Goal: Information Seeking & Learning: Compare options

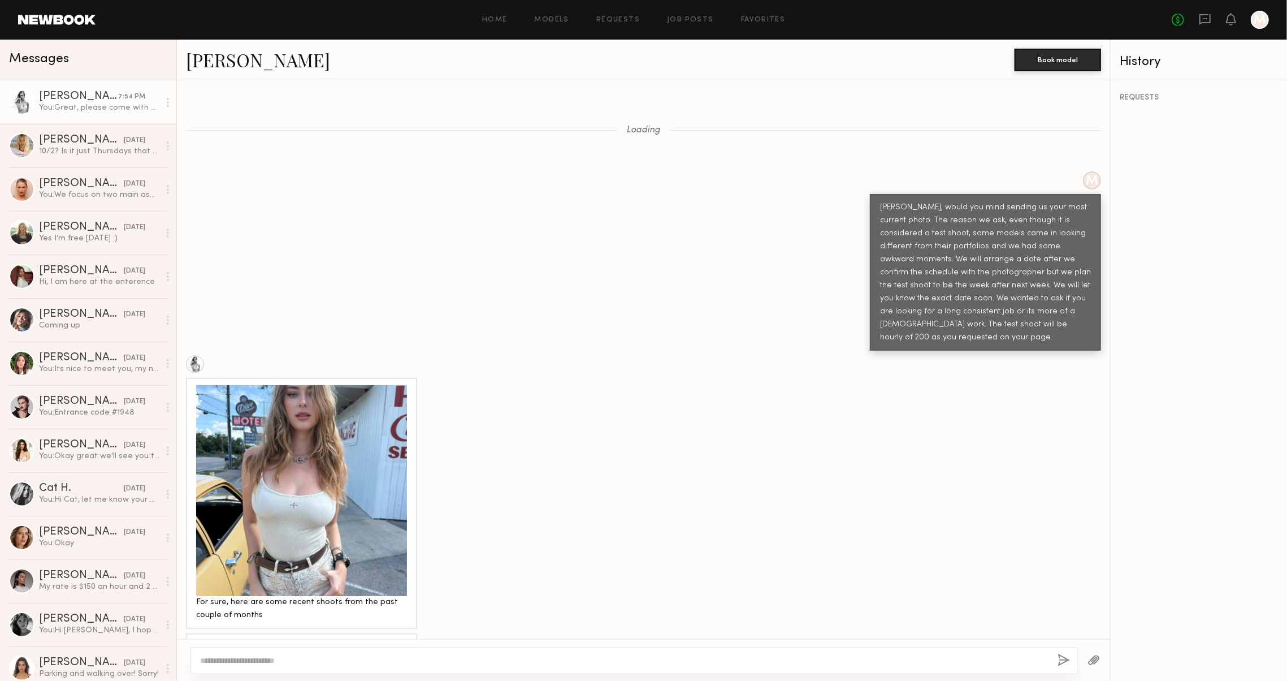
scroll to position [380, 0]
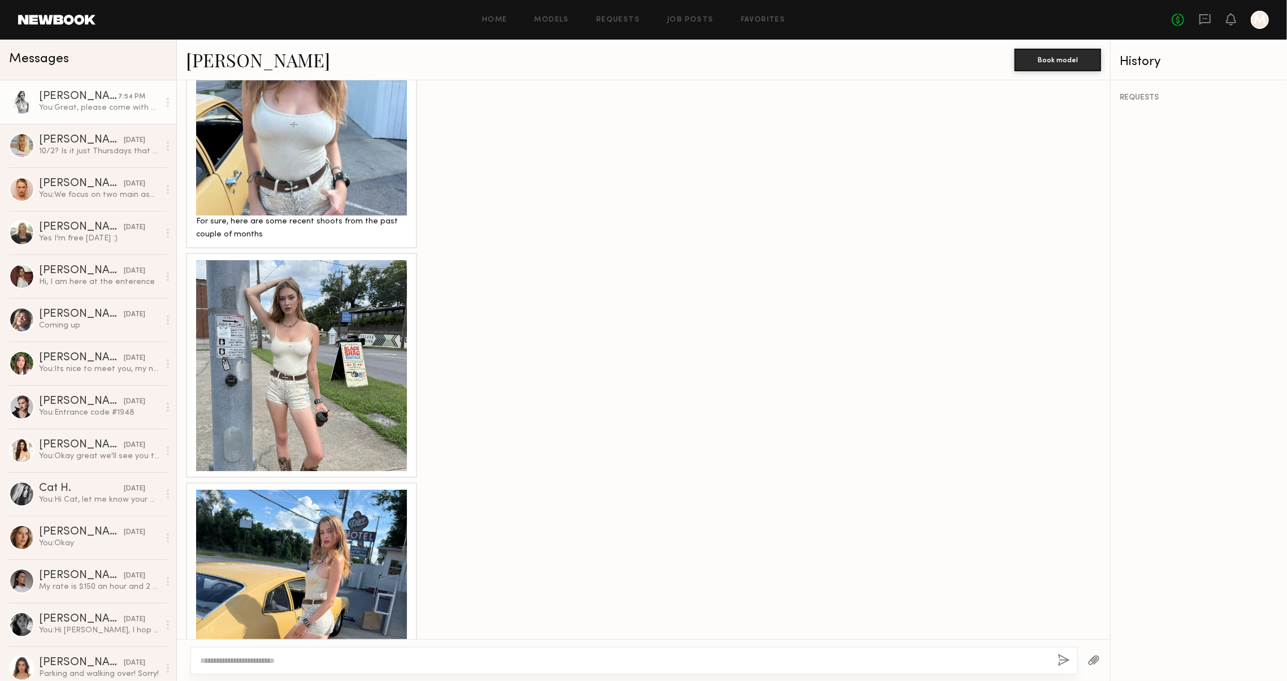
click at [333, 405] on div at bounding box center [301, 365] width 211 height 211
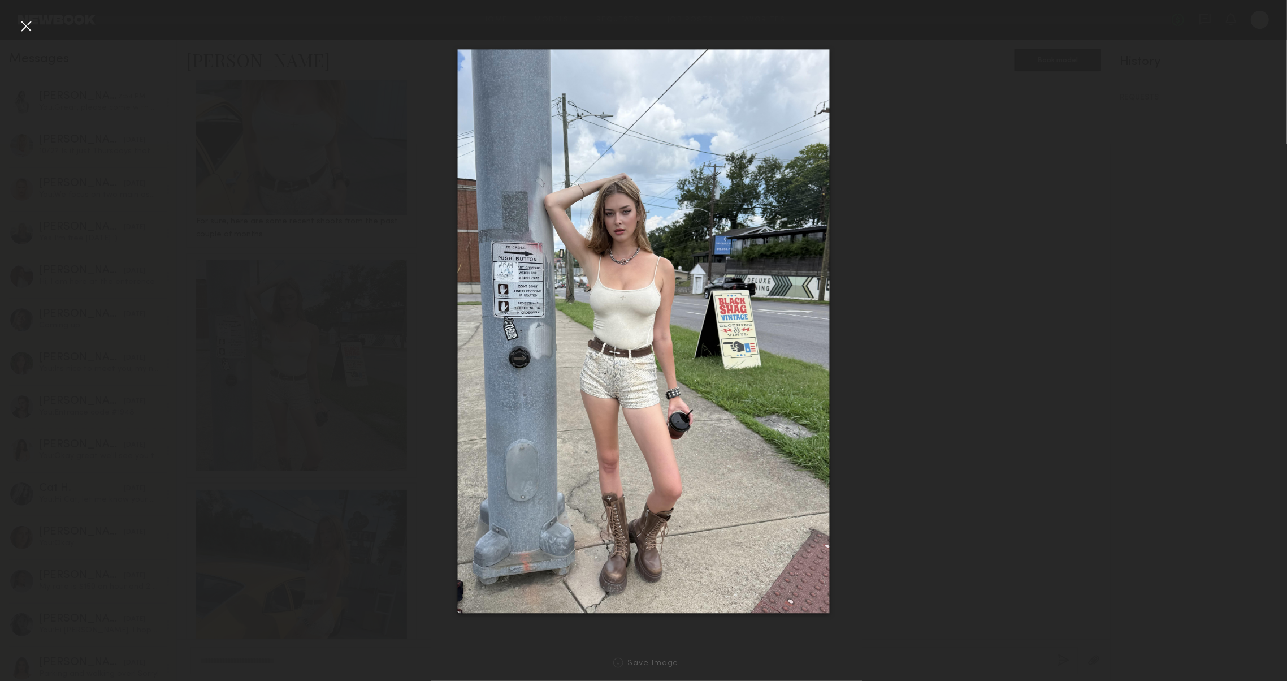
click at [23, 29] on div at bounding box center [26, 26] width 18 height 18
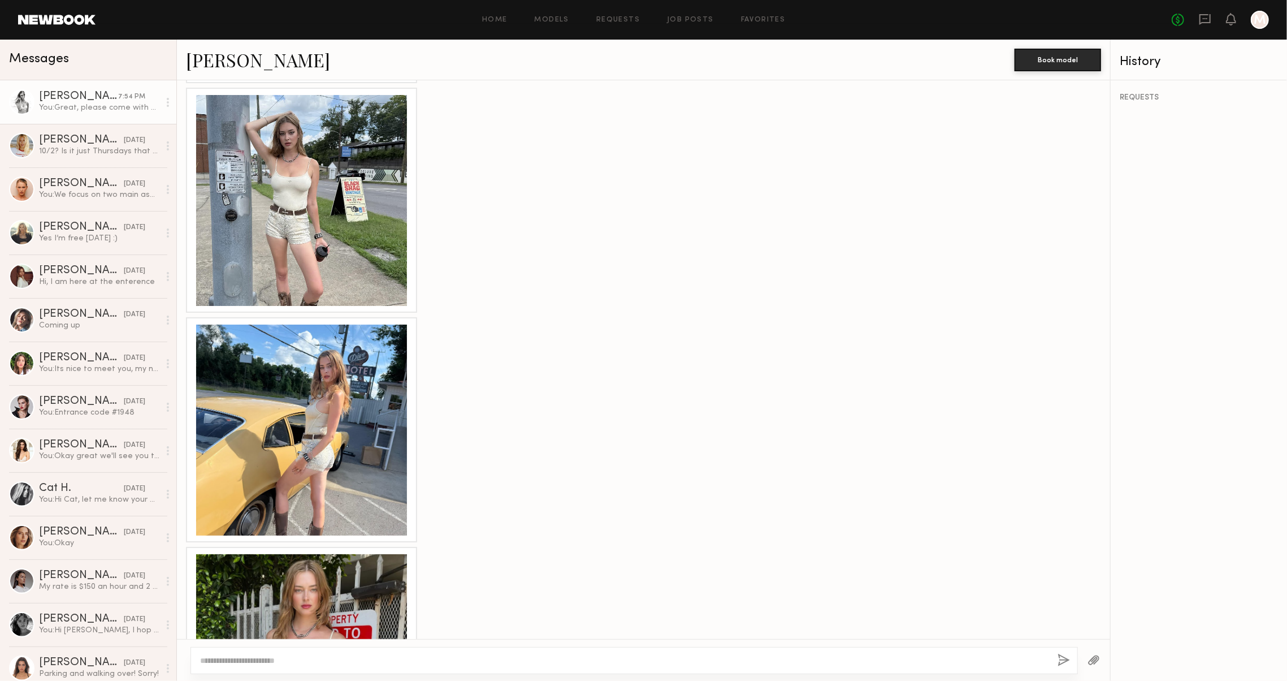
scroll to position [642, 0]
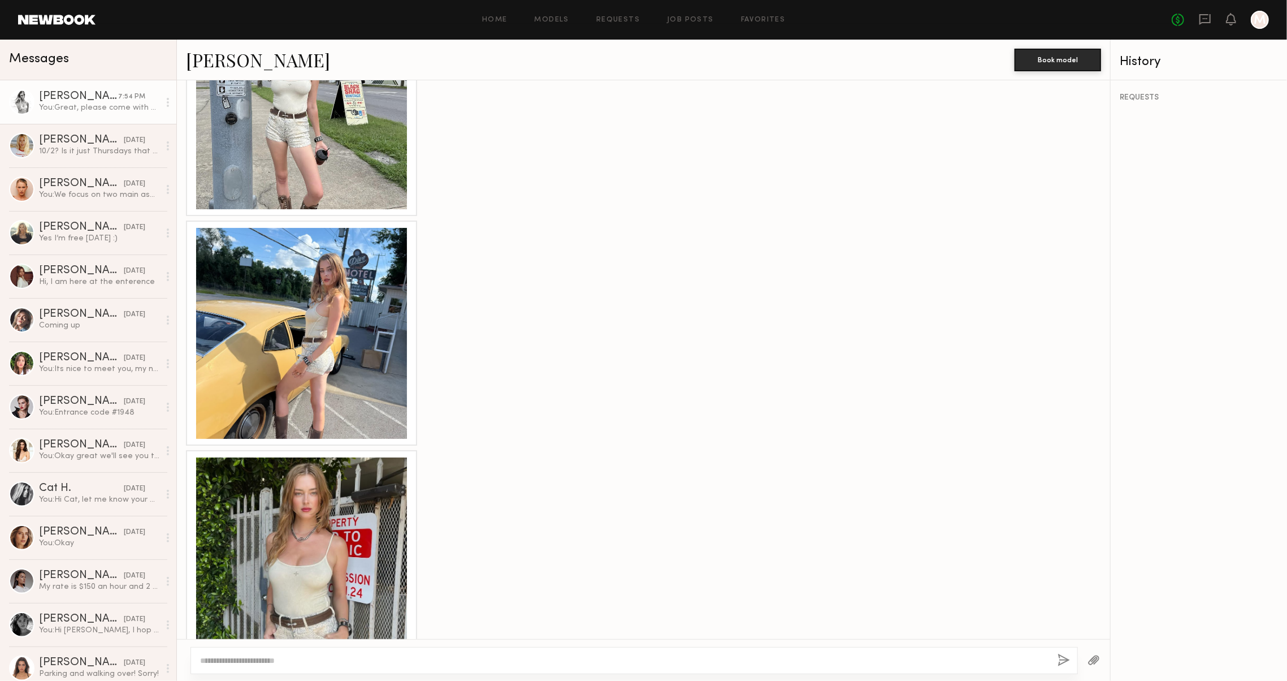
click at [352, 352] on div at bounding box center [301, 333] width 211 height 211
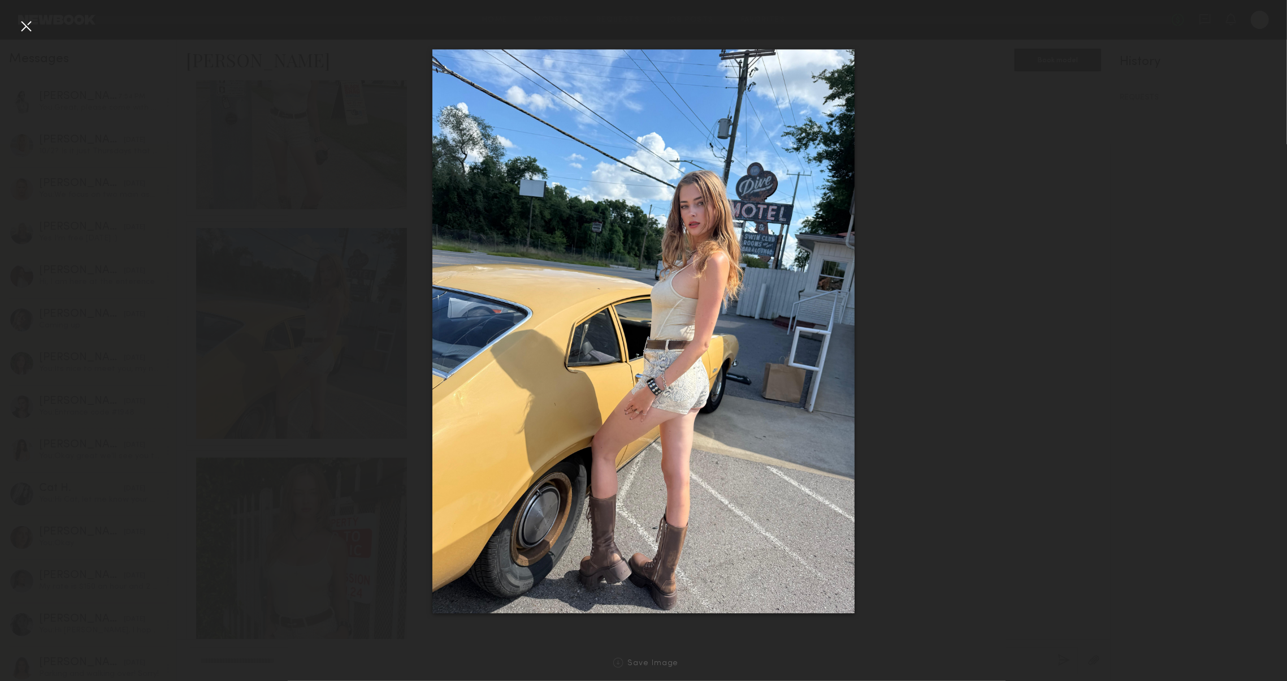
click at [20, 28] on div at bounding box center [26, 26] width 18 height 18
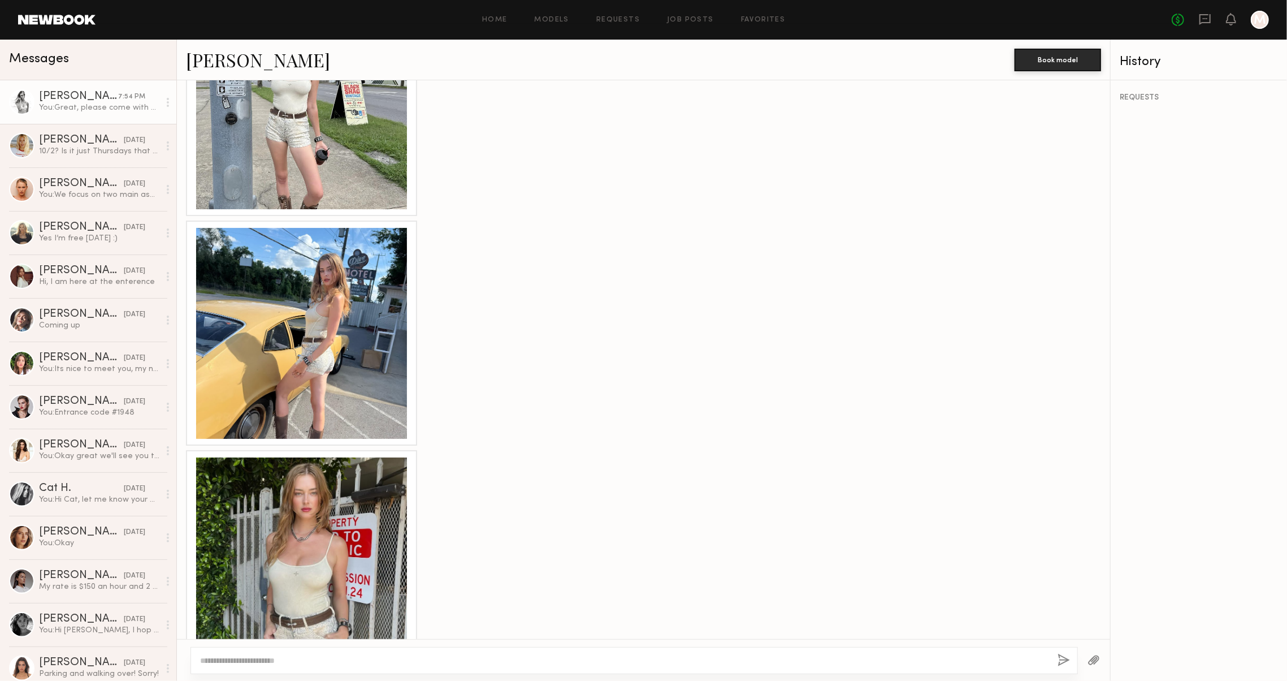
click at [347, 496] on div at bounding box center [301, 562] width 211 height 211
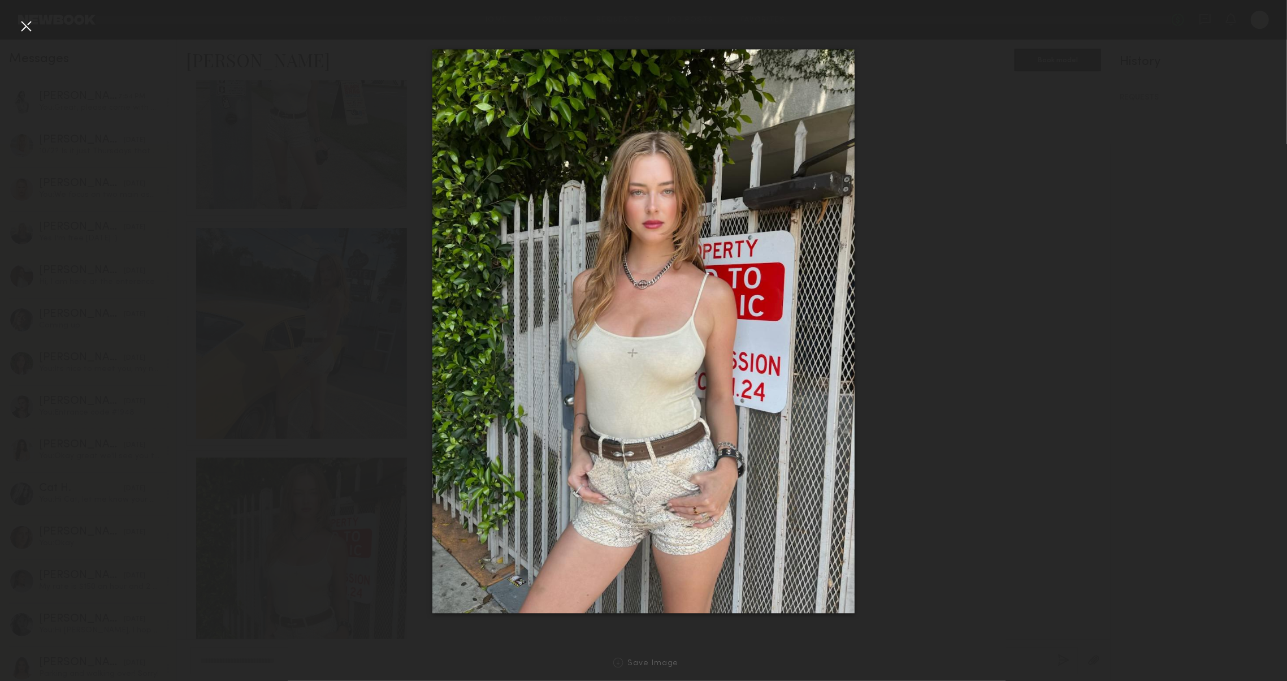
click at [25, 25] on div at bounding box center [26, 26] width 18 height 18
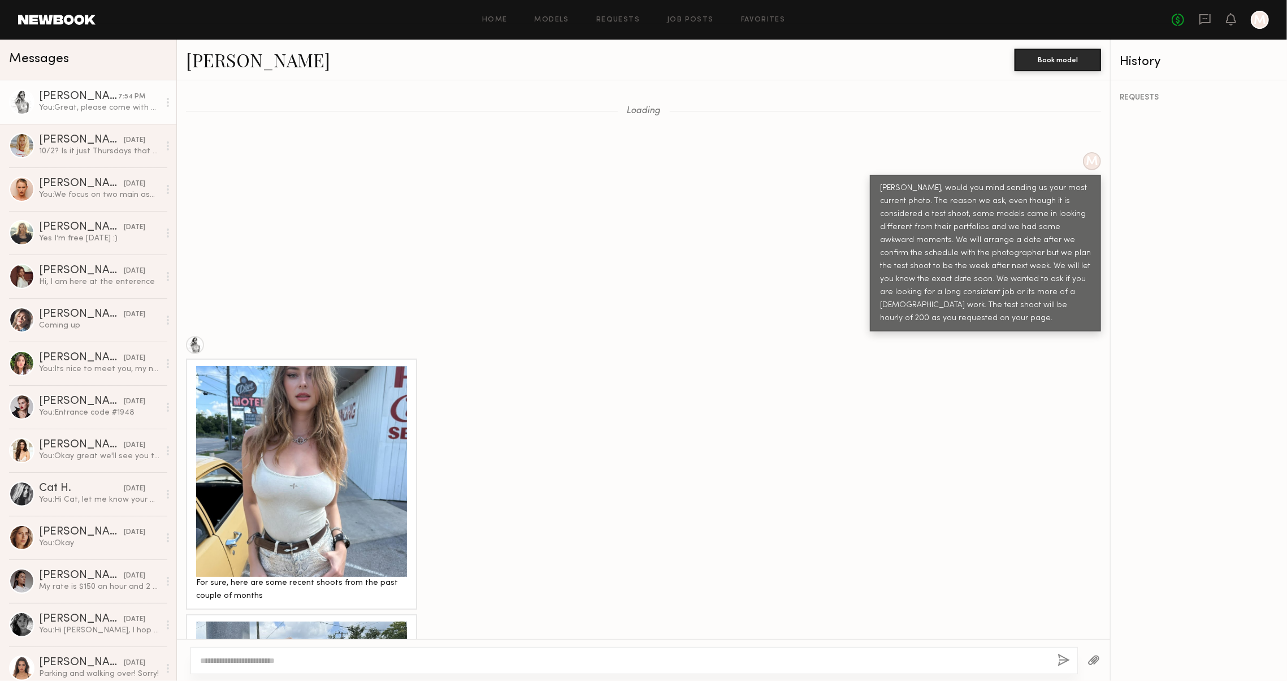
scroll to position [509, 0]
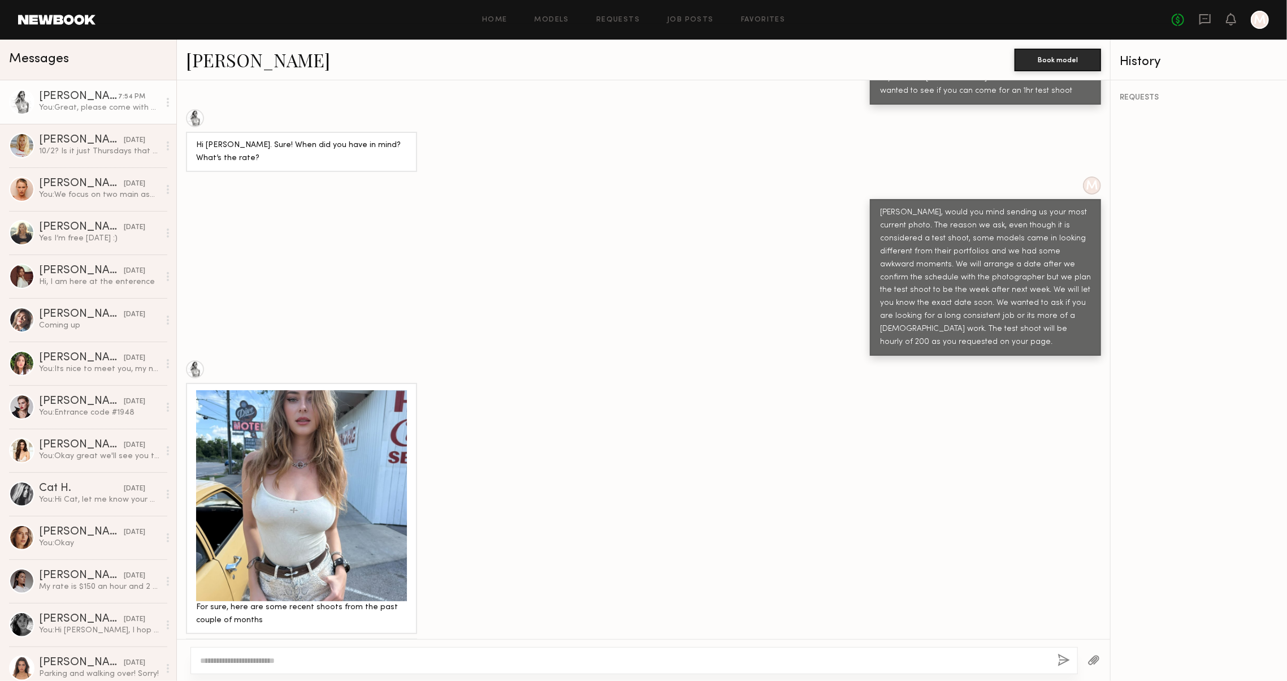
click at [355, 408] on div at bounding box center [301, 495] width 211 height 211
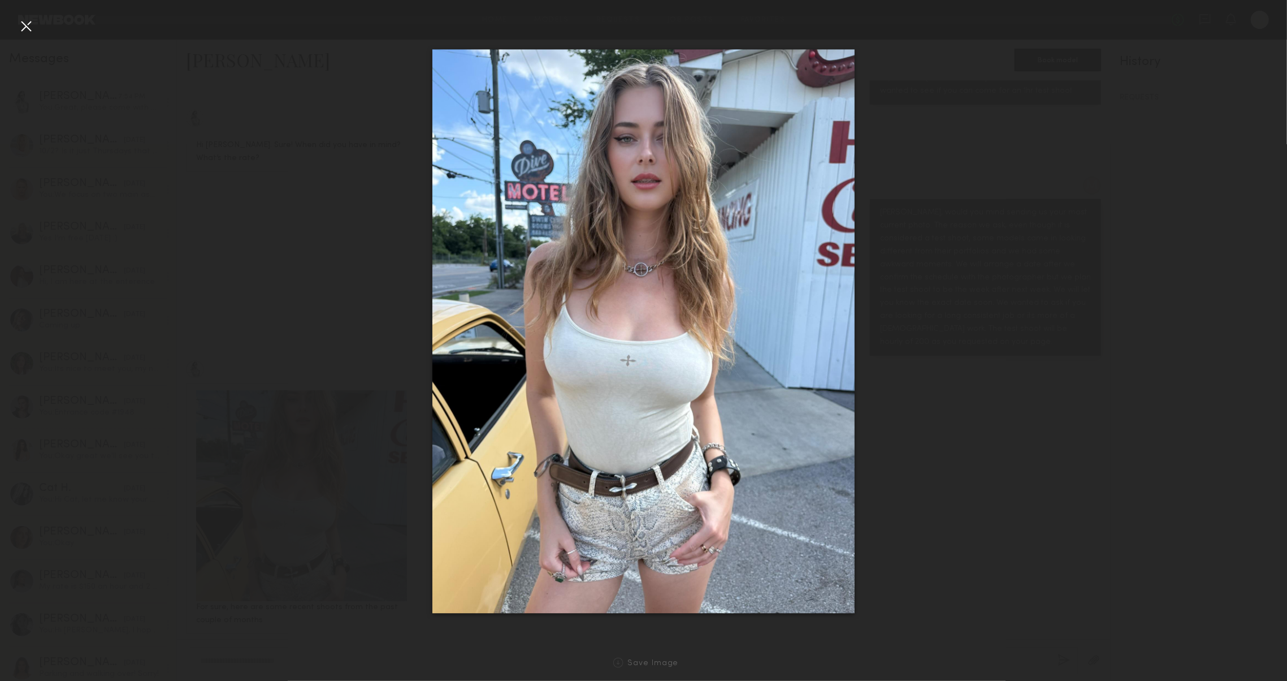
click at [32, 31] on div at bounding box center [26, 26] width 18 height 18
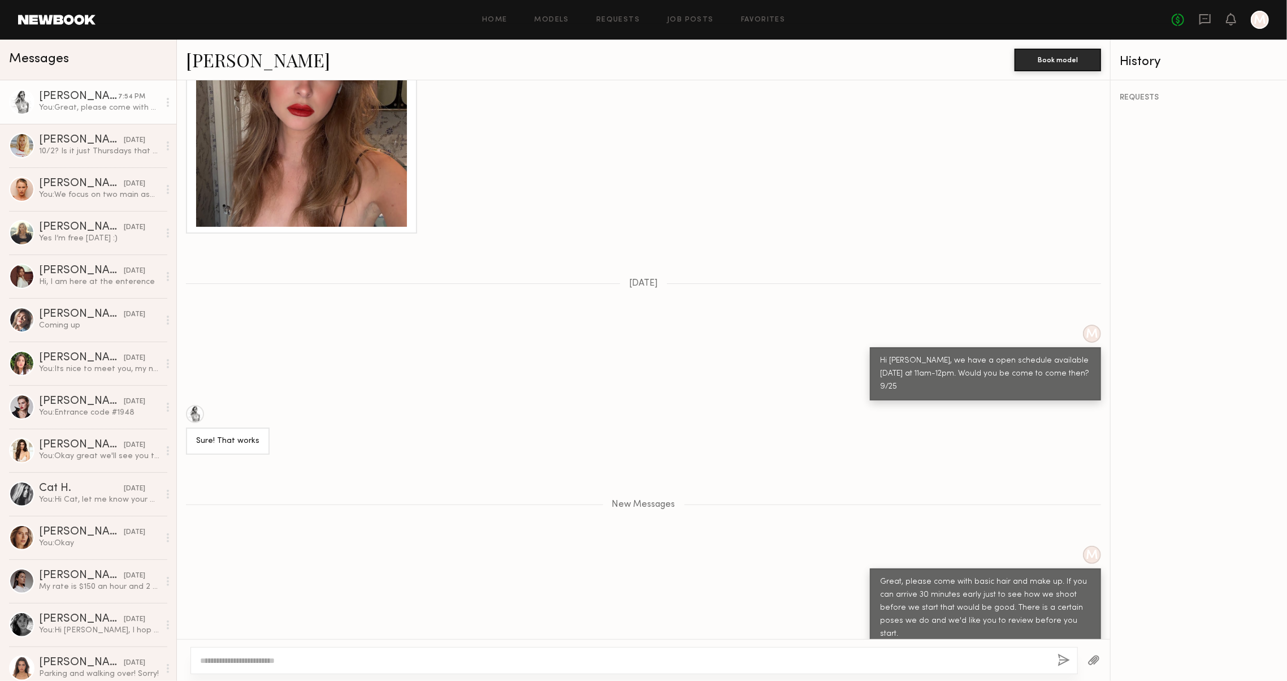
scroll to position [0, 0]
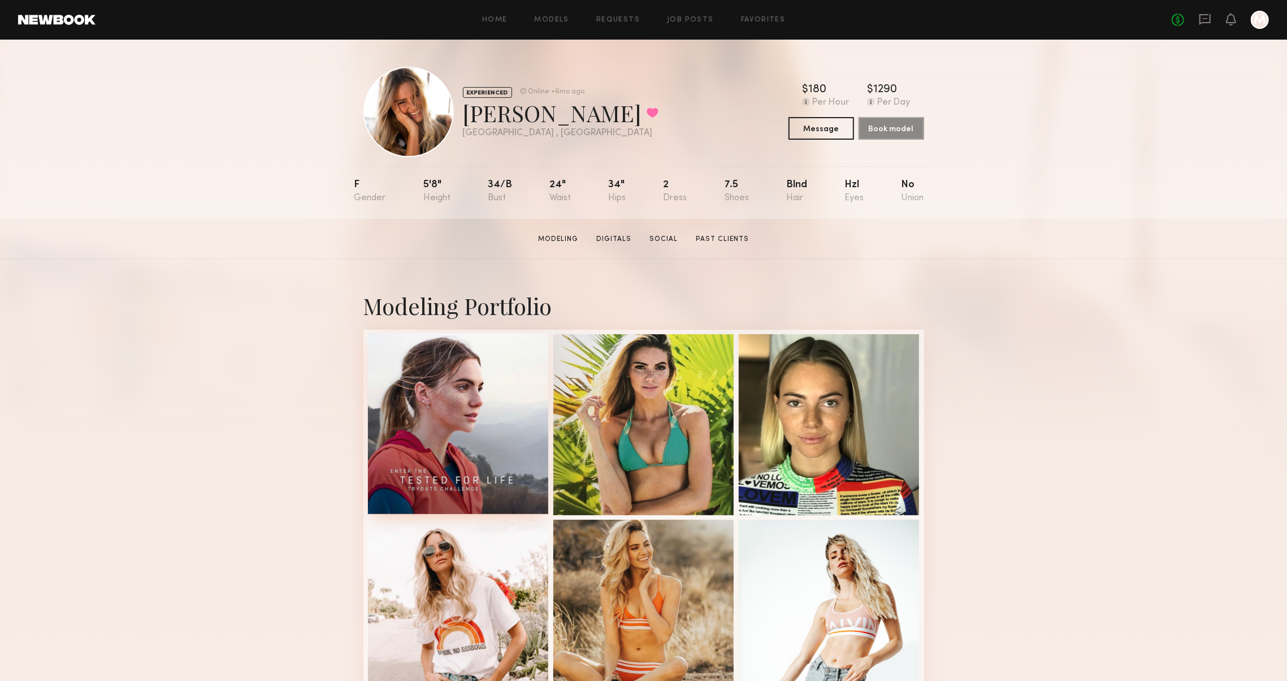
click at [409, 371] on div at bounding box center [458, 423] width 181 height 181
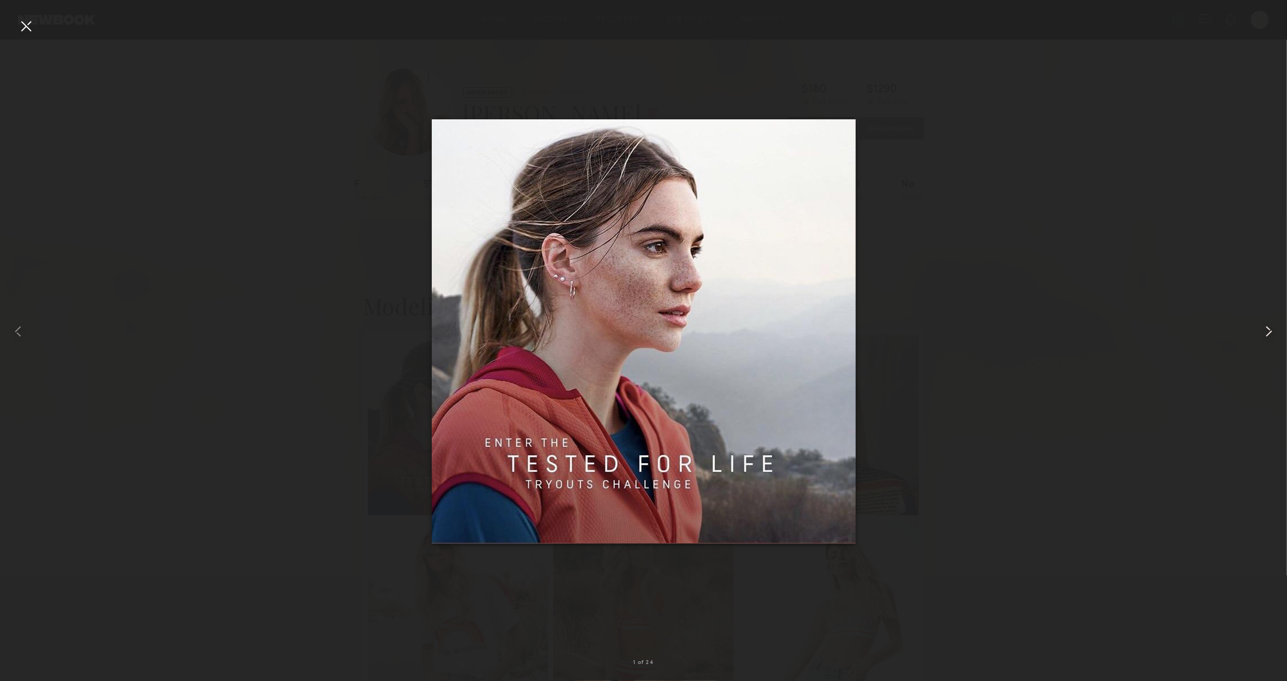
click at [1267, 342] on div at bounding box center [1261, 331] width 51 height 626
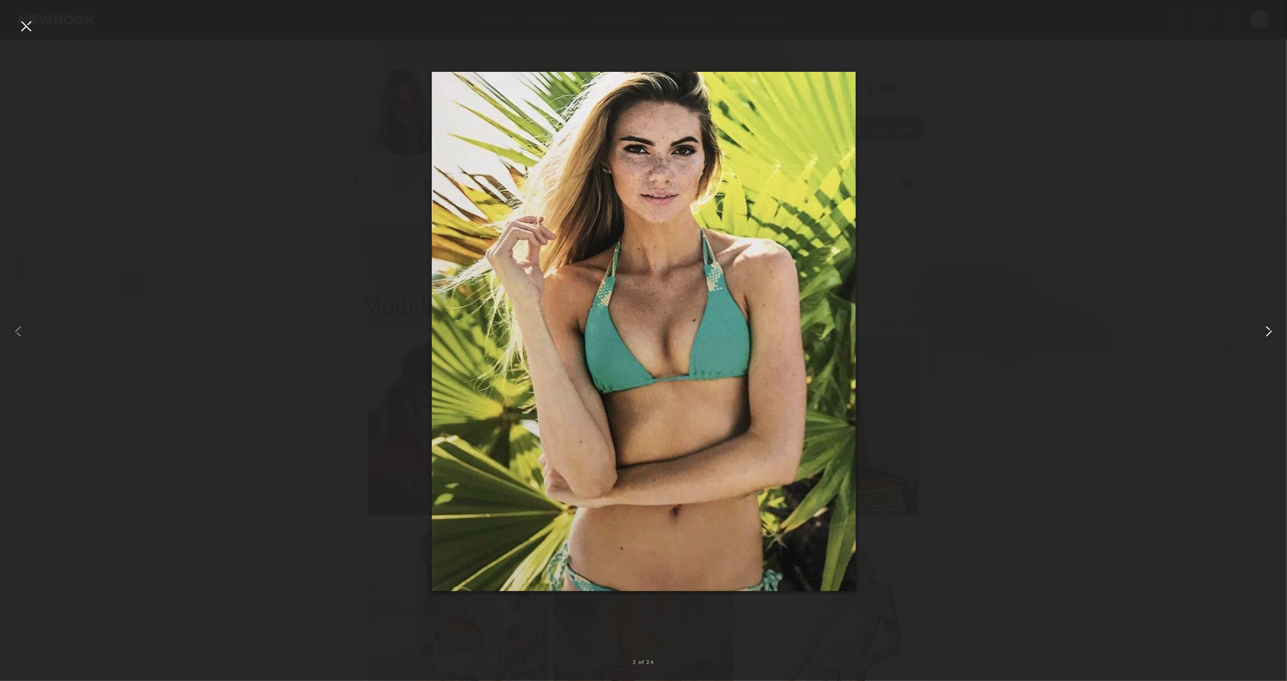
click at [1269, 342] on div at bounding box center [1261, 331] width 51 height 626
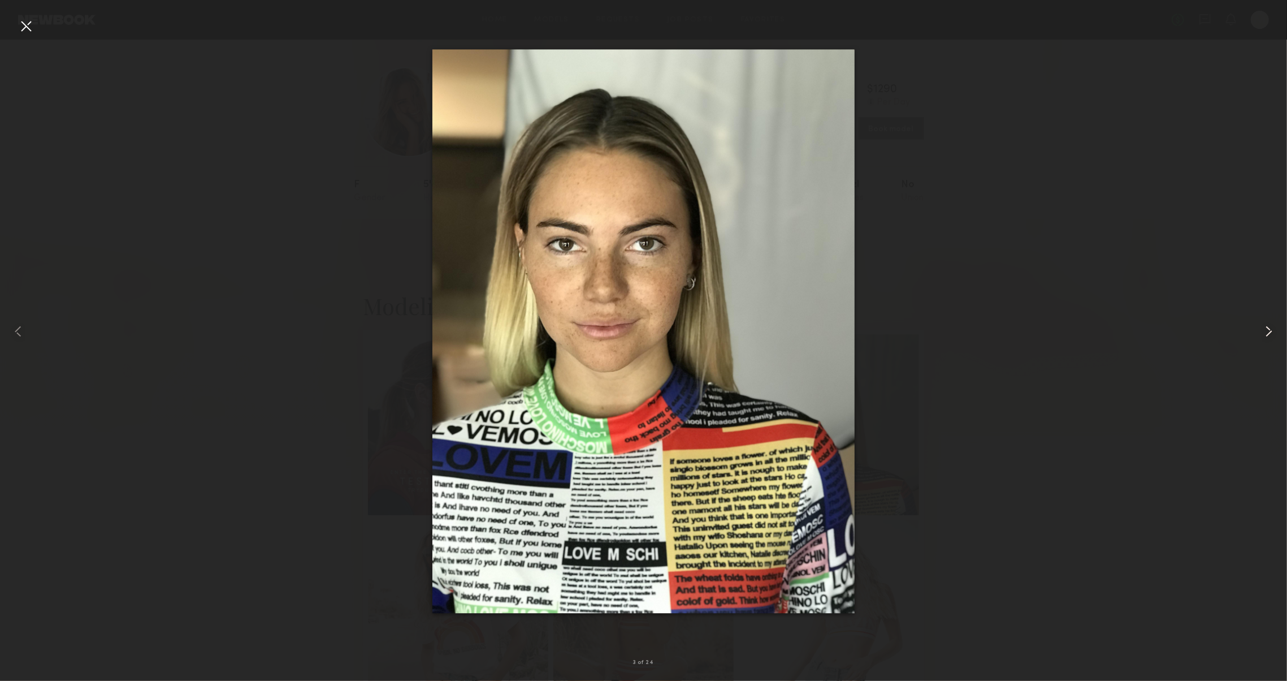
click at [1269, 342] on div at bounding box center [1261, 331] width 51 height 626
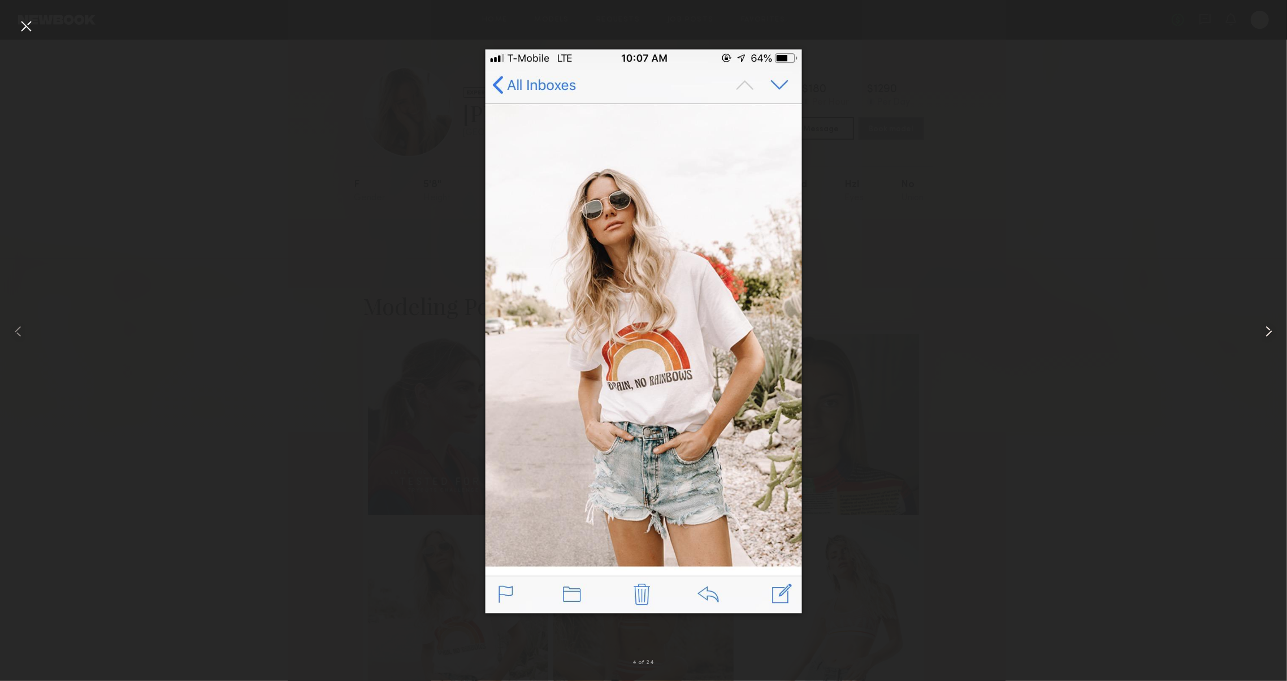
click at [1271, 342] on div at bounding box center [1261, 331] width 51 height 626
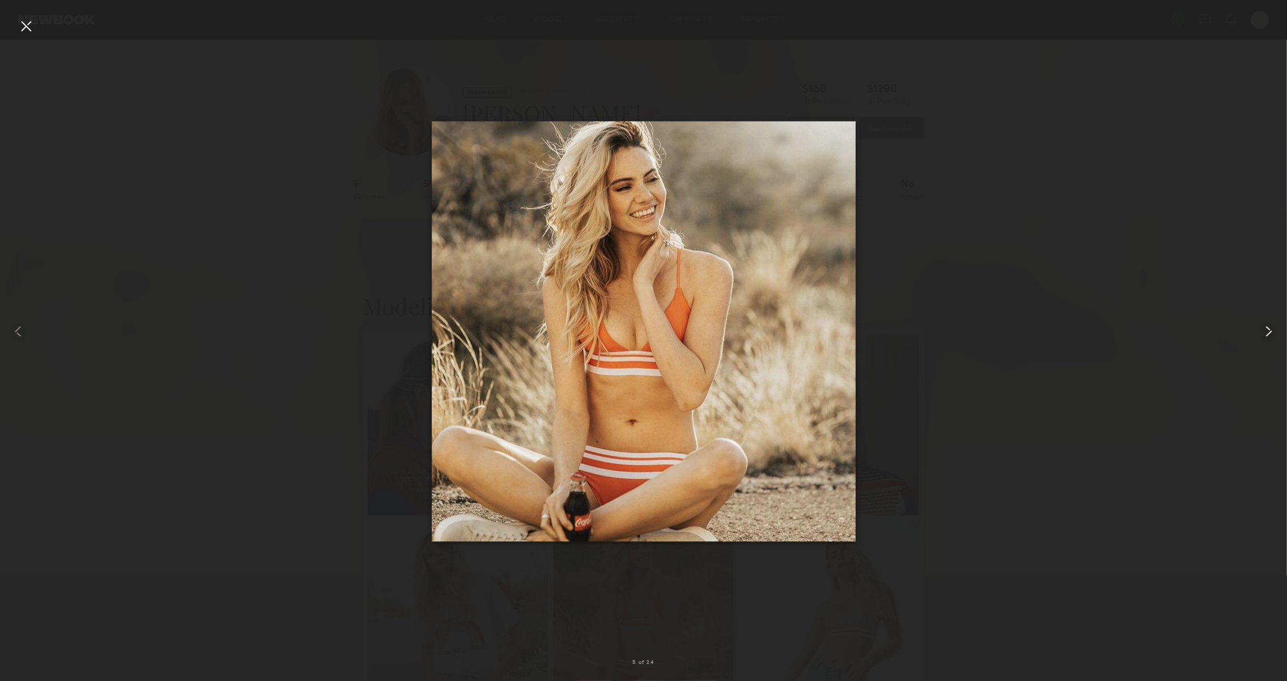
click at [1272, 342] on div at bounding box center [1261, 331] width 51 height 626
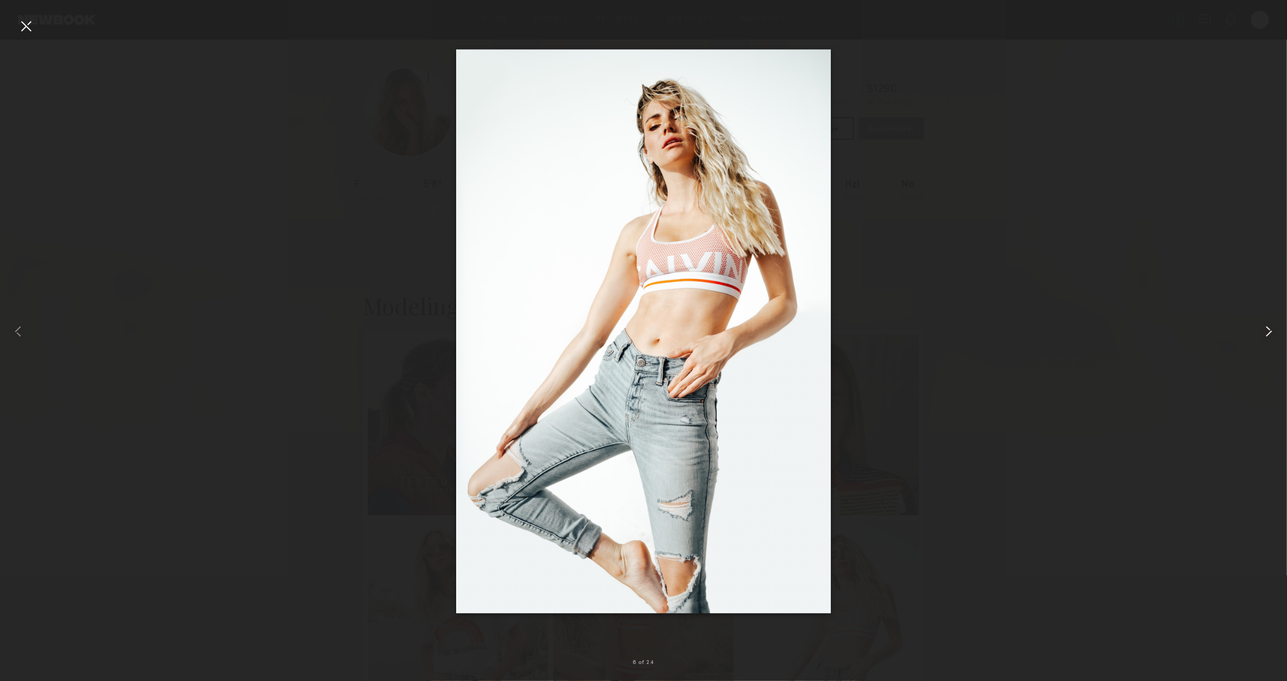
click at [1273, 342] on div at bounding box center [1261, 331] width 51 height 626
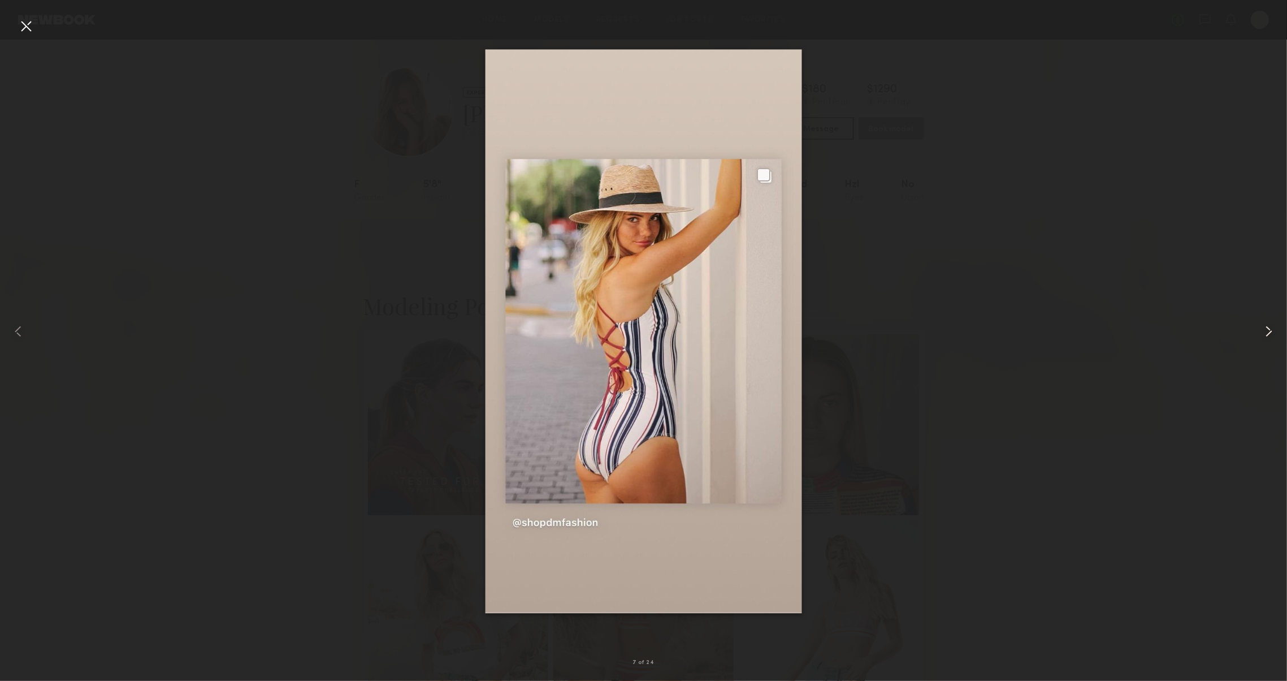
click at [1274, 342] on div at bounding box center [1261, 331] width 51 height 626
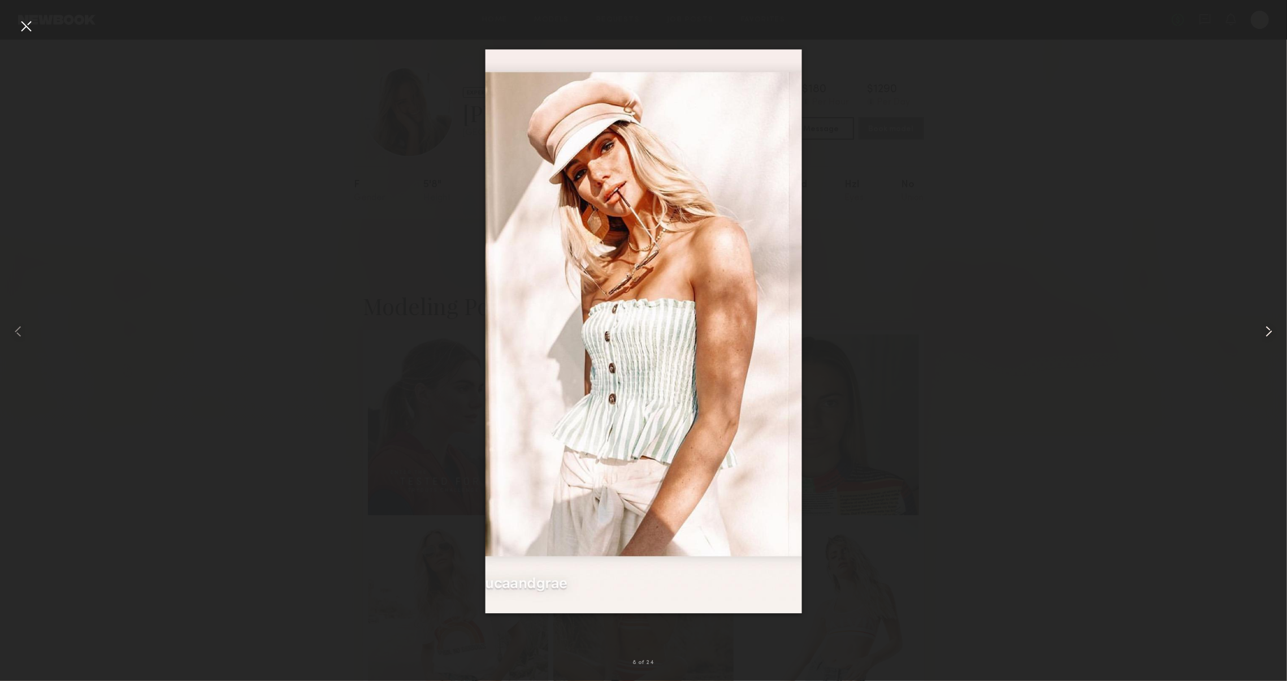
click at [1274, 342] on div at bounding box center [1261, 331] width 51 height 626
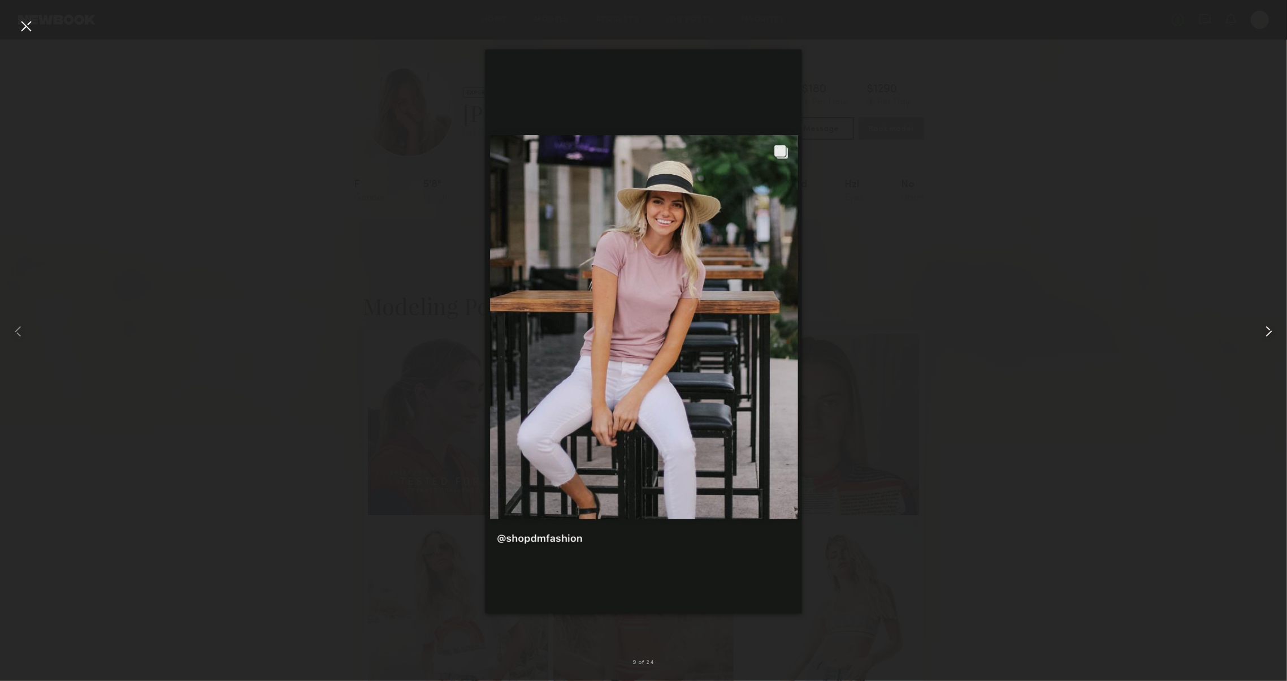
click at [1274, 342] on div at bounding box center [1261, 331] width 51 height 626
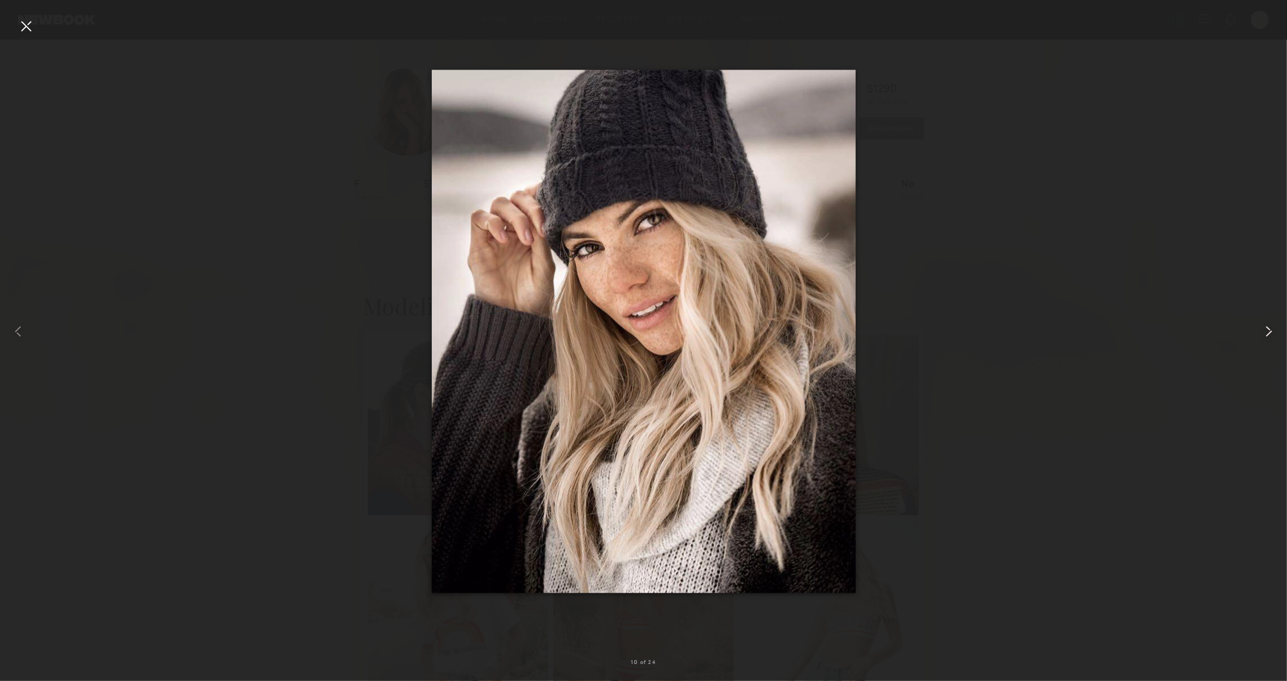
click at [1275, 342] on div at bounding box center [1261, 331] width 51 height 626
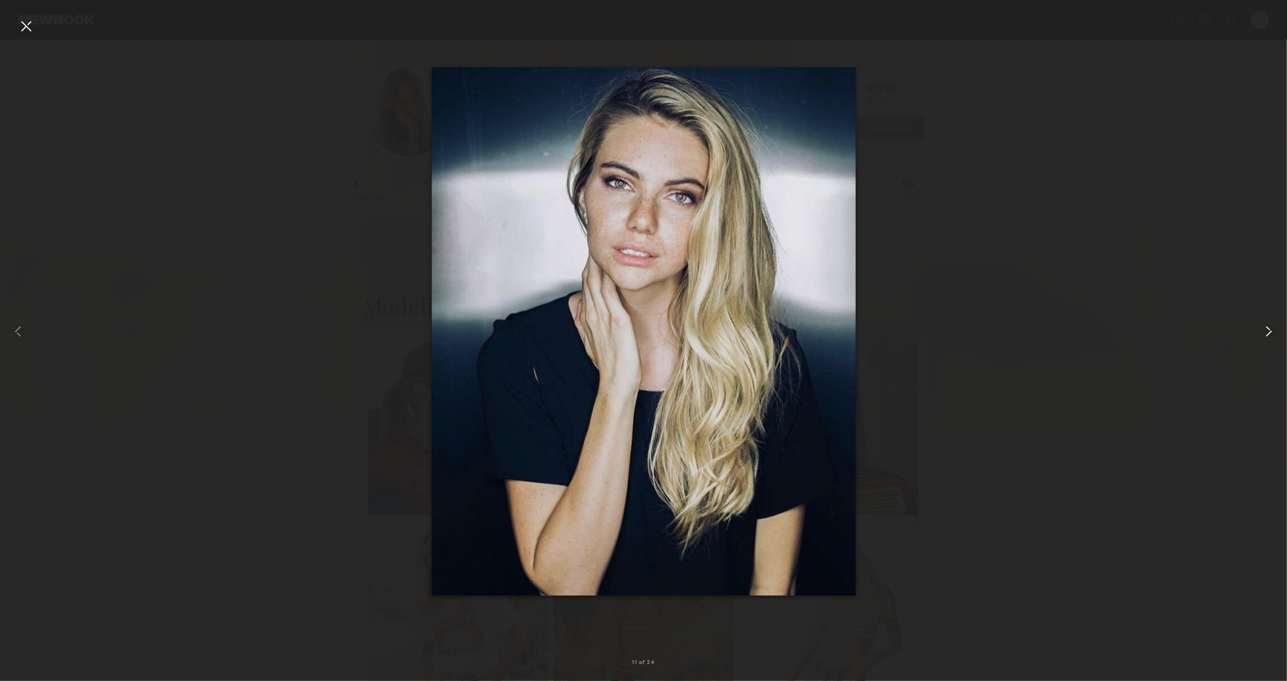
click at [1276, 342] on div at bounding box center [1261, 331] width 51 height 626
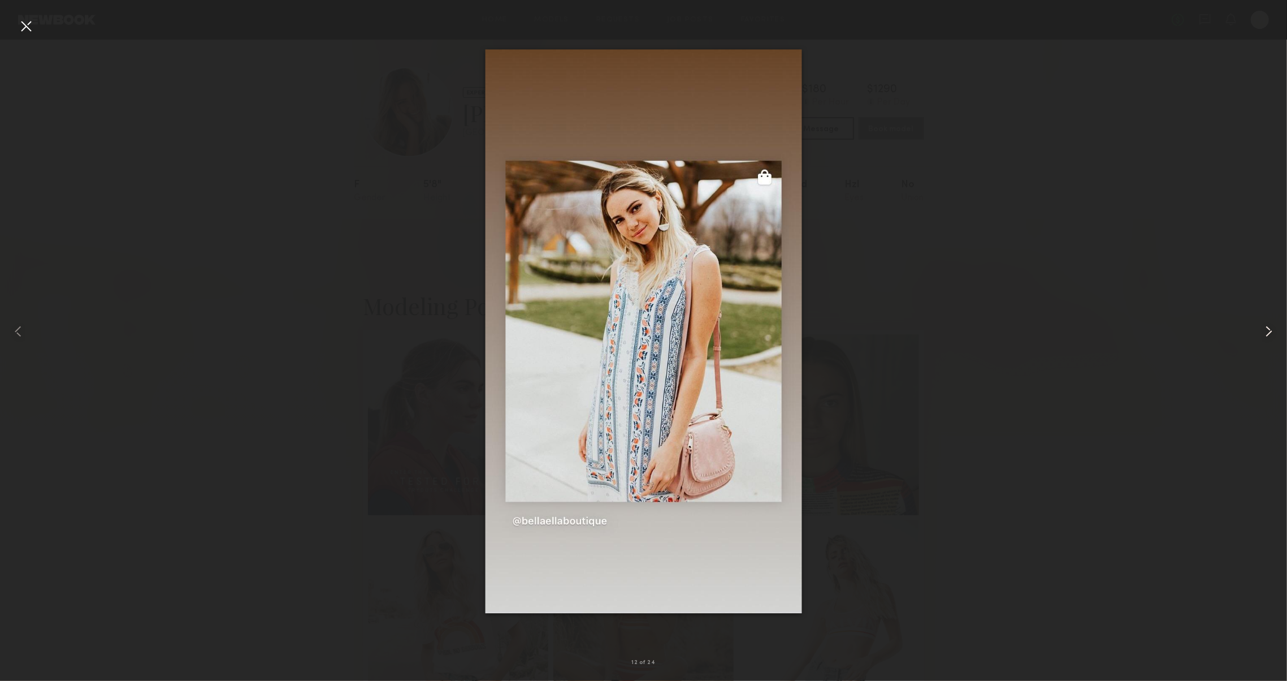
click at [1276, 342] on div at bounding box center [1261, 331] width 51 height 626
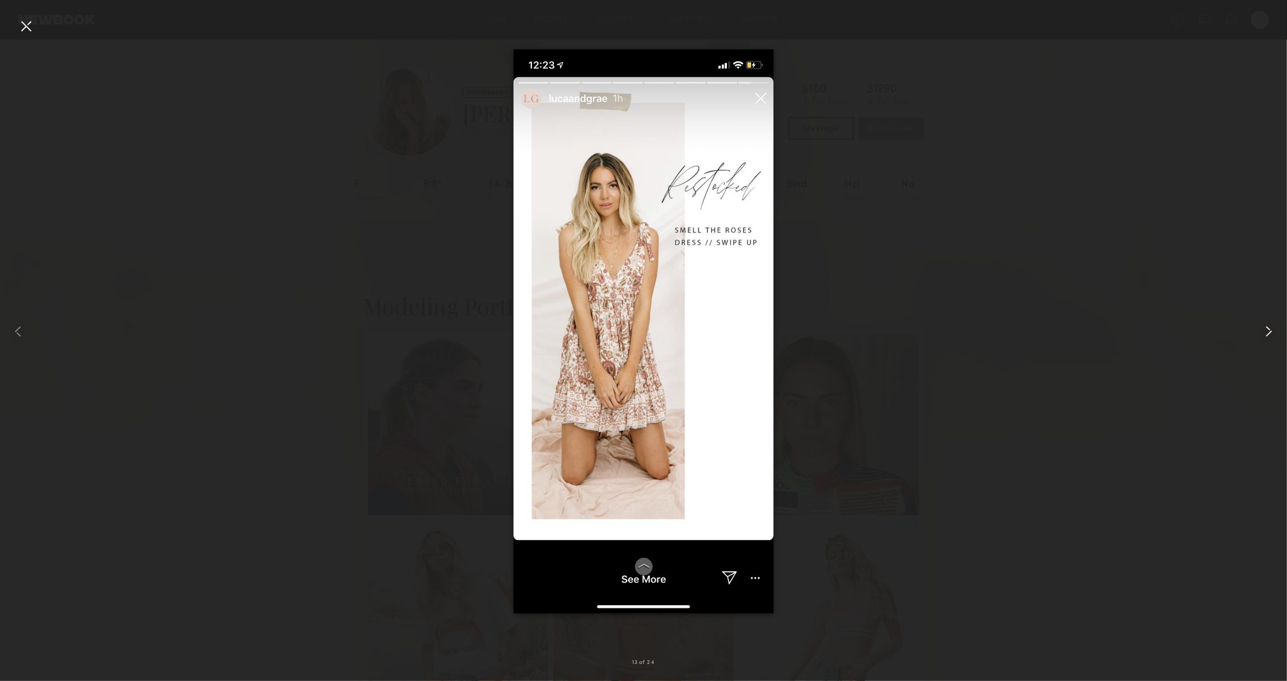
click at [1276, 342] on div at bounding box center [1261, 331] width 51 height 626
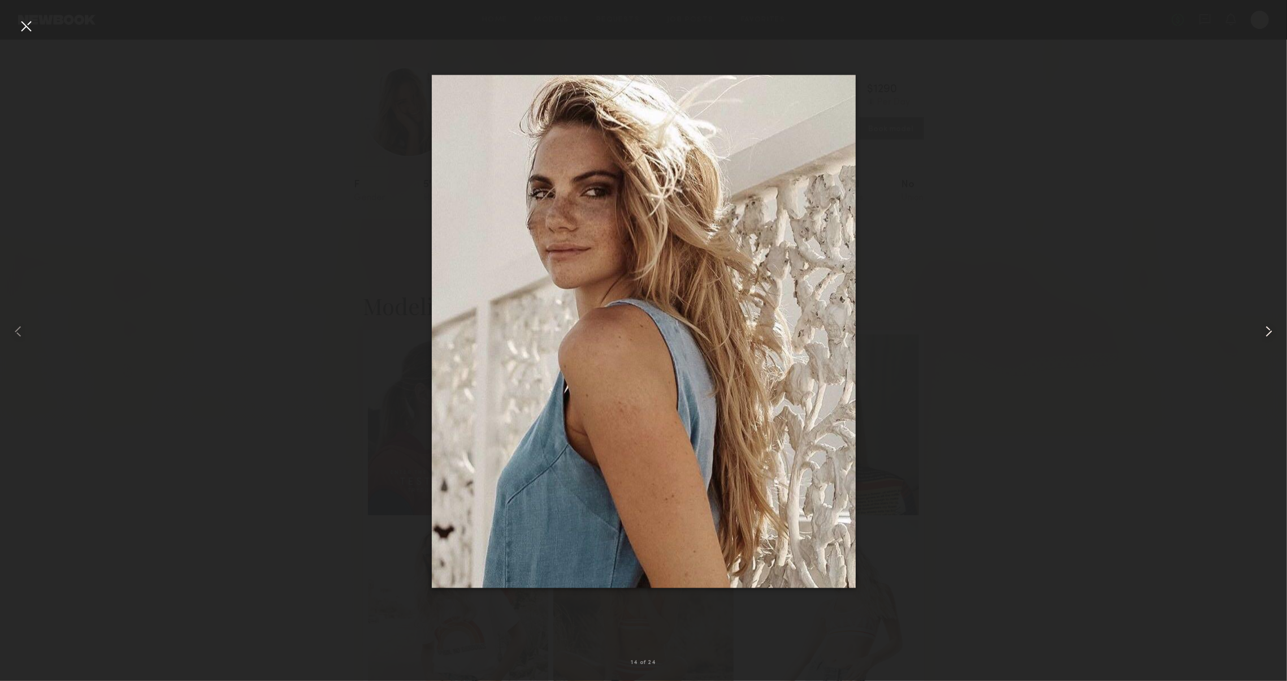
click at [1278, 343] on div at bounding box center [1261, 331] width 51 height 626
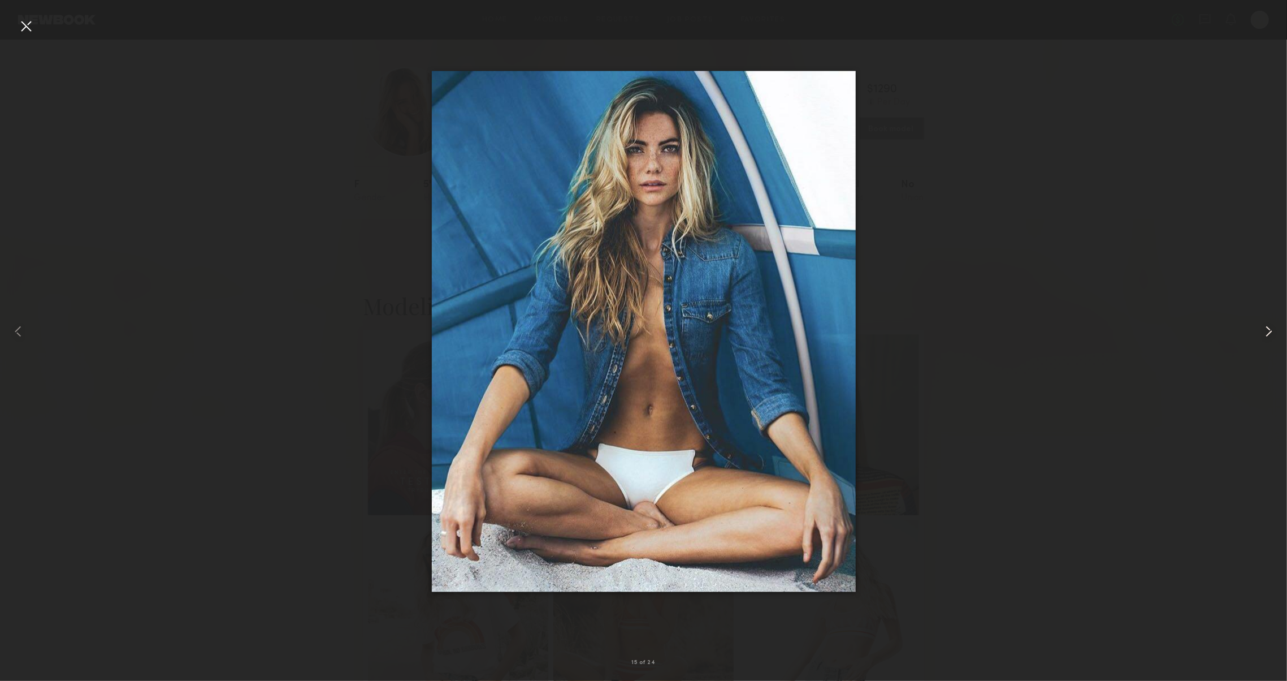
click at [1278, 343] on div at bounding box center [1261, 331] width 51 height 626
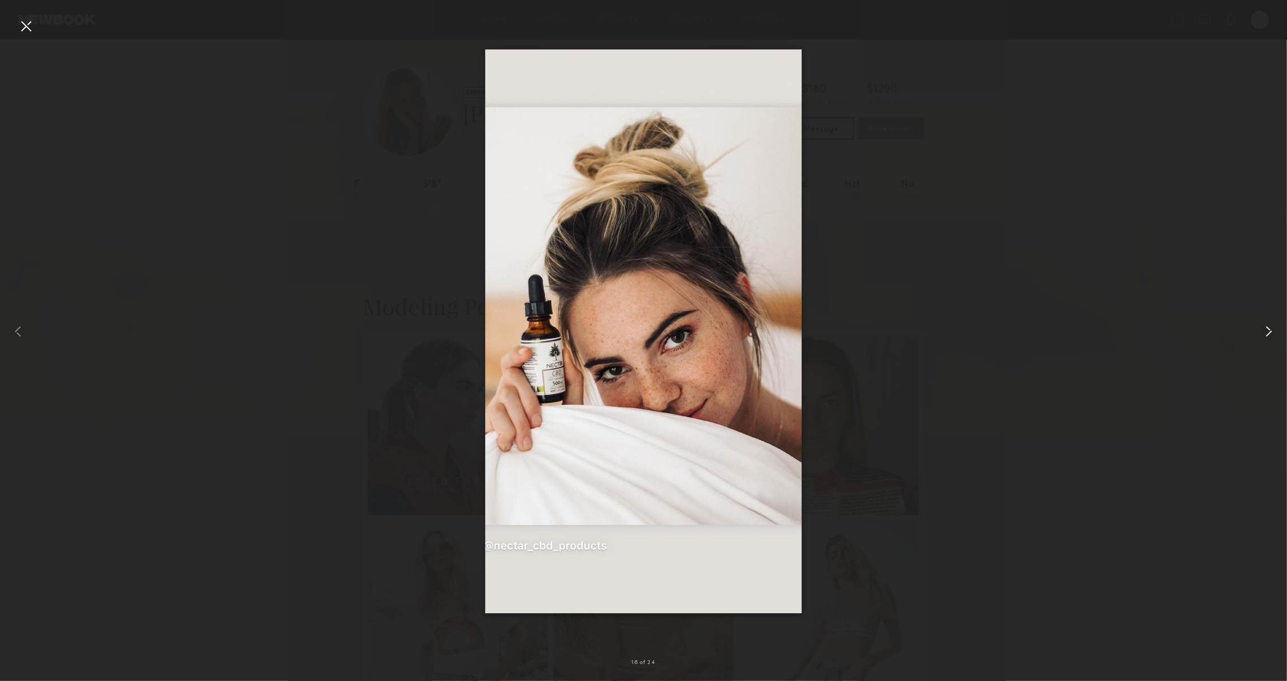
click at [1278, 343] on div at bounding box center [1261, 331] width 51 height 626
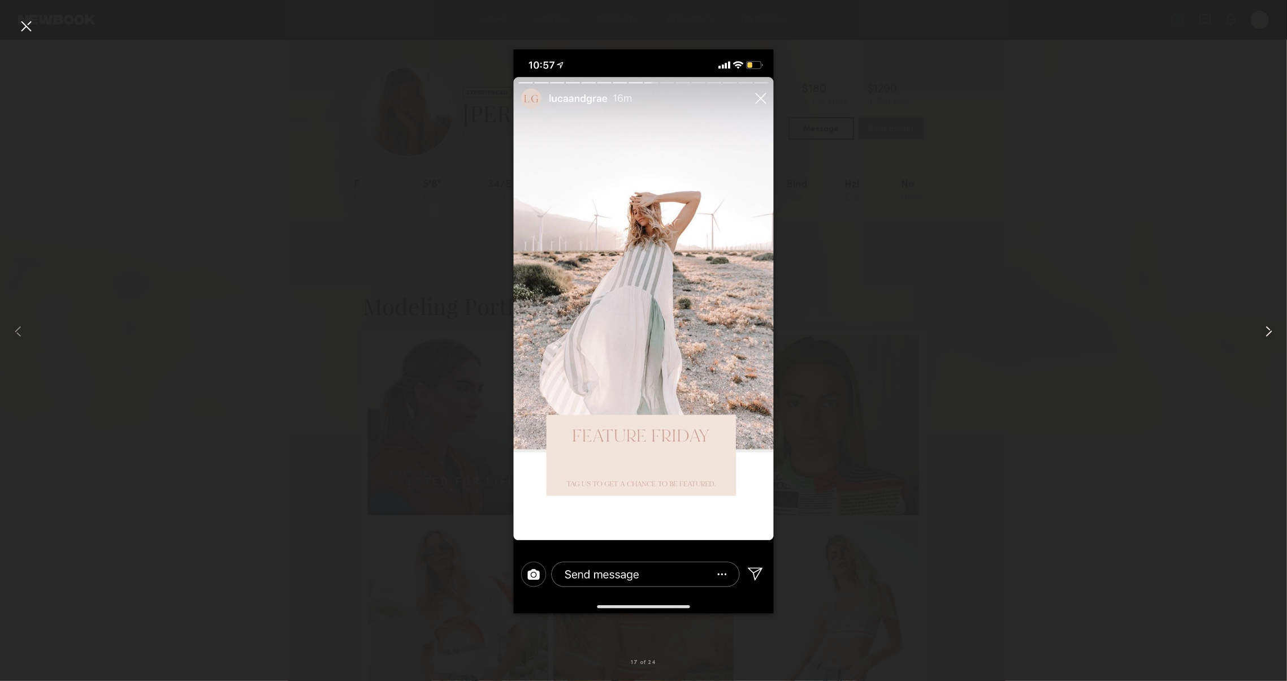
click at [1278, 343] on div at bounding box center [1261, 331] width 51 height 626
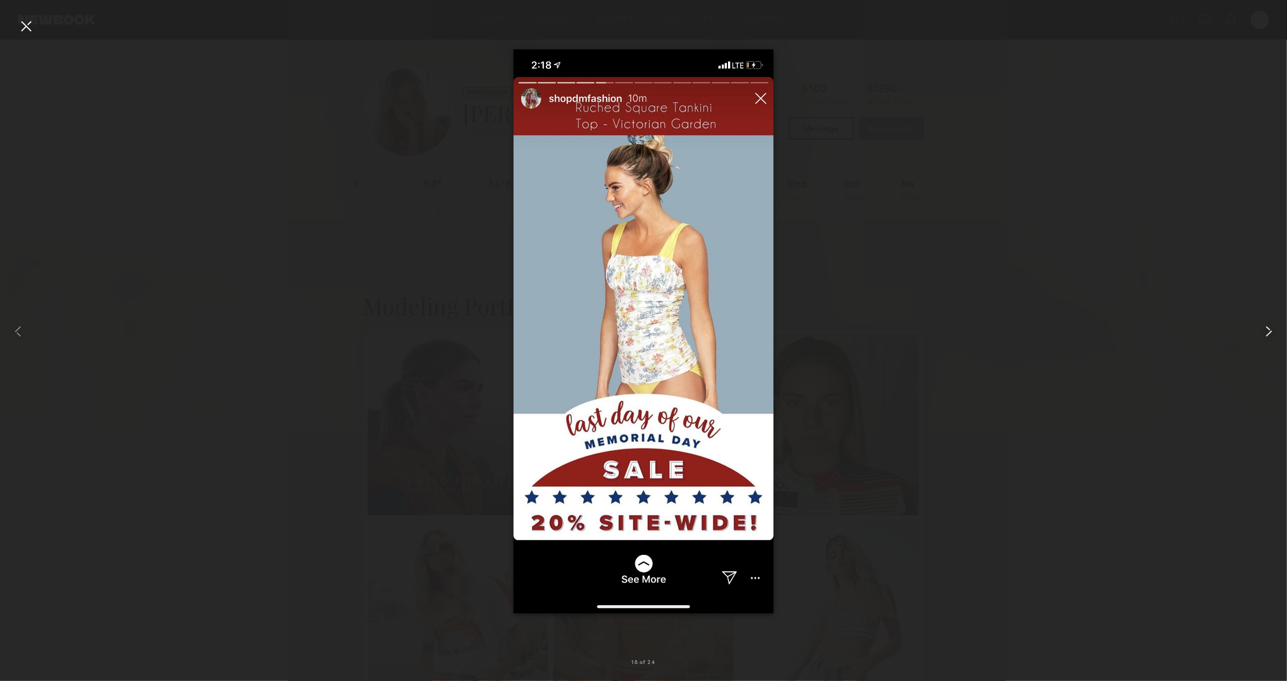
click at [1278, 343] on div at bounding box center [1261, 331] width 51 height 626
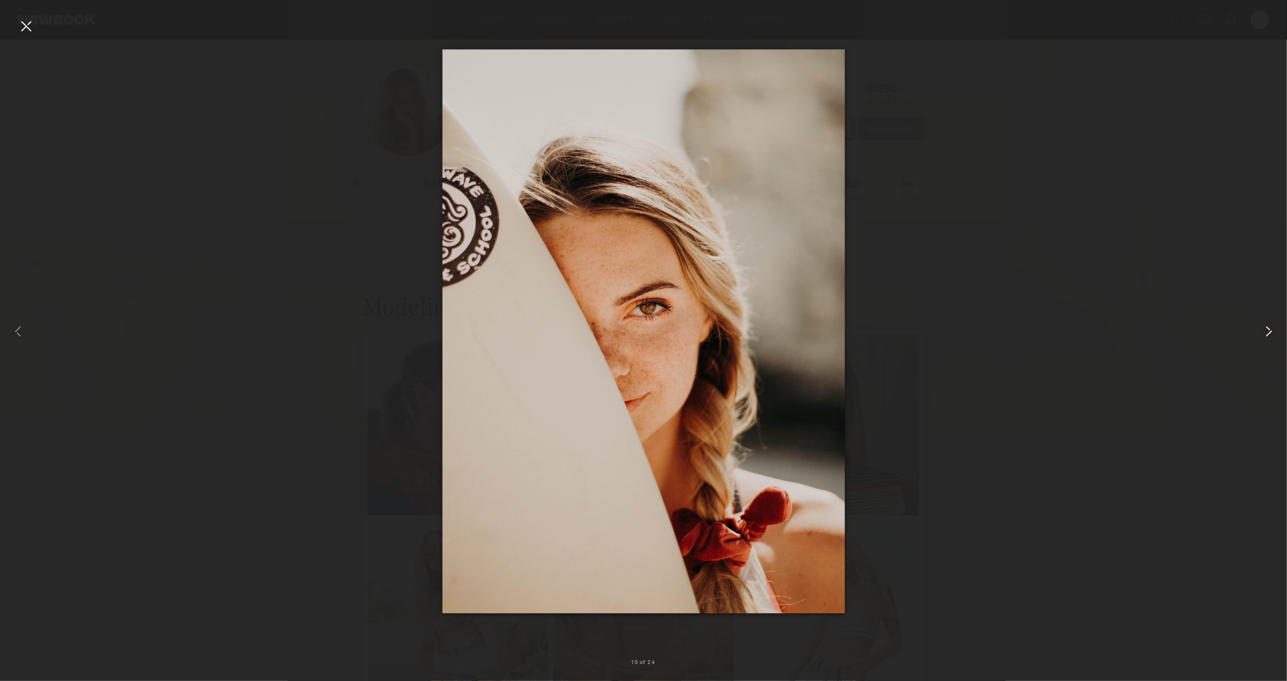
click at [1278, 343] on div at bounding box center [1261, 331] width 51 height 626
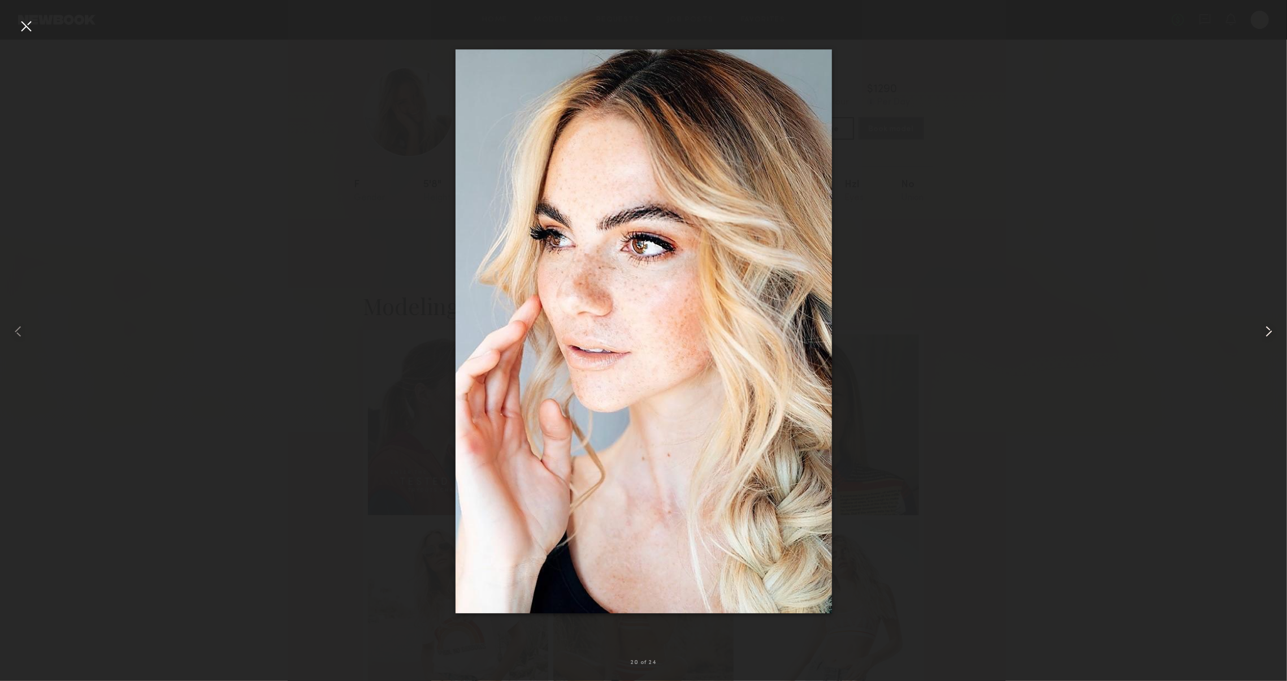
click at [1278, 343] on div at bounding box center [1261, 331] width 51 height 626
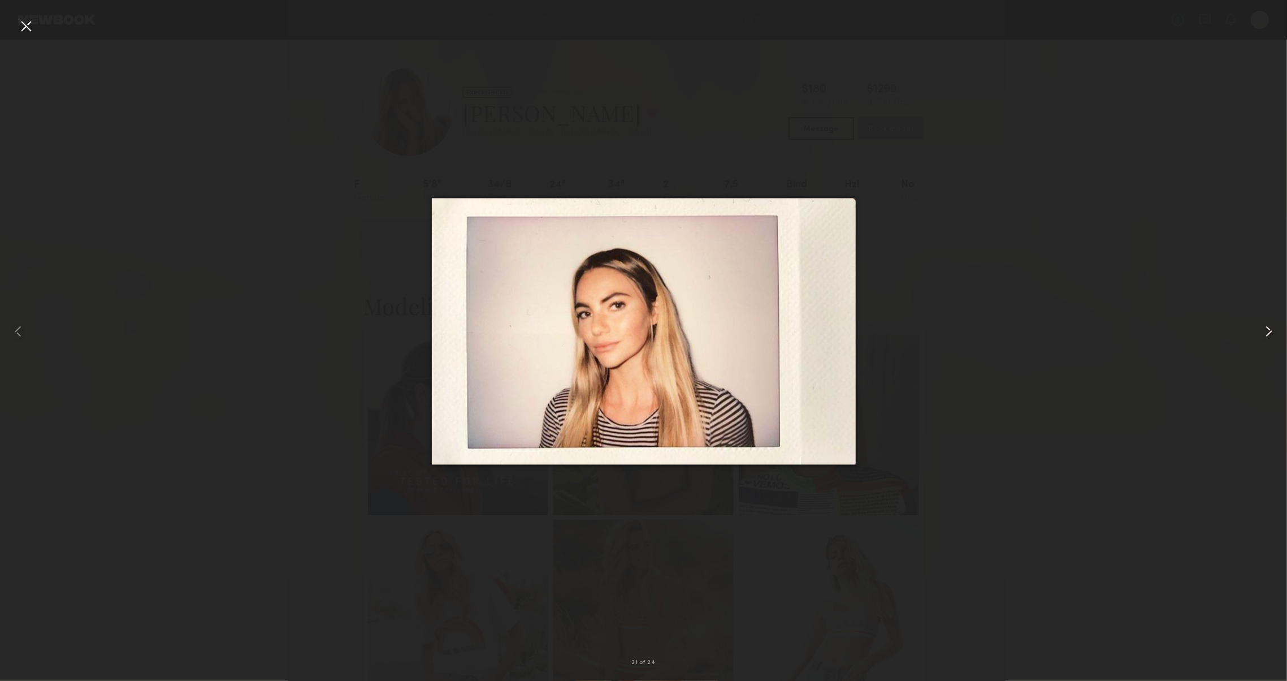
click at [1278, 343] on div at bounding box center [1261, 331] width 51 height 626
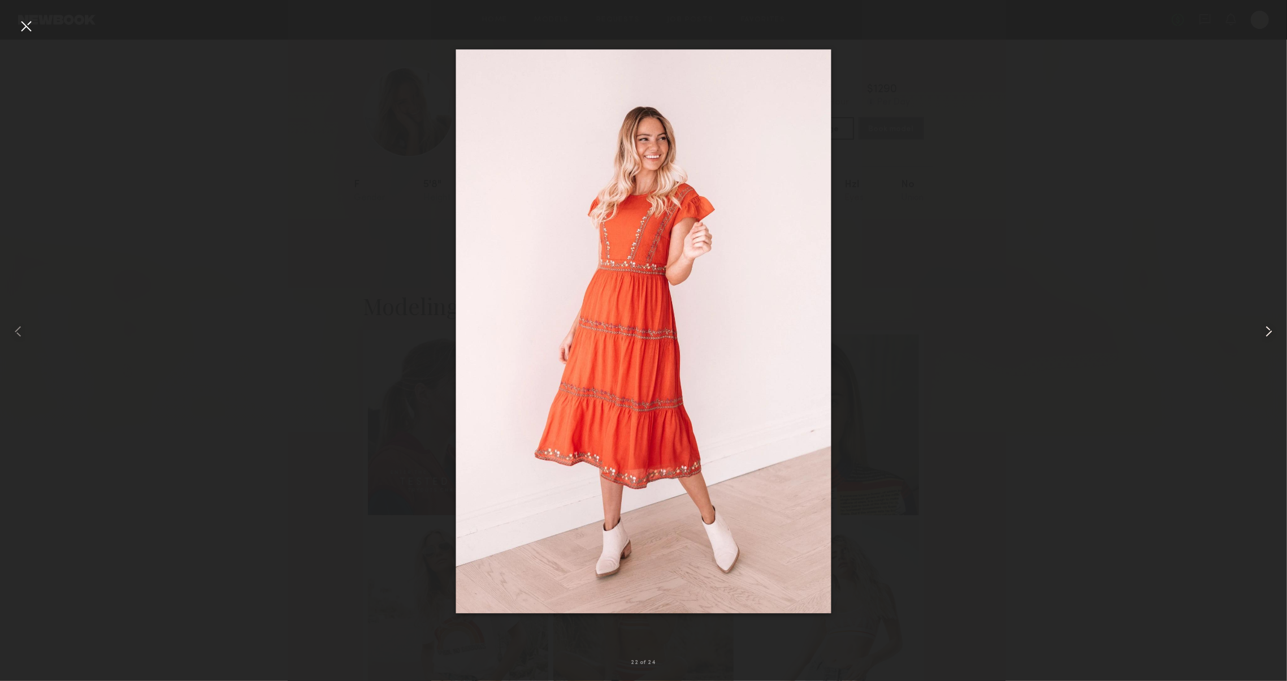
click at [1278, 343] on div at bounding box center [1261, 331] width 51 height 626
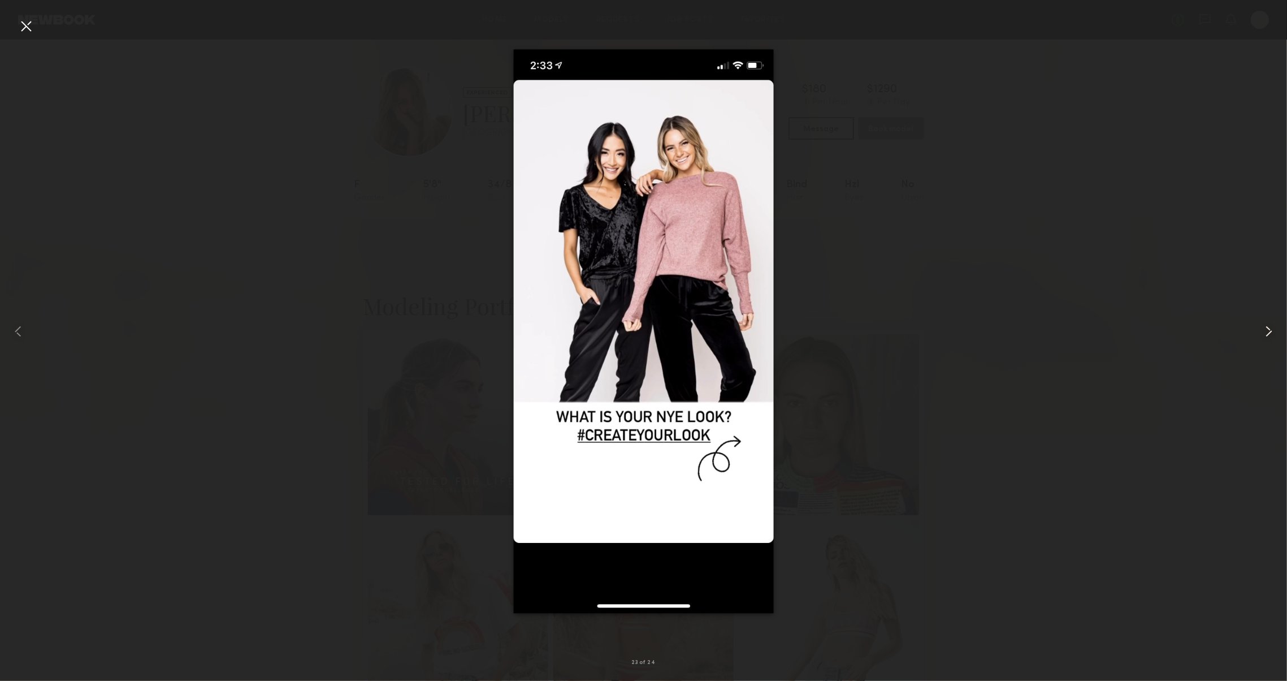
click at [1280, 343] on div at bounding box center [1261, 331] width 51 height 626
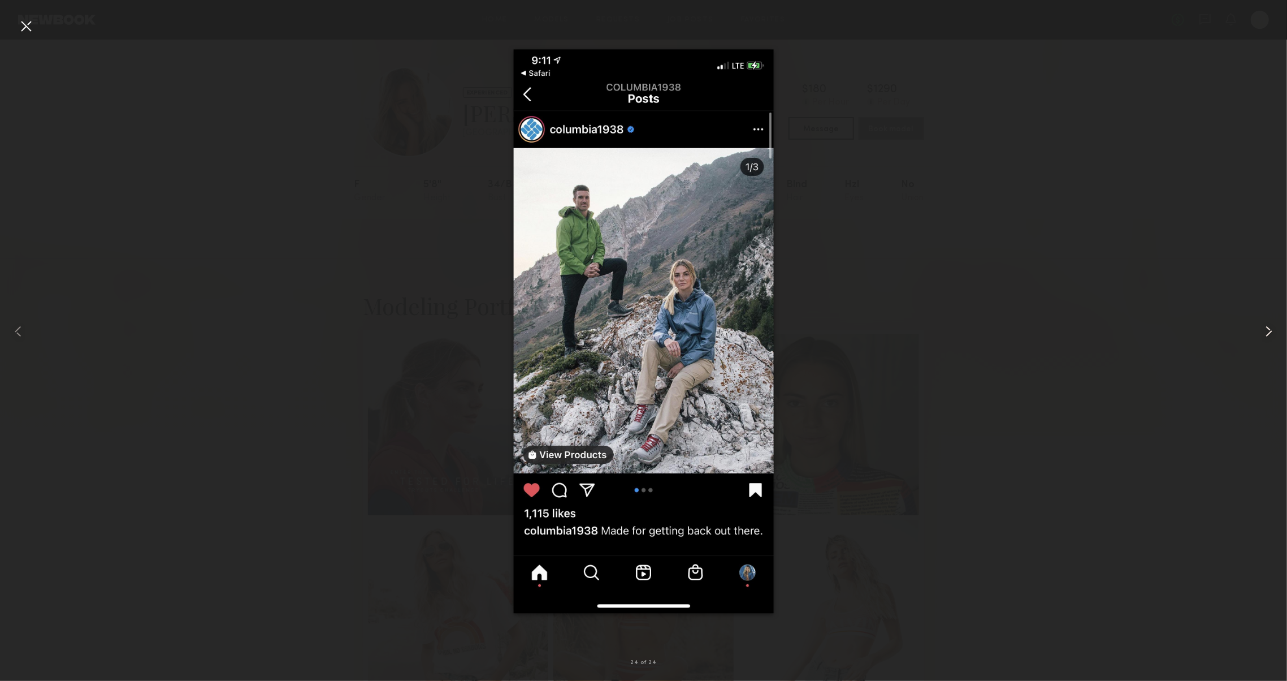
click at [1280, 343] on div at bounding box center [1261, 331] width 51 height 626
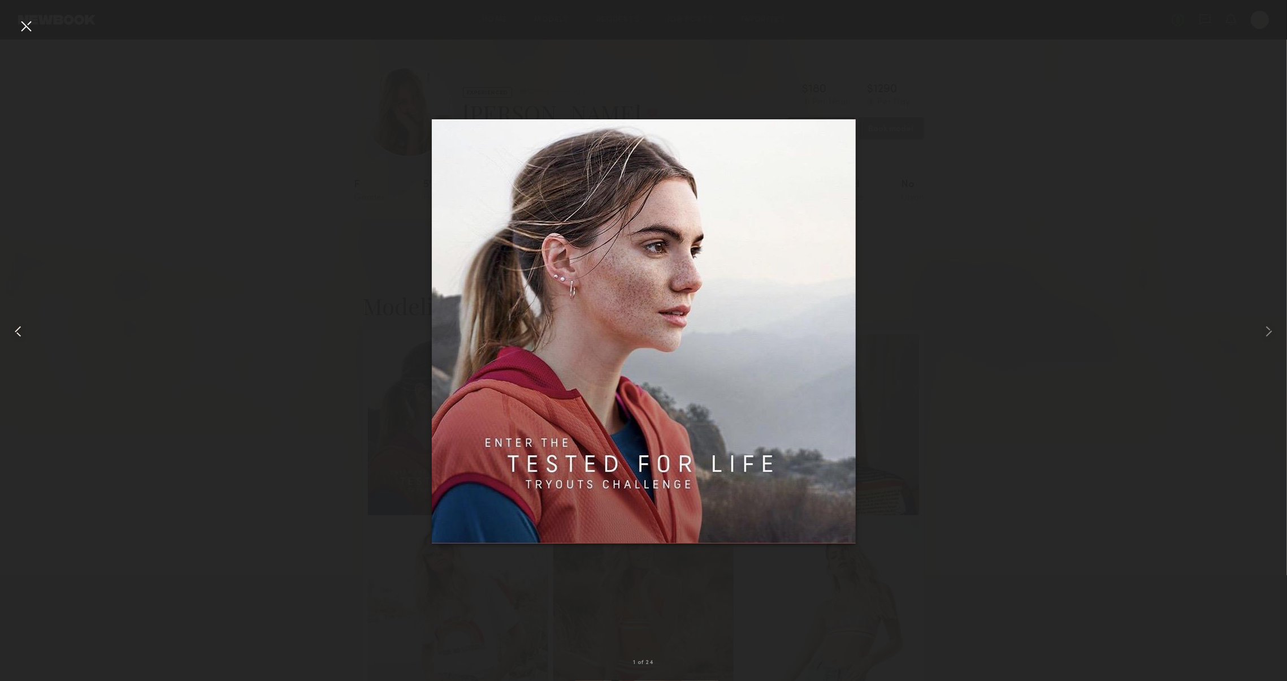
click at [16, 25] on div at bounding box center [25, 331] width 51 height 626
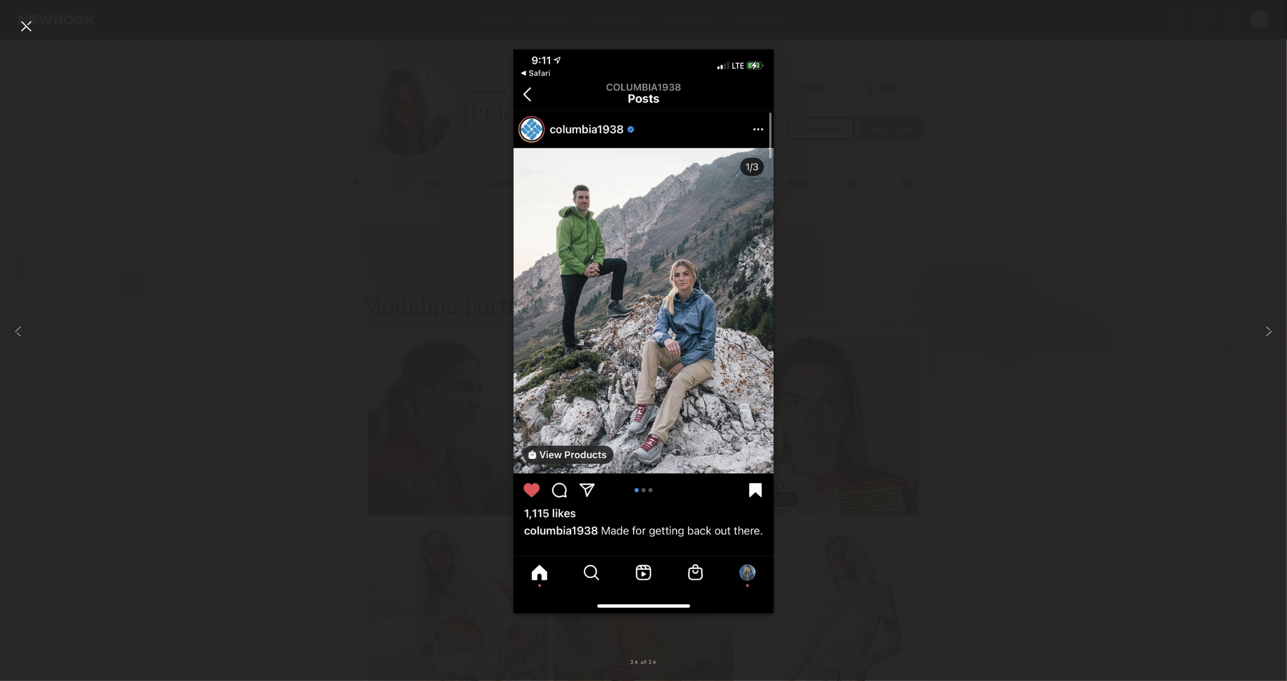
click at [24, 23] on div at bounding box center [26, 26] width 18 height 18
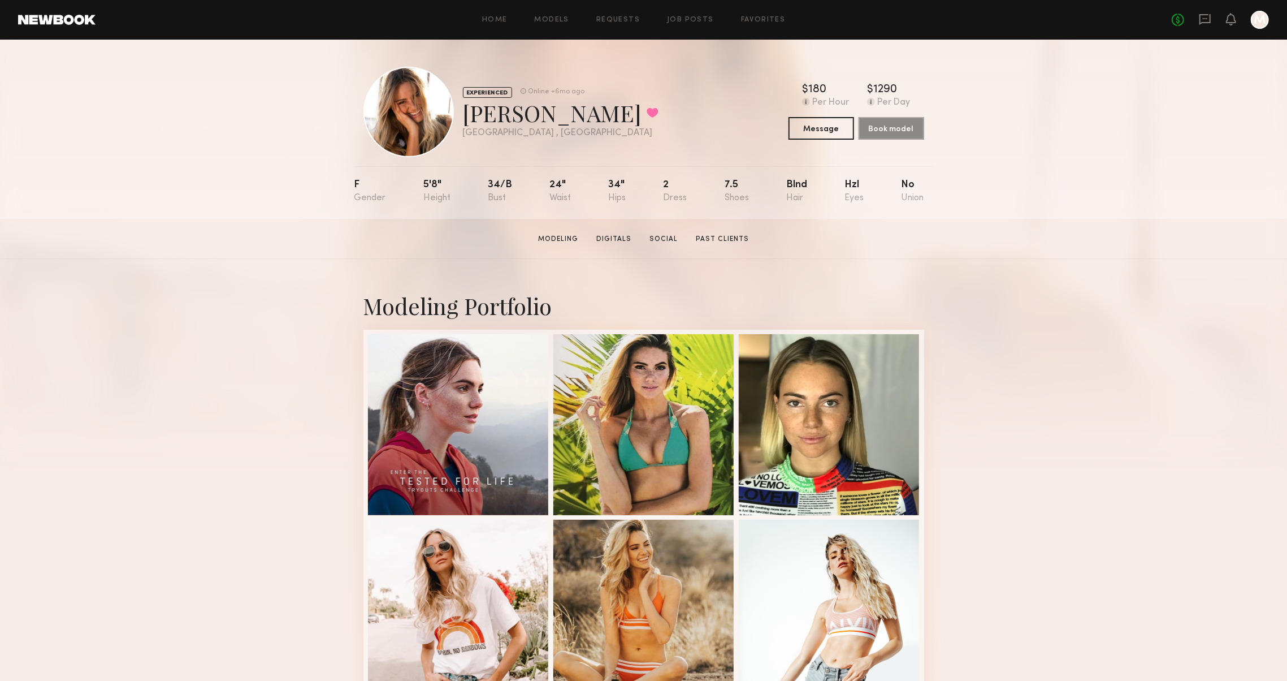
click at [715, 231] on section "Janessa G. Modeling Digitals Social Past Clients Message Book Model" at bounding box center [643, 239] width 1287 height 40
click at [679, 240] on link "Social" at bounding box center [663, 239] width 37 height 10
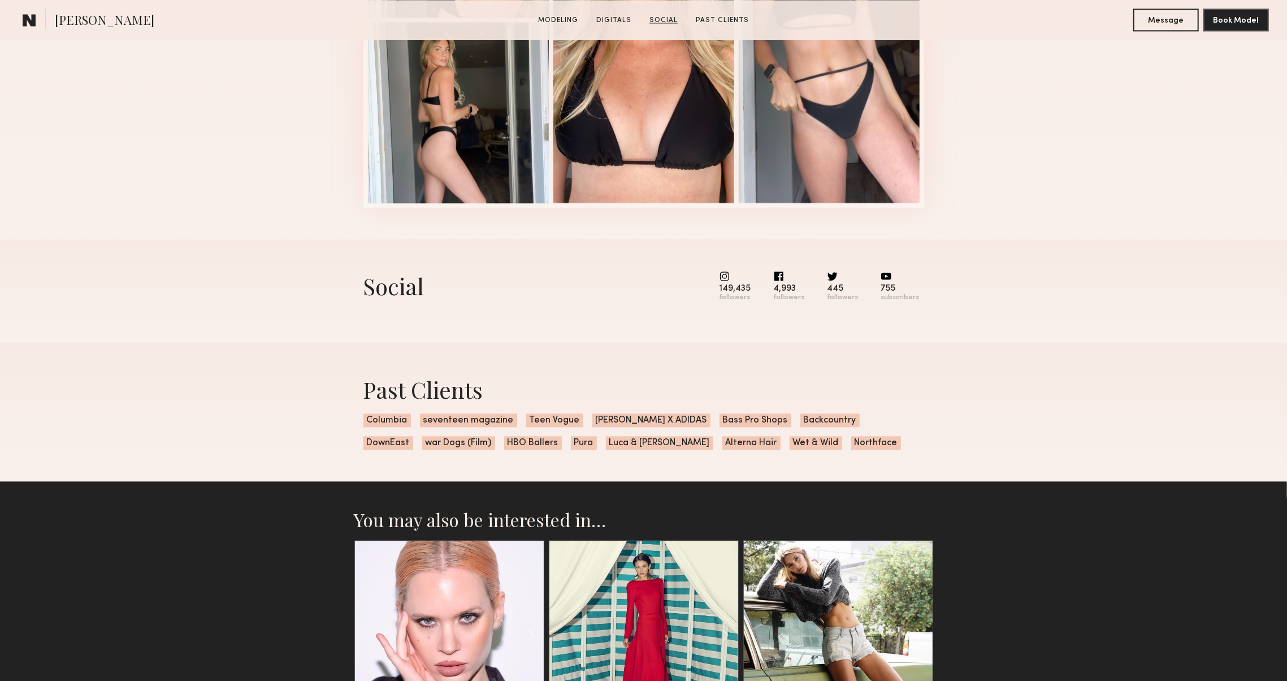
scroll to position [2259, 0]
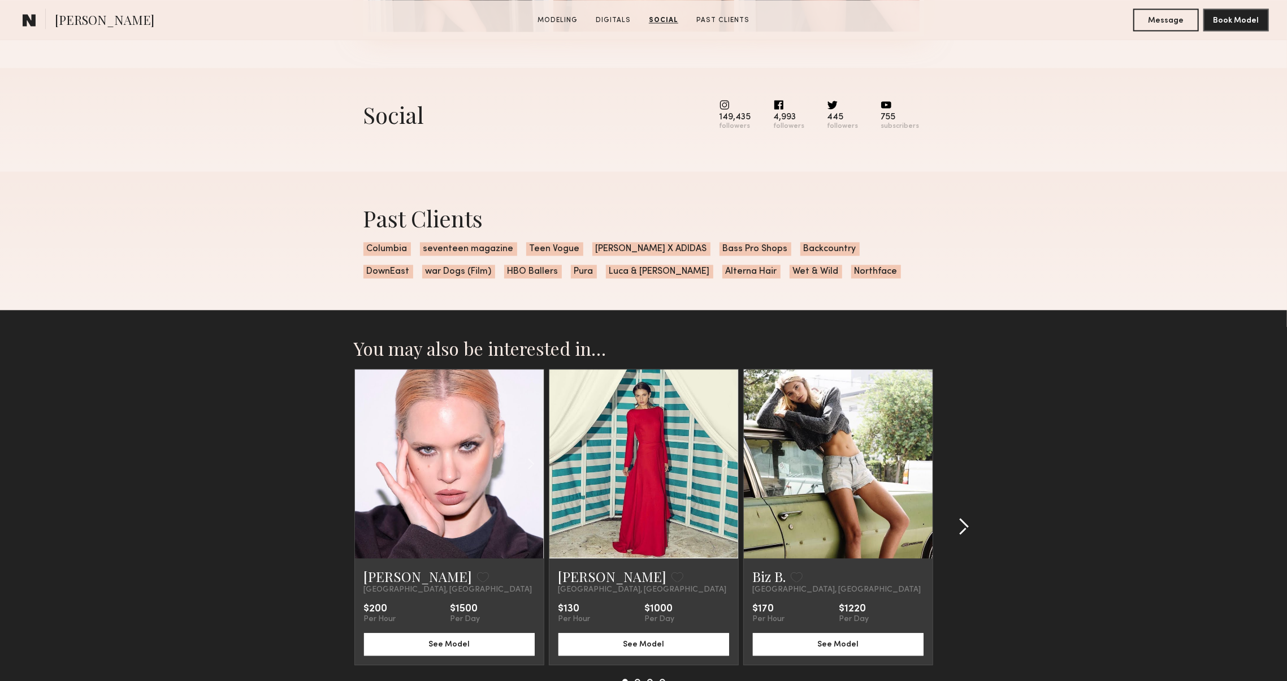
click at [969, 533] on div at bounding box center [960, 526] width 54 height 315
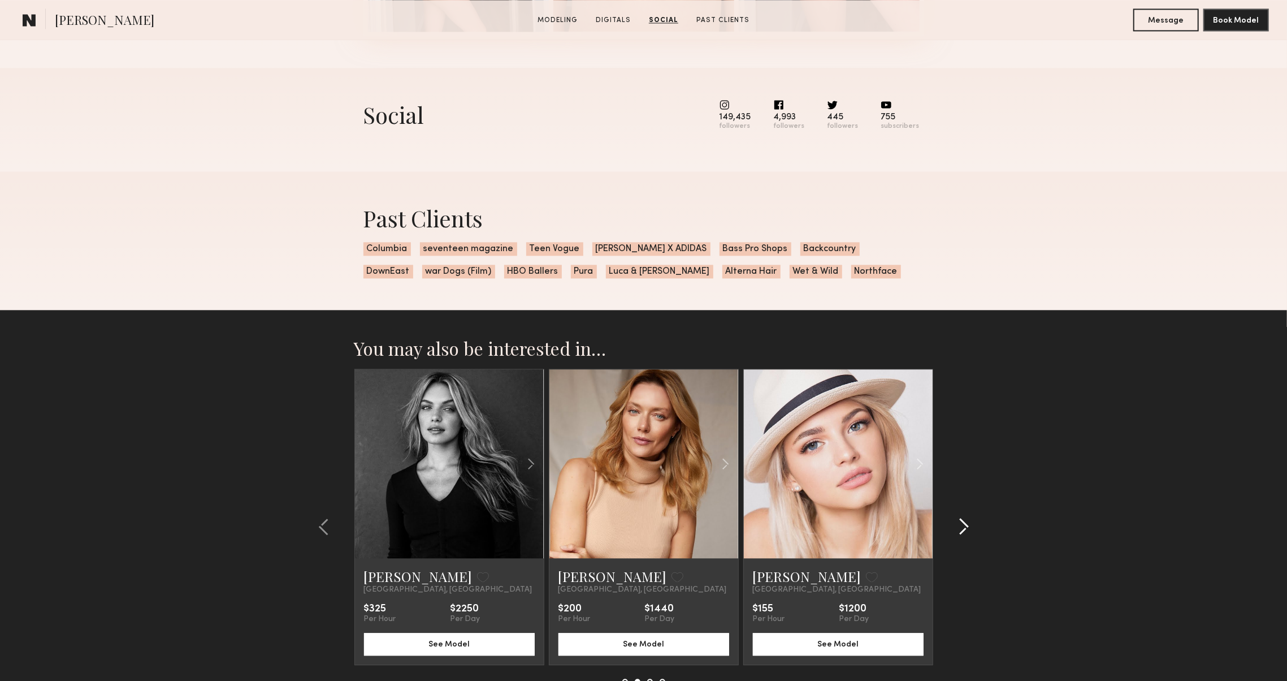
click at [971, 532] on div at bounding box center [960, 526] width 54 height 315
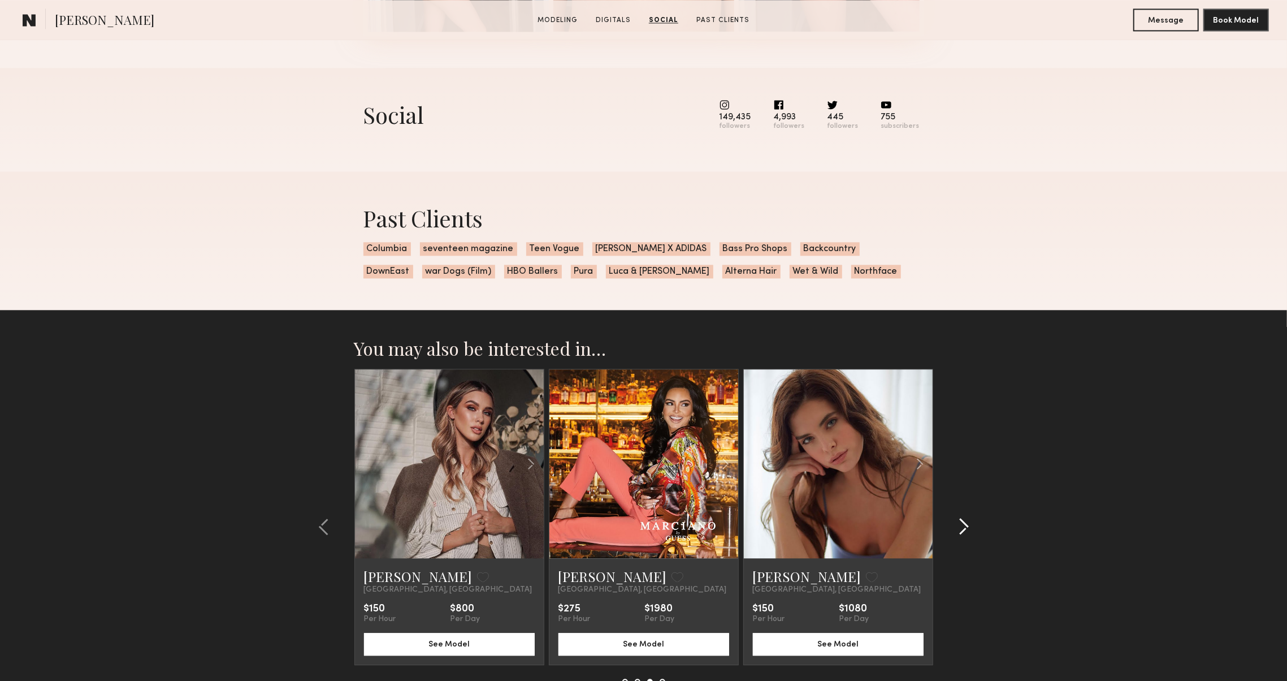
click at [971, 532] on div at bounding box center [960, 526] width 54 height 315
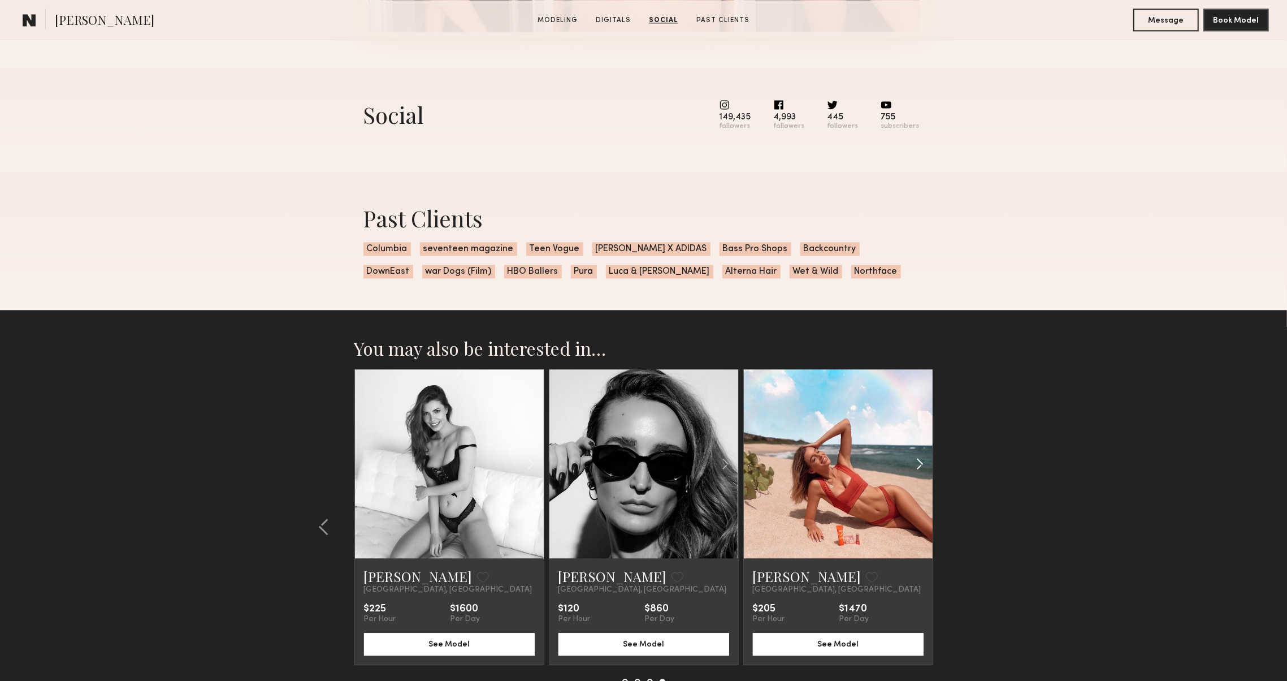
click at [923, 461] on common-icon at bounding box center [920, 463] width 16 height 21
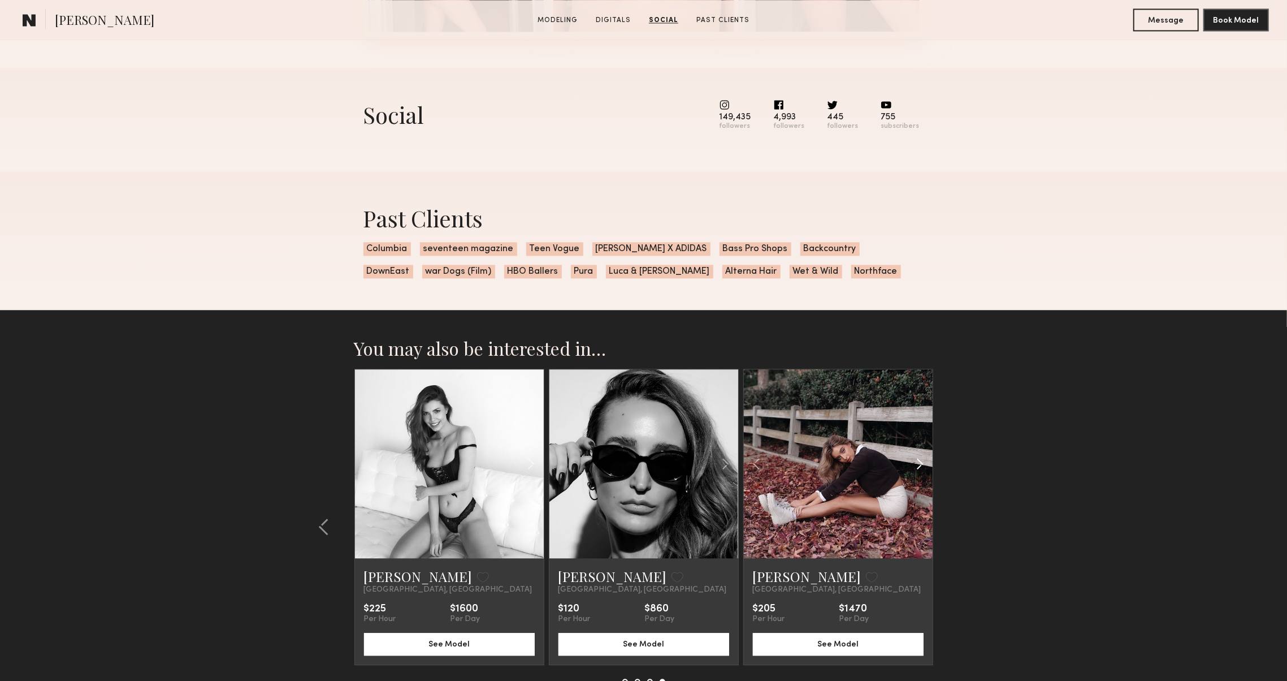
click at [918, 471] on common-icon at bounding box center [920, 463] width 16 height 21
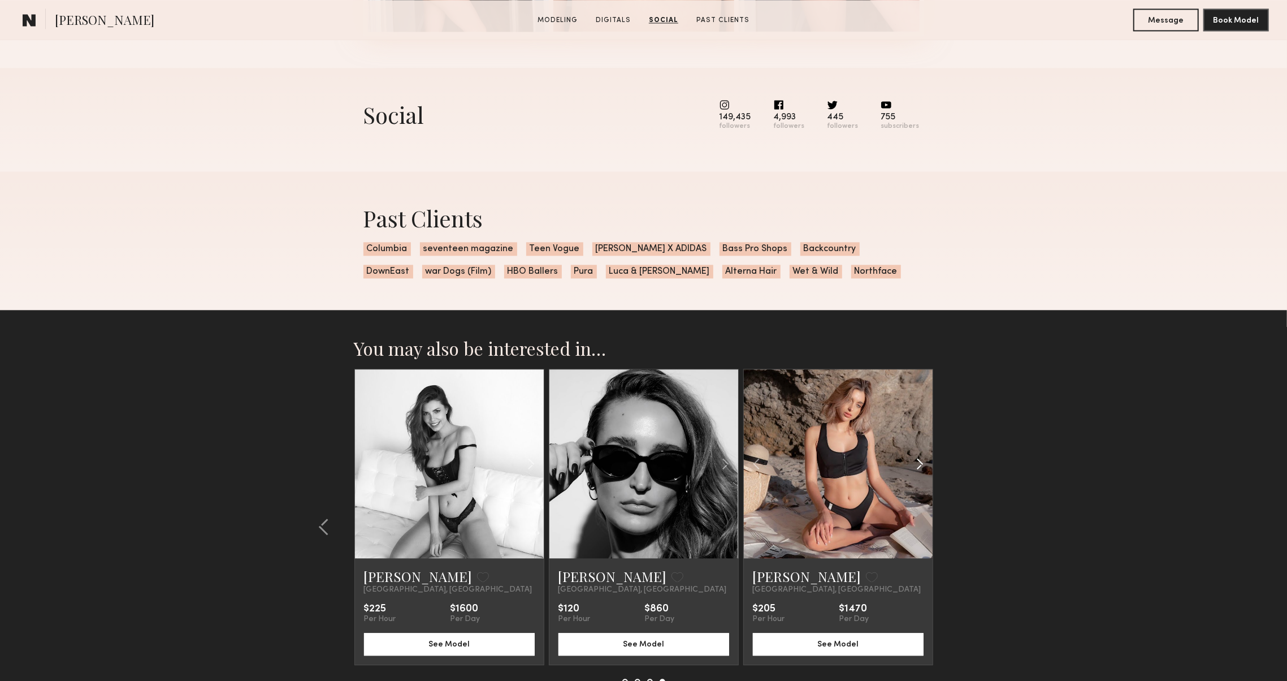
click at [918, 471] on common-icon at bounding box center [920, 463] width 16 height 21
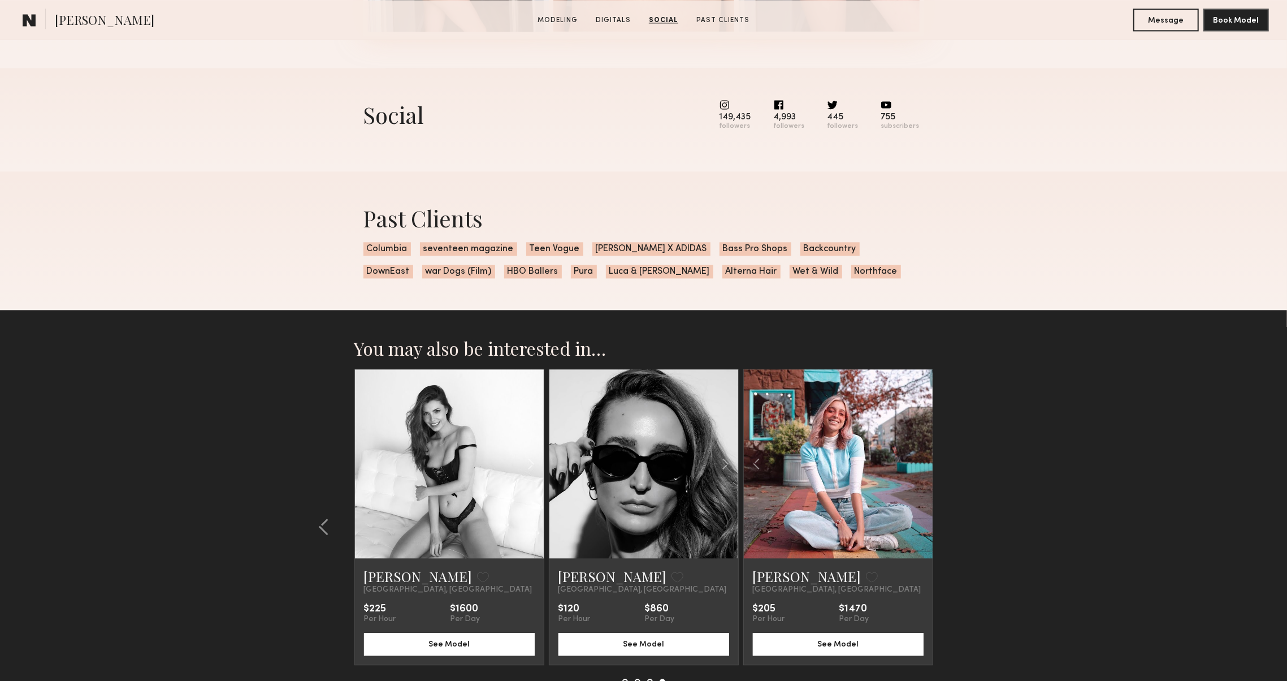
click at [918, 470] on div at bounding box center [838, 463] width 189 height 189
click at [534, 465] on common-icon at bounding box center [531, 463] width 16 height 21
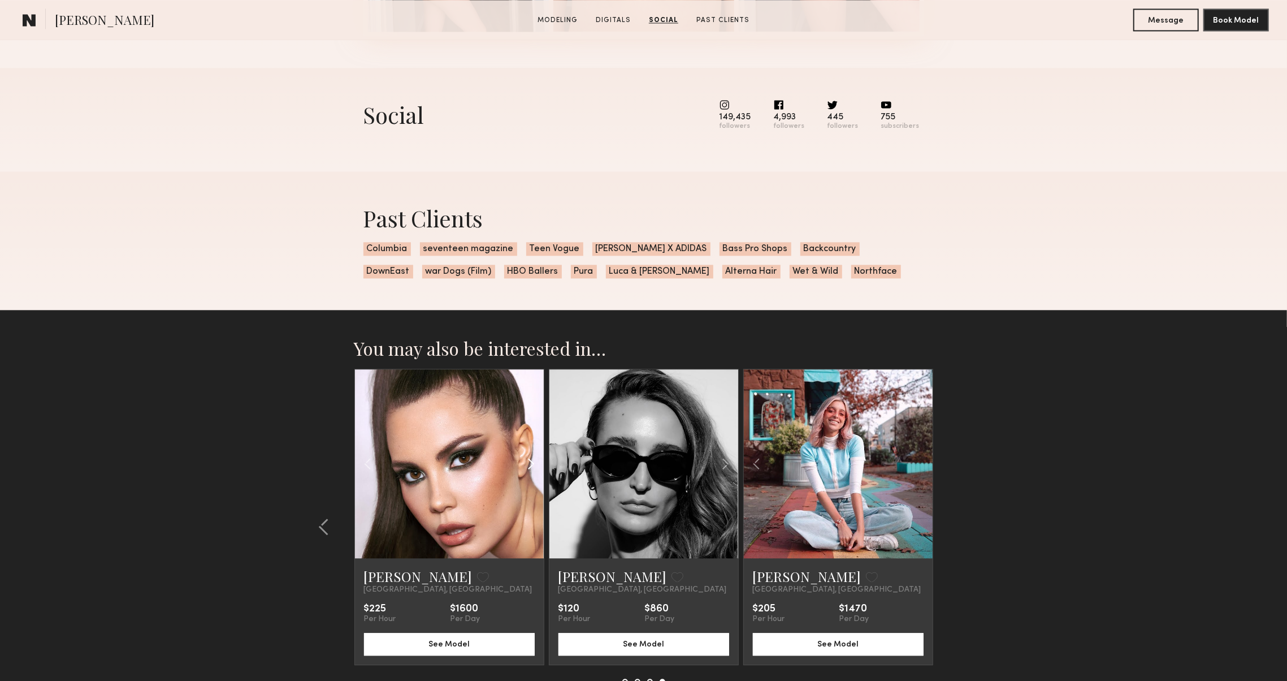
click at [534, 465] on common-icon at bounding box center [531, 463] width 16 height 21
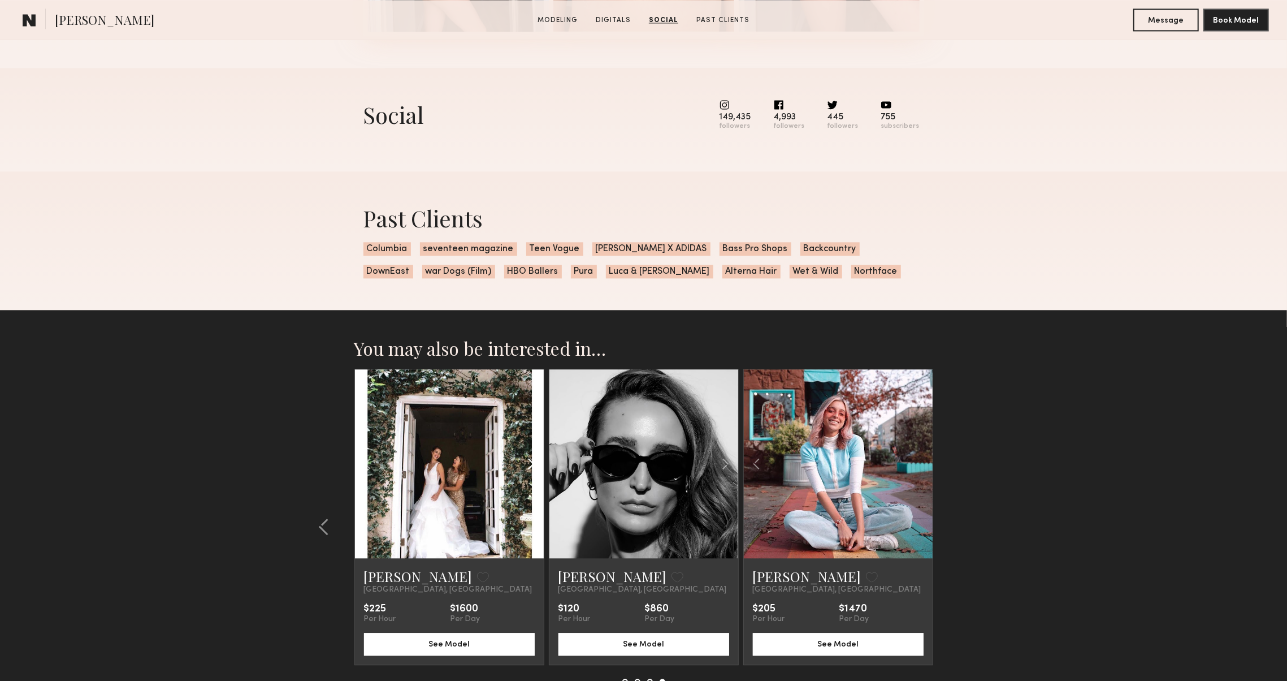
click at [534, 465] on common-icon at bounding box center [531, 463] width 16 height 21
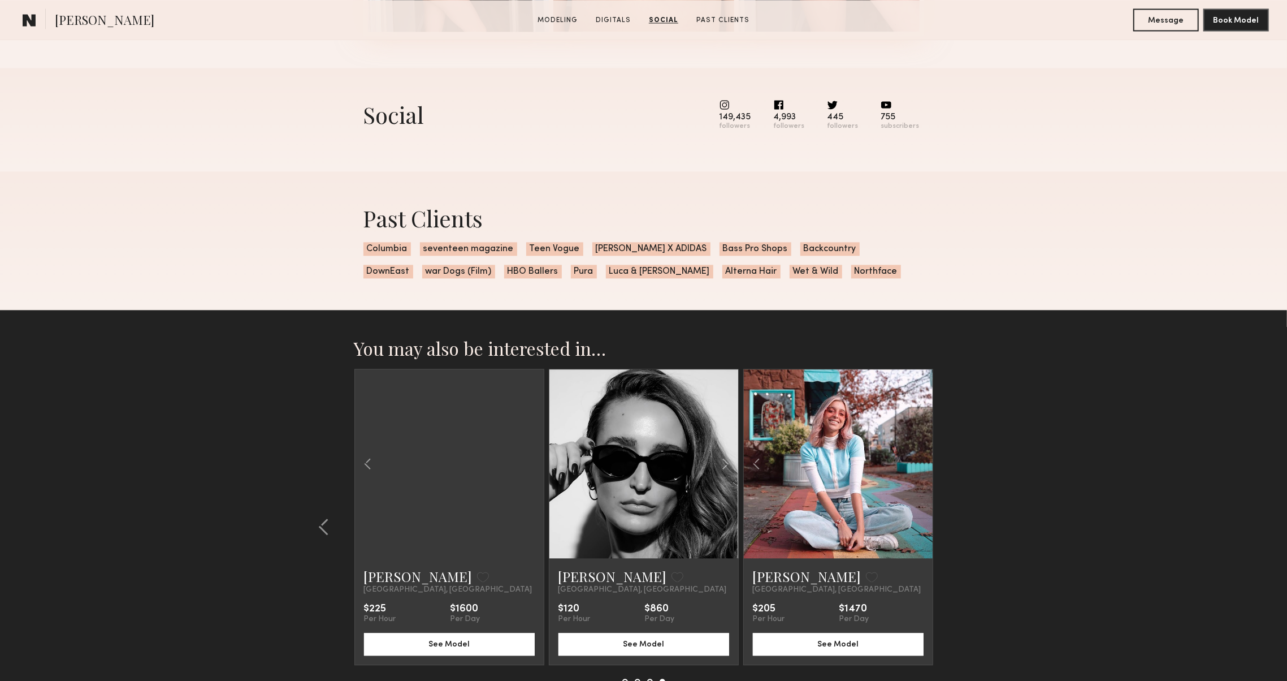
click at [534, 465] on div at bounding box center [449, 463] width 189 height 189
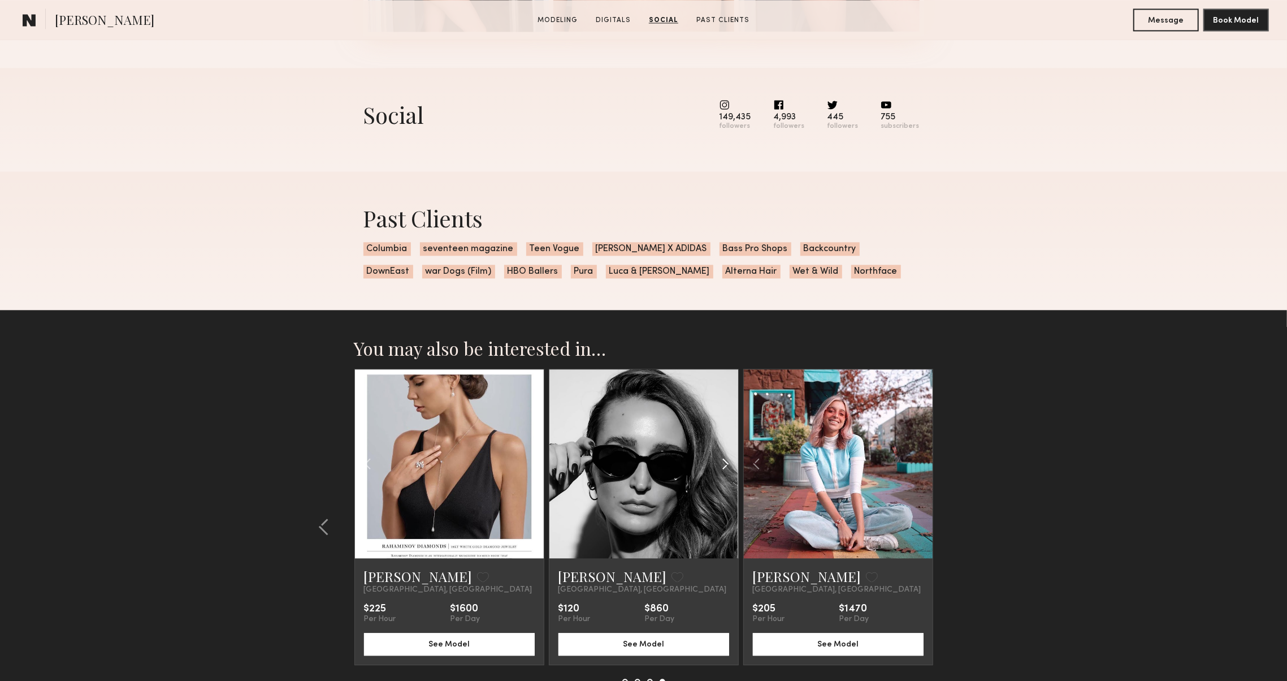
click at [726, 466] on common-icon at bounding box center [725, 463] width 16 height 21
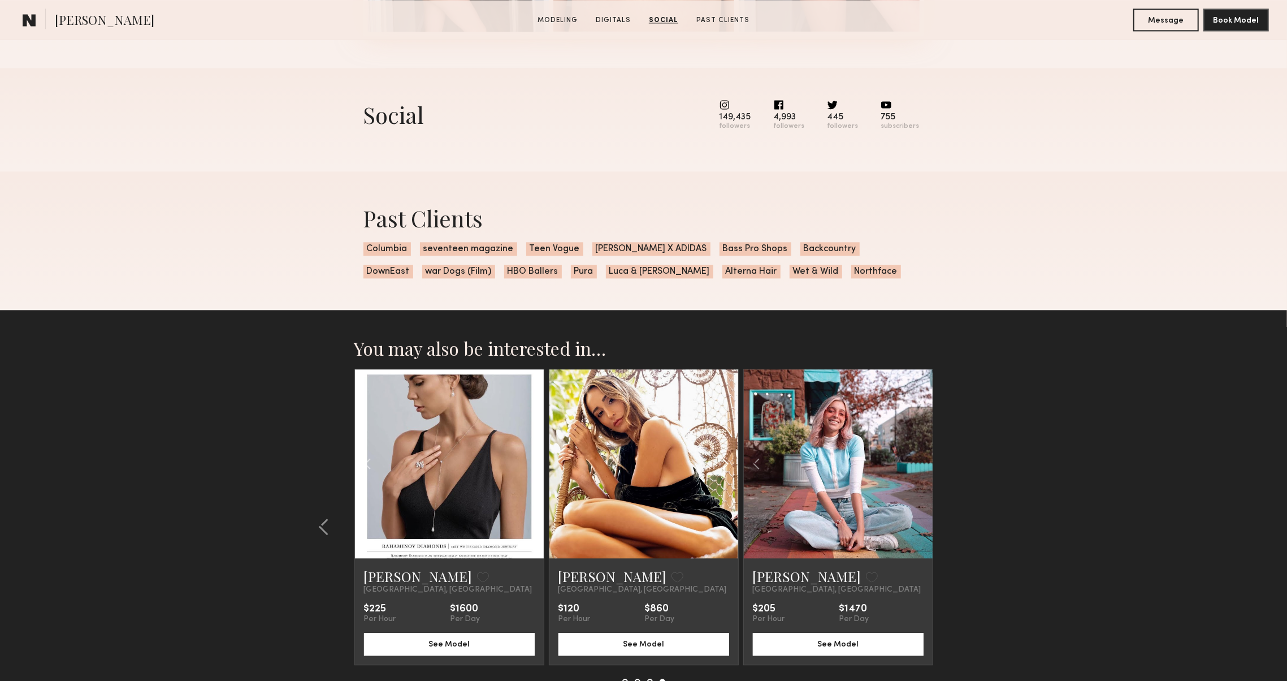
click at [726, 466] on common-icon at bounding box center [725, 463] width 16 height 21
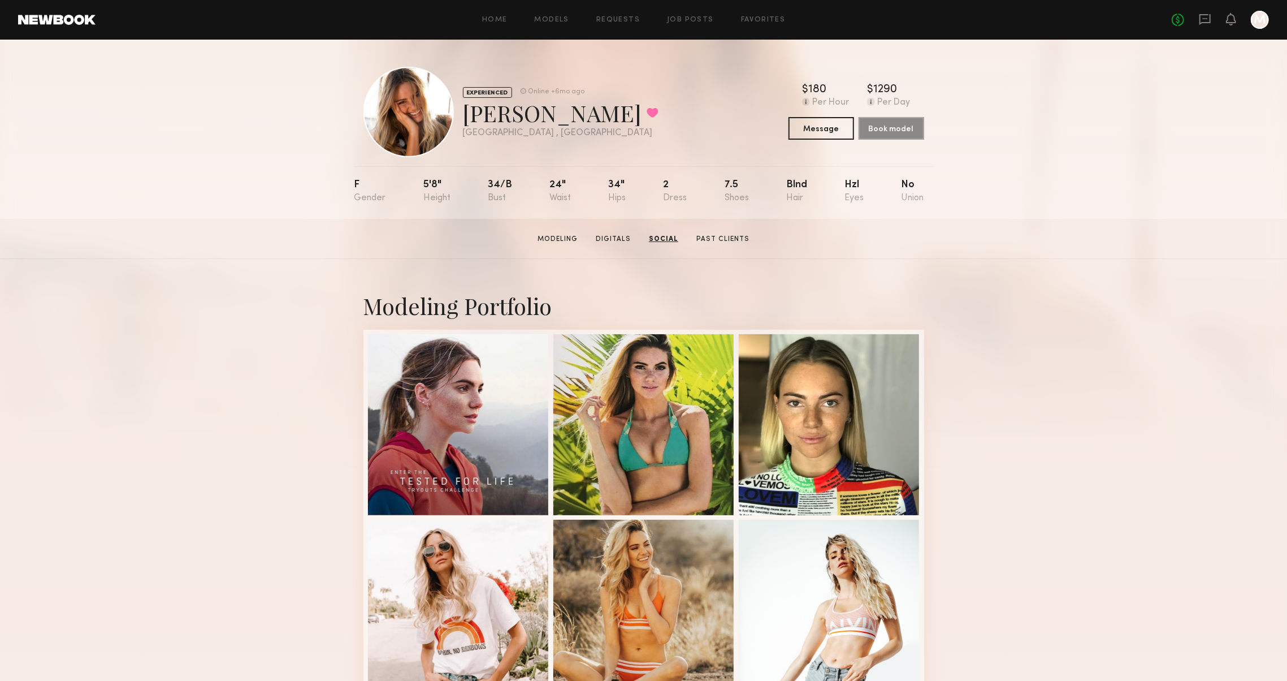
scroll to position [0, 0]
click at [755, 27] on div "Home Models Requests Job Posts Favorites Sign Out No fees up to $5,000 M" at bounding box center [683, 20] width 1174 height 18
click at [756, 21] on link "Favorites" at bounding box center [763, 19] width 45 height 7
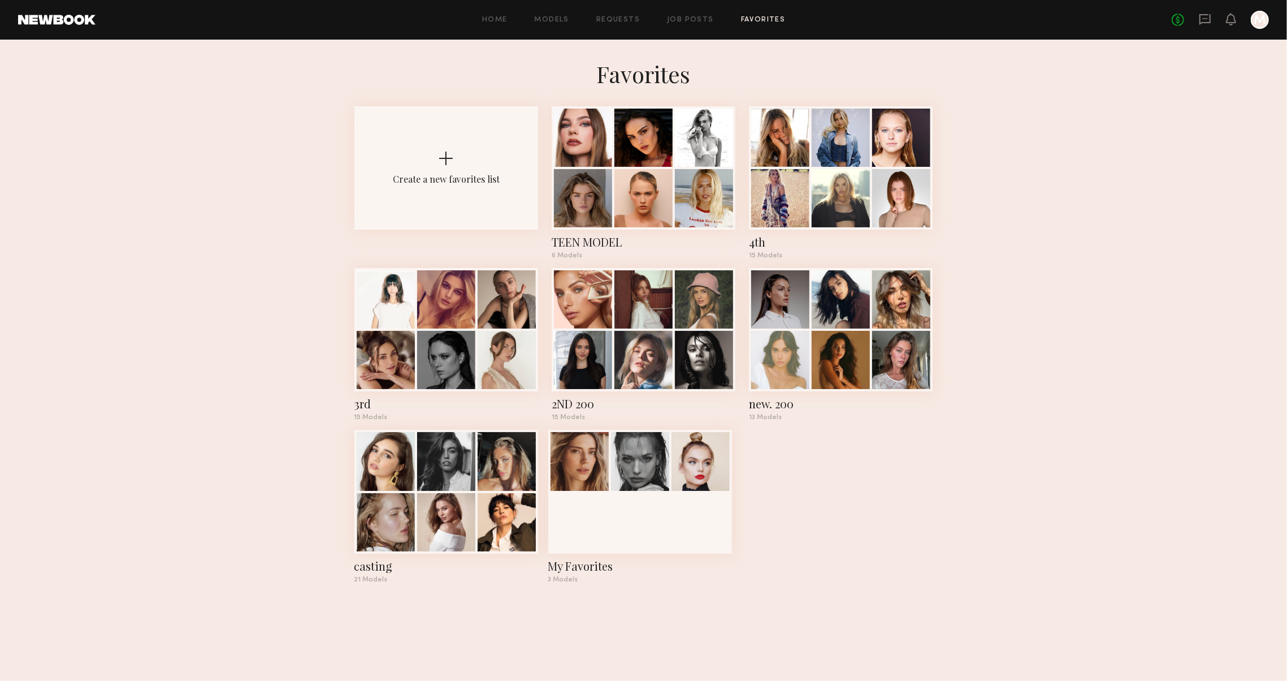
click at [25, 20] on link at bounding box center [56, 20] width 77 height 10
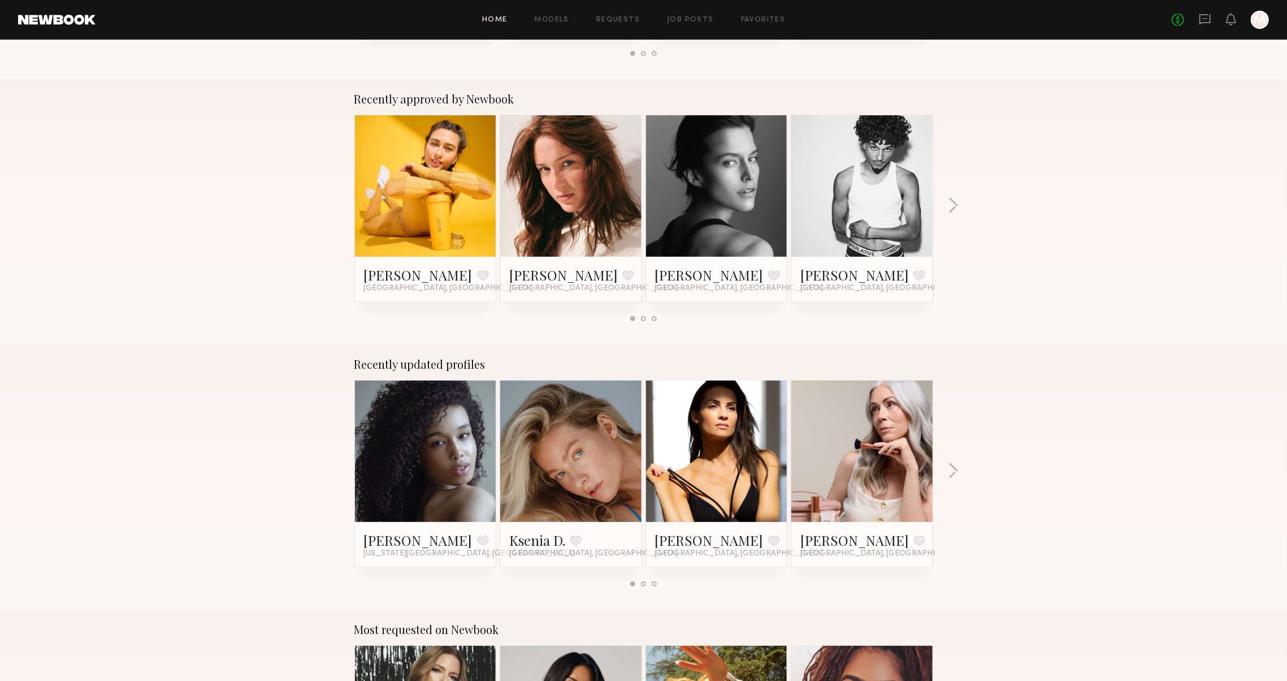
scroll to position [502, 0]
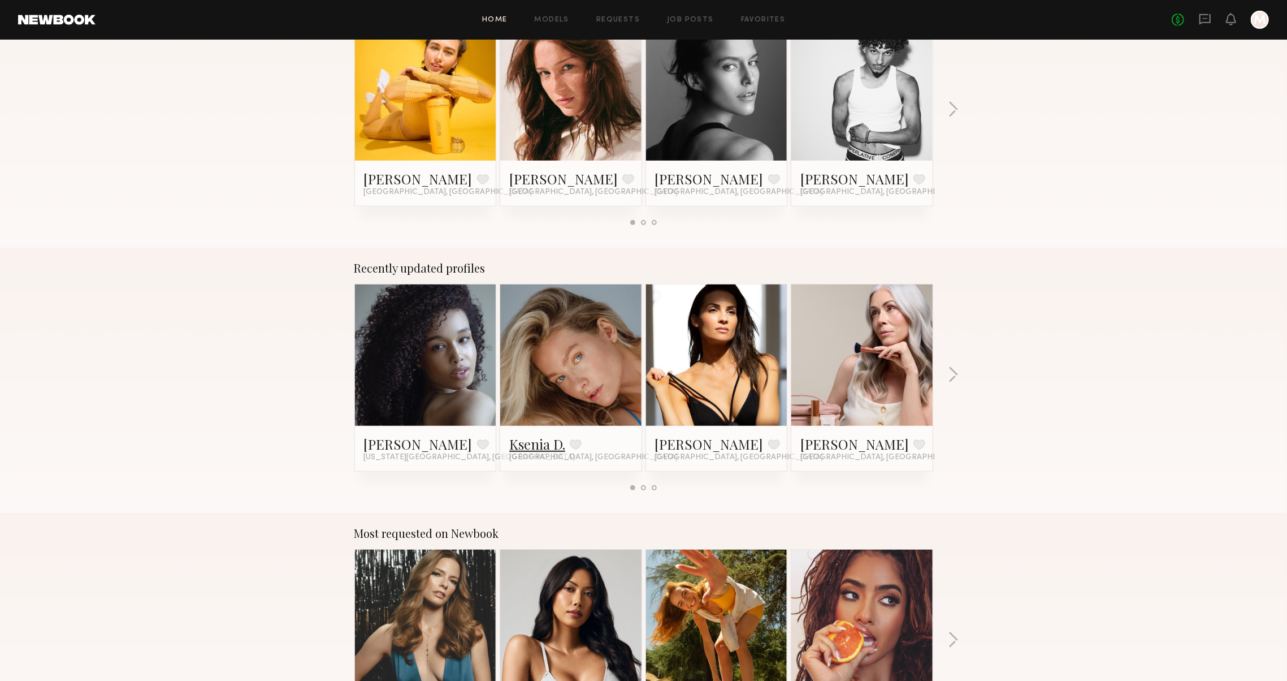
click at [534, 447] on link "Ksenia D." at bounding box center [537, 444] width 56 height 18
click at [953, 374] on button "button" at bounding box center [953, 375] width 11 height 19
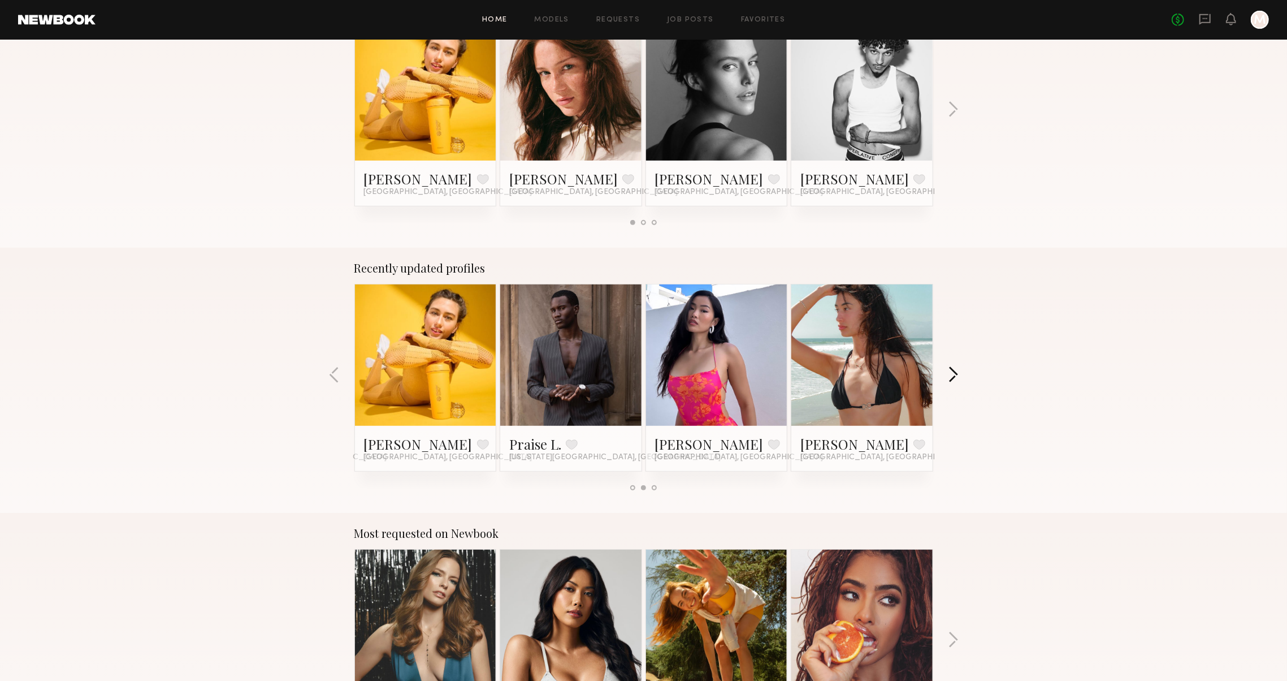
click at [953, 374] on button "button" at bounding box center [953, 375] width 11 height 19
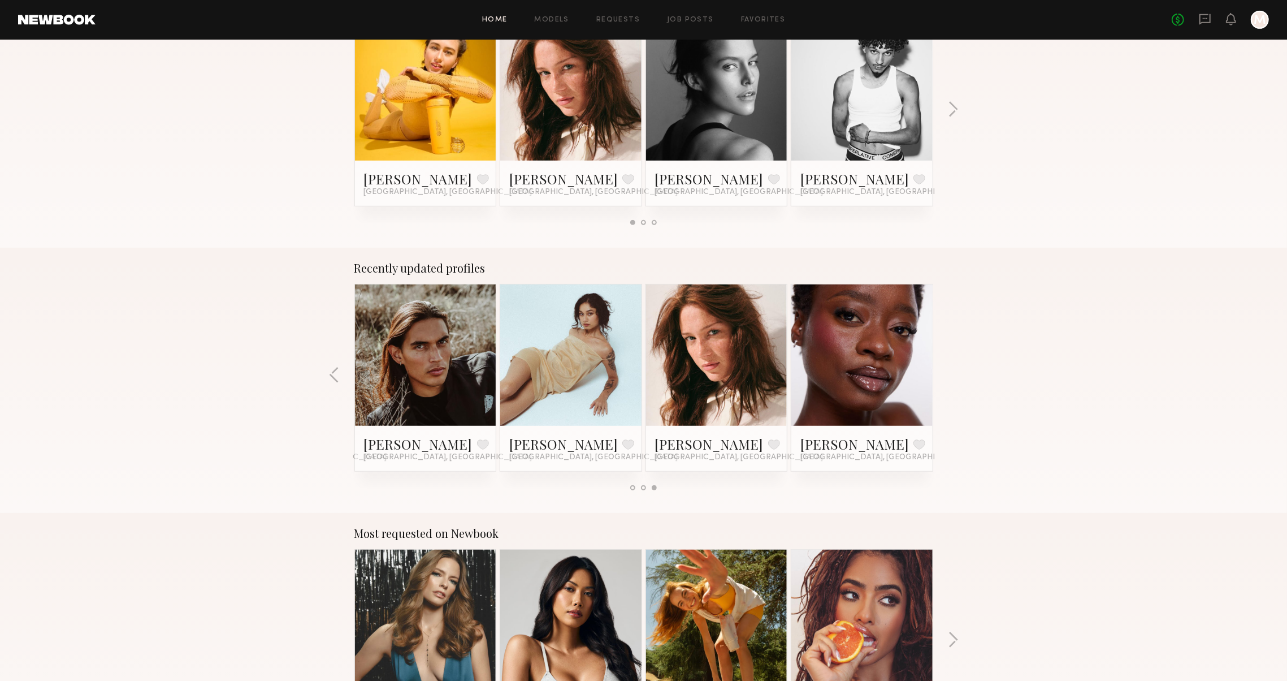
click at [953, 374] on div "Recently updated profiles Cianna I. Favorite New York City, NY Ksenia D. Favori…" at bounding box center [643, 380] width 1287 height 265
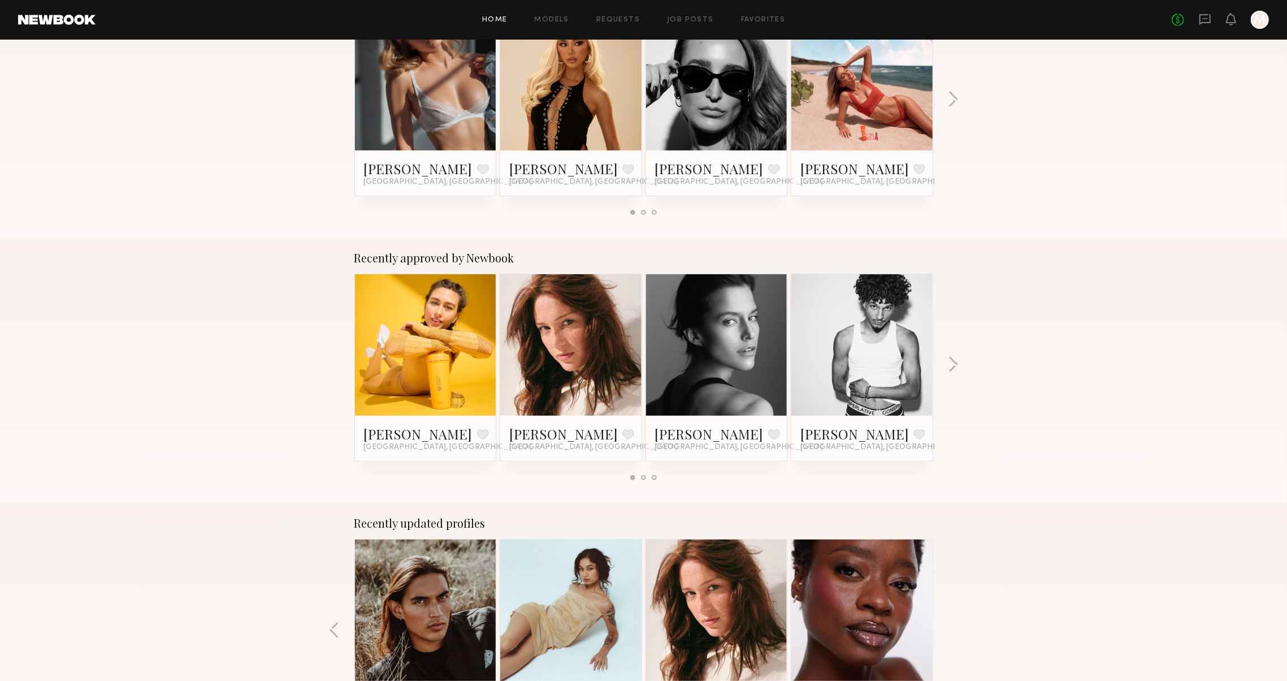
scroll to position [245, 0]
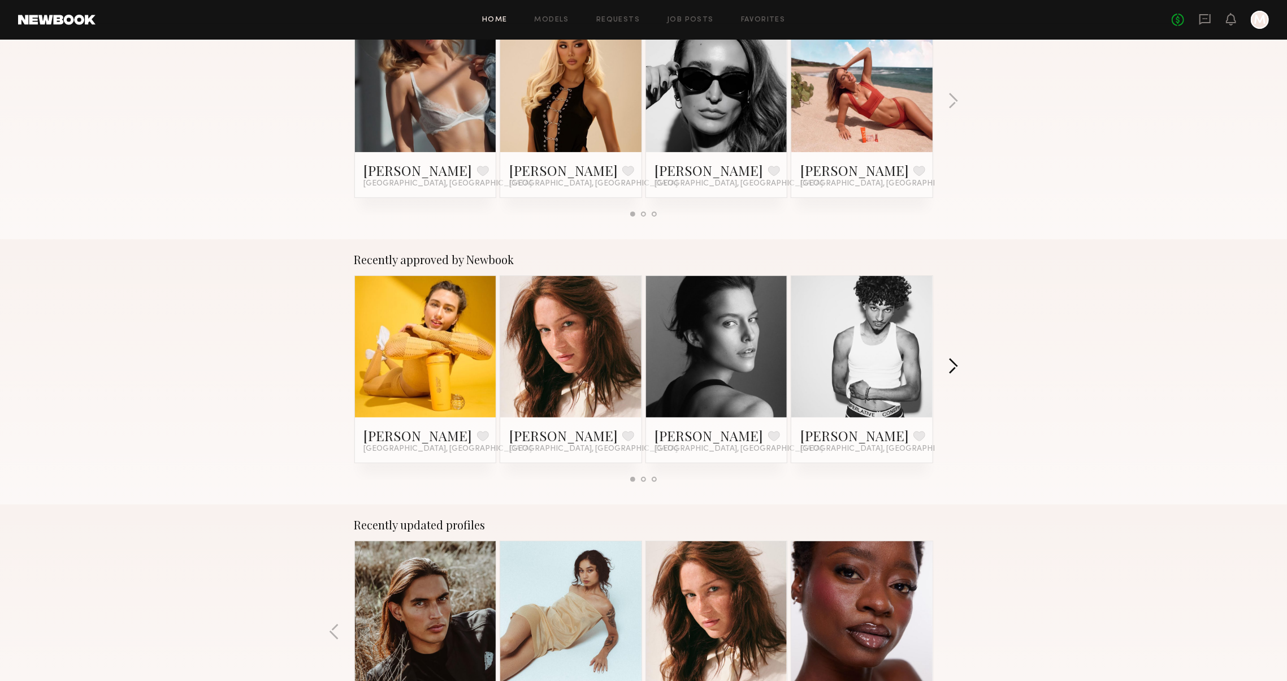
click at [959, 358] on button "button" at bounding box center [953, 367] width 11 height 19
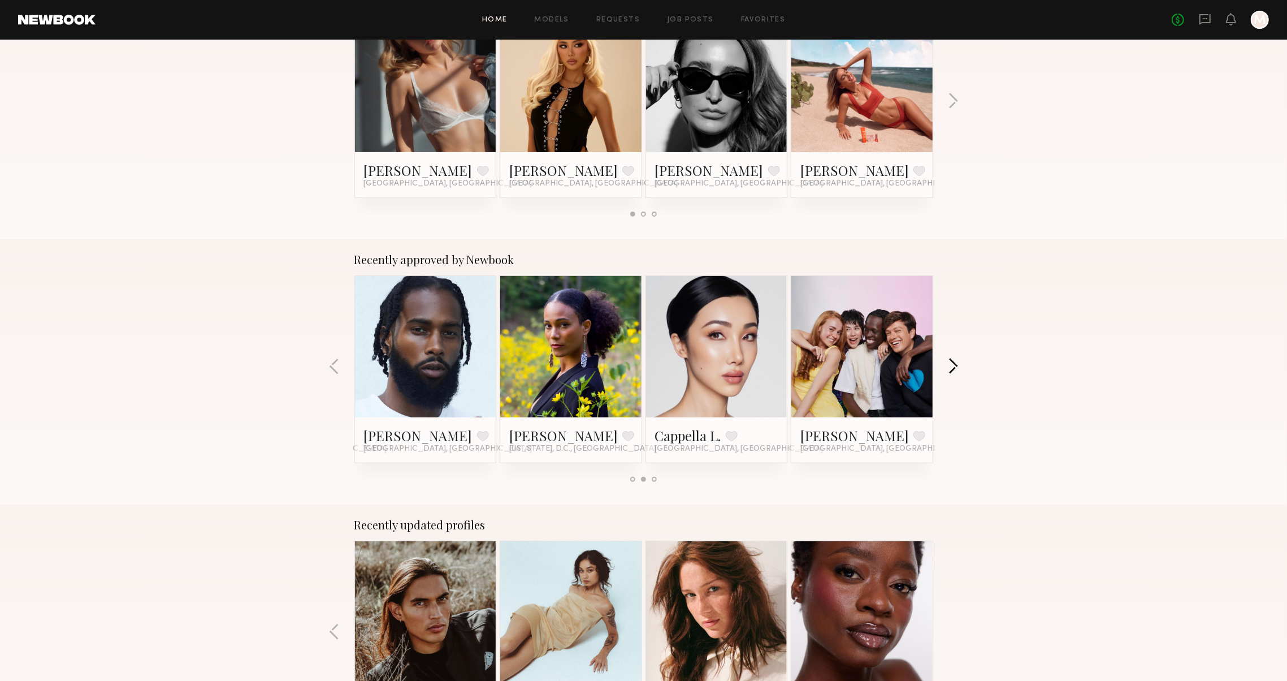
click at [957, 358] on button "button" at bounding box center [953, 367] width 11 height 19
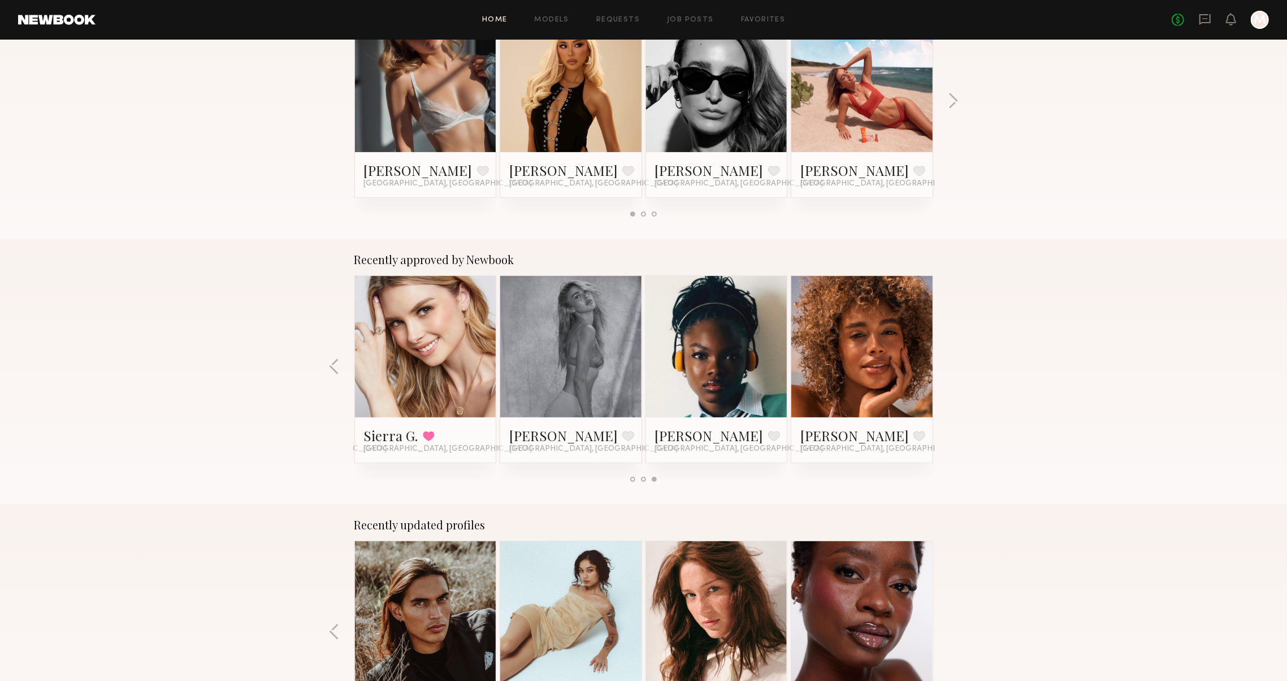
click at [957, 357] on div "Recently approved by Newbook Kimmay D. Favorite Tallahassee, FL Diana F. Favori…" at bounding box center [643, 371] width 1287 height 265
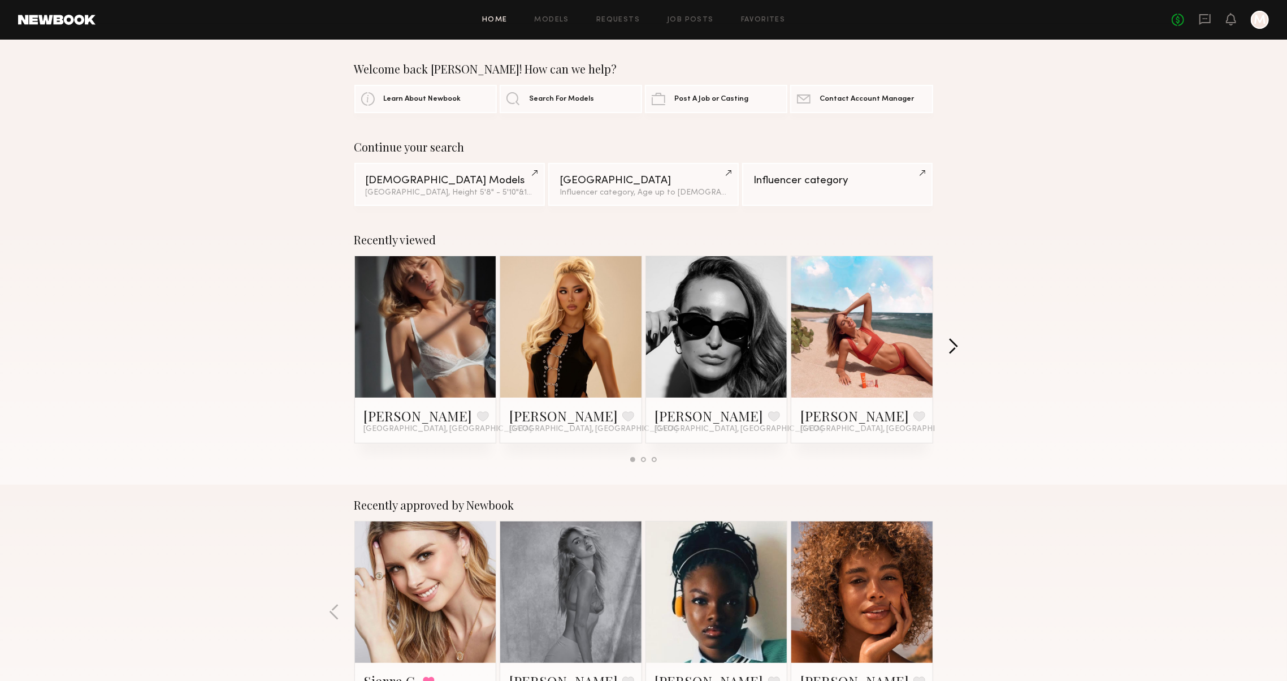
scroll to position [0, 0]
click at [471, 191] on div "Los Angeles, Height 5'8" - 5'10" & 1 other filter + 1" at bounding box center [450, 192] width 168 height 8
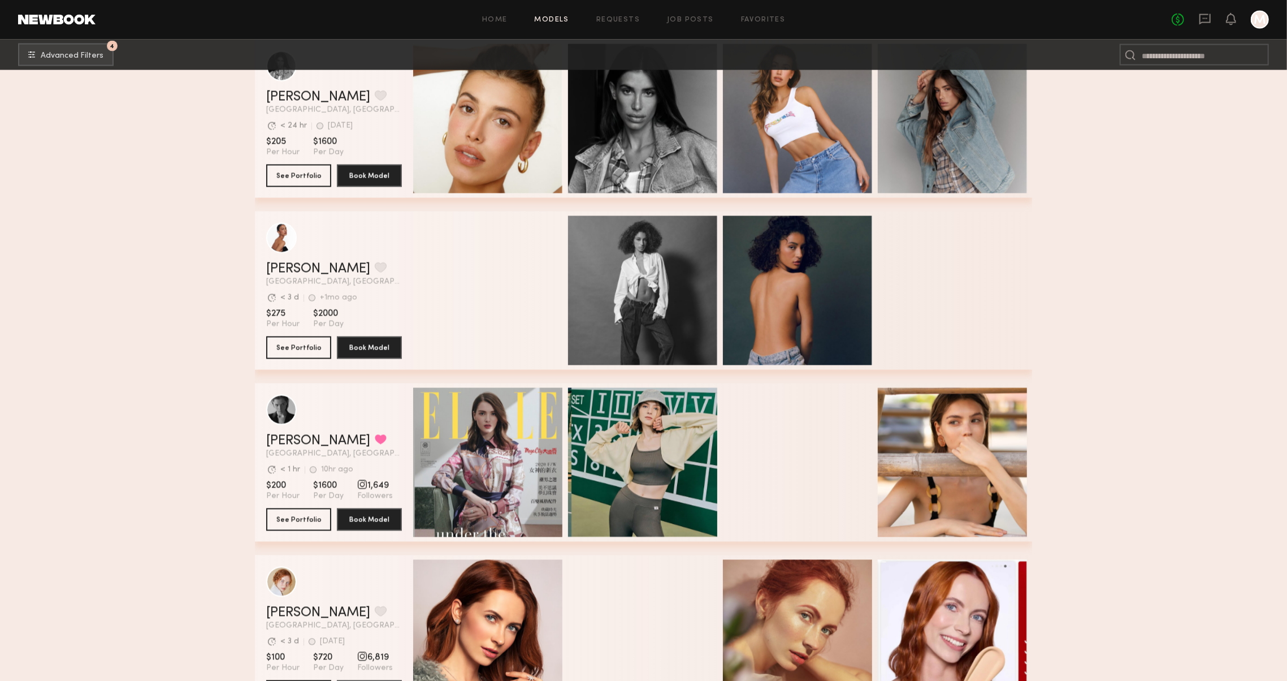
scroll to position [1841, 0]
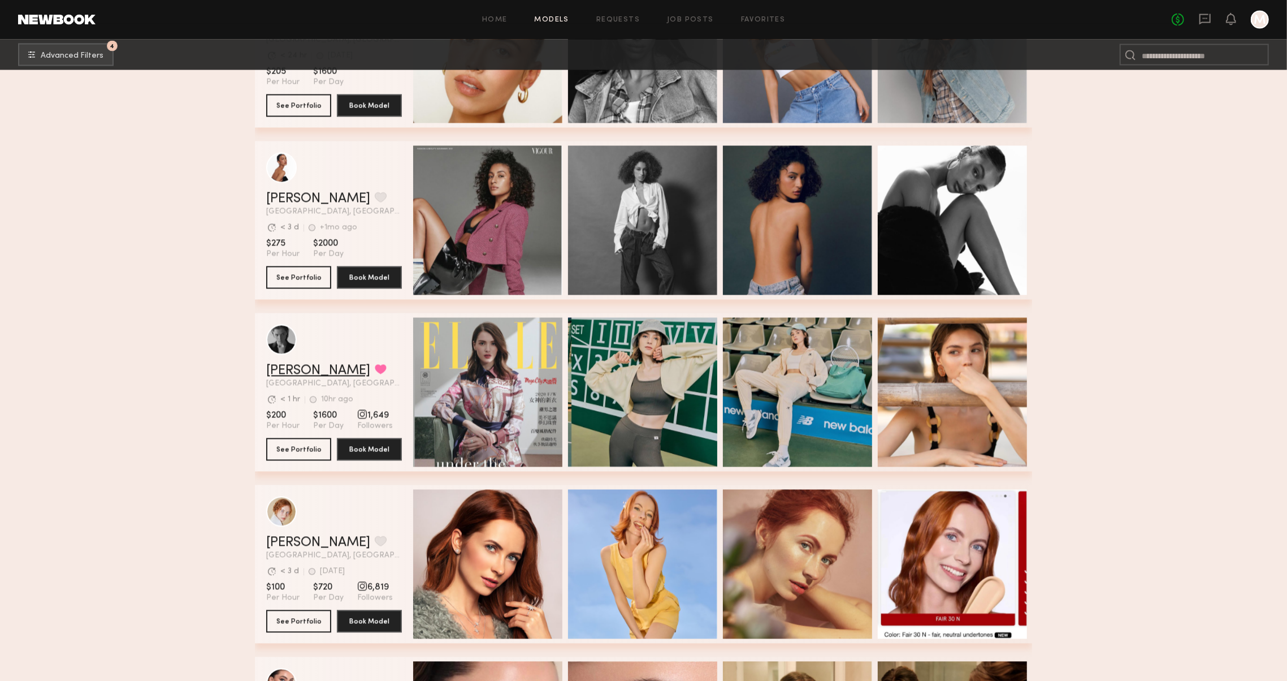
click at [296, 374] on link "Lera G." at bounding box center [318, 371] width 104 height 14
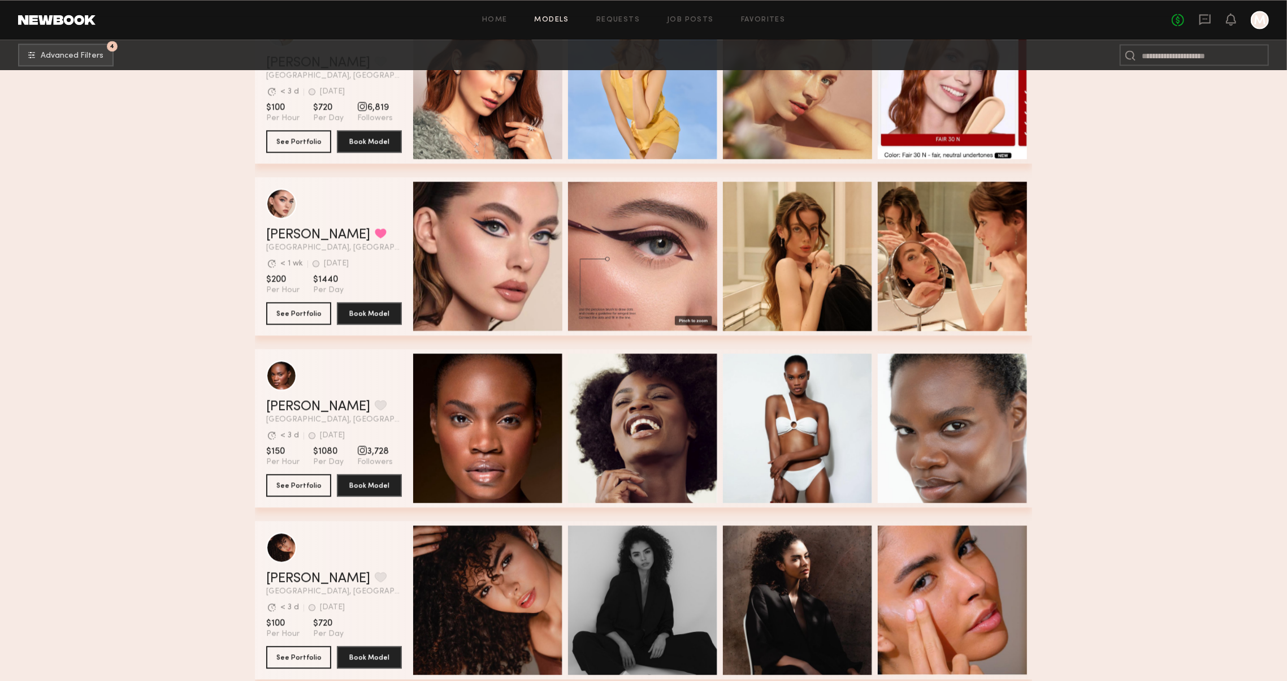
scroll to position [2330, 0]
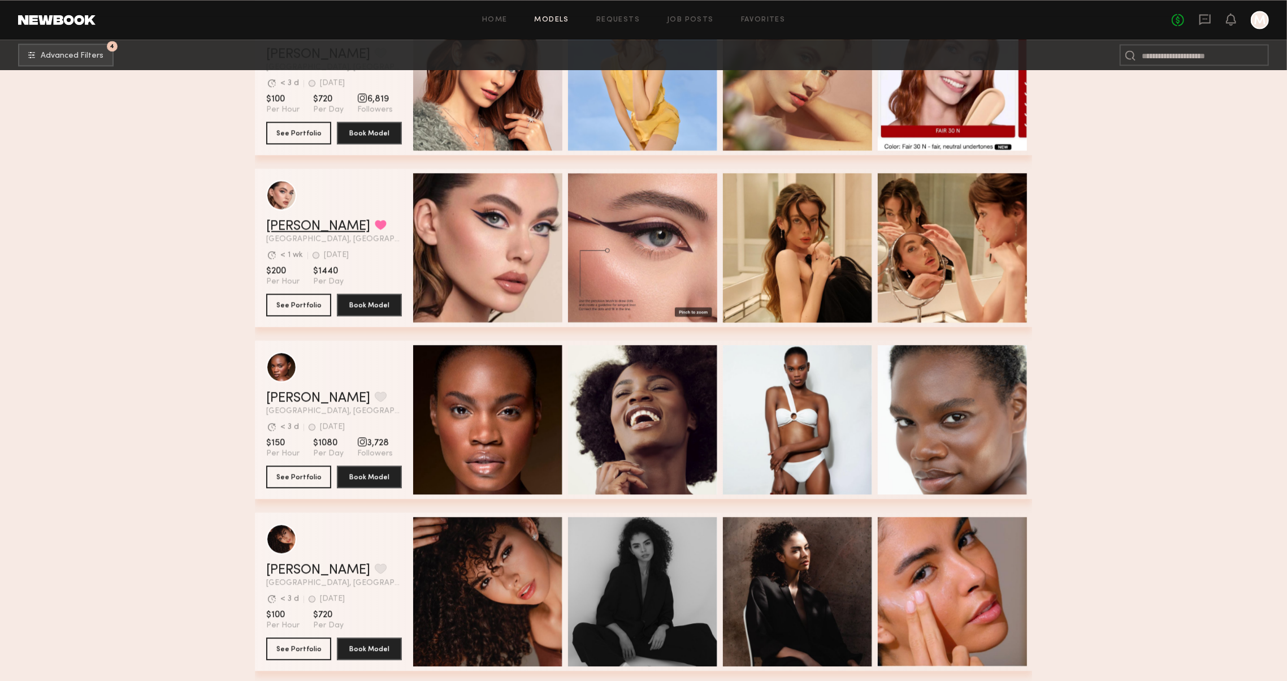
click at [283, 223] on link "Laura D." at bounding box center [318, 226] width 104 height 14
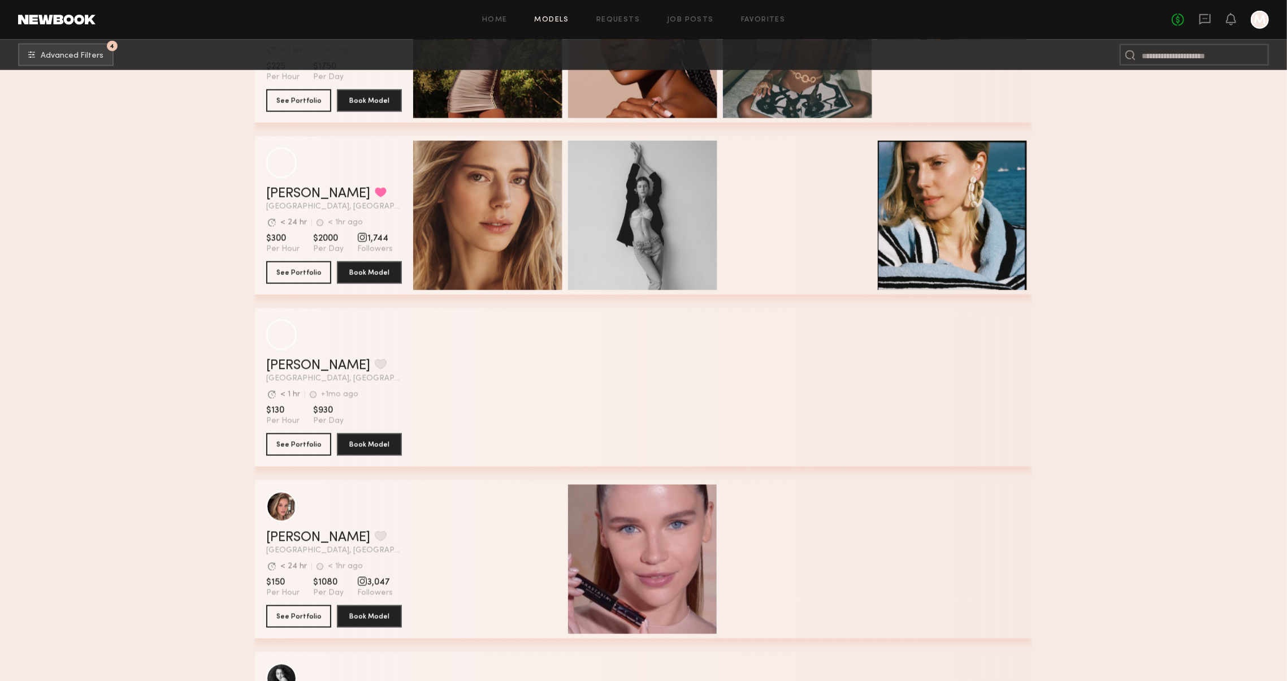
scroll to position [9065, 0]
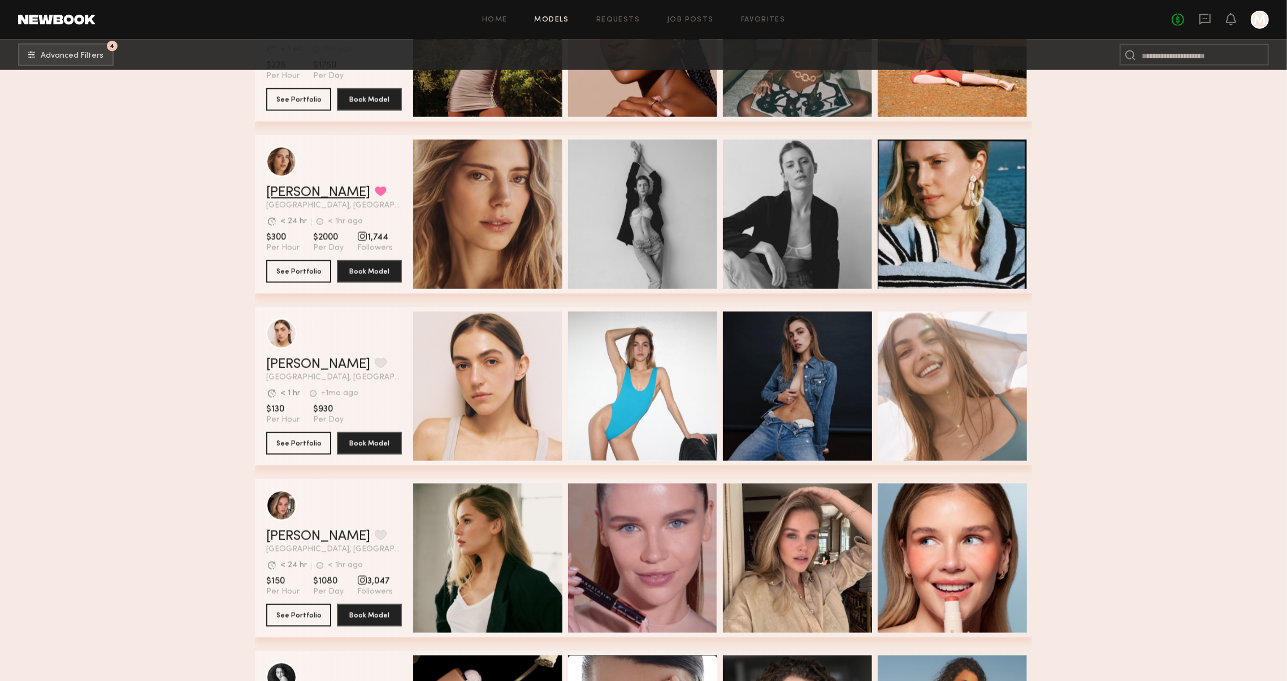
click at [283, 193] on link "Oxana Z." at bounding box center [318, 193] width 104 height 14
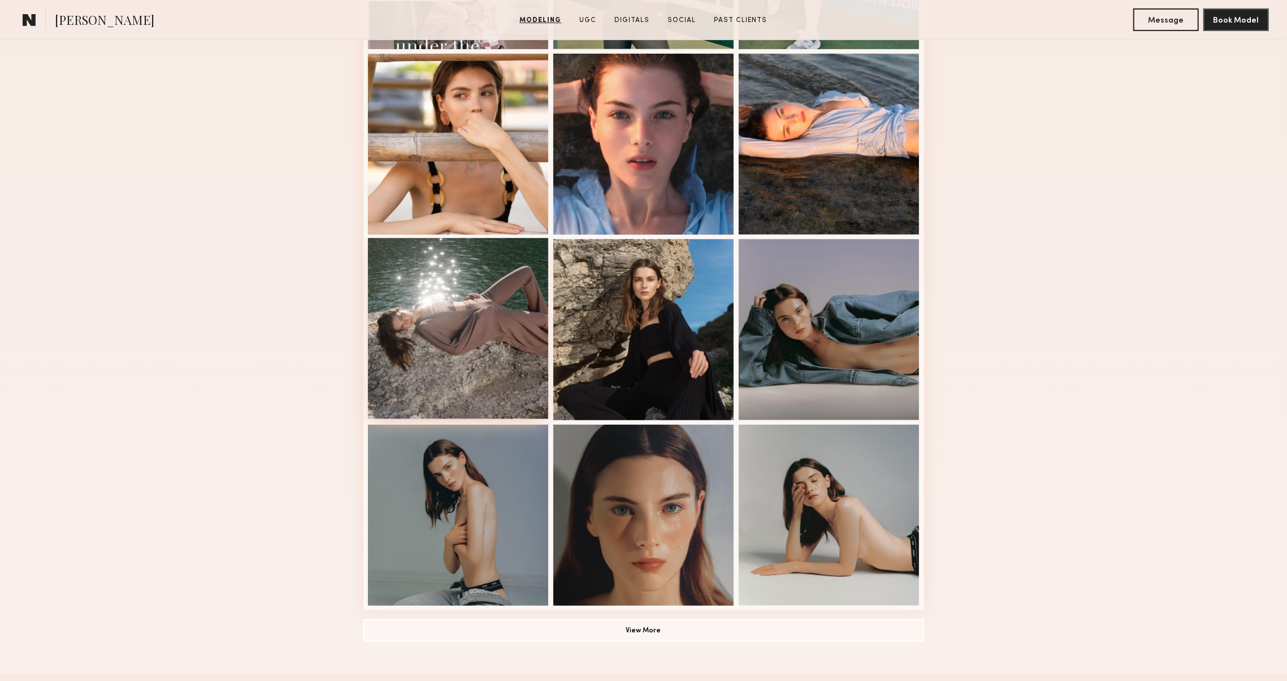
scroll to position [491, 0]
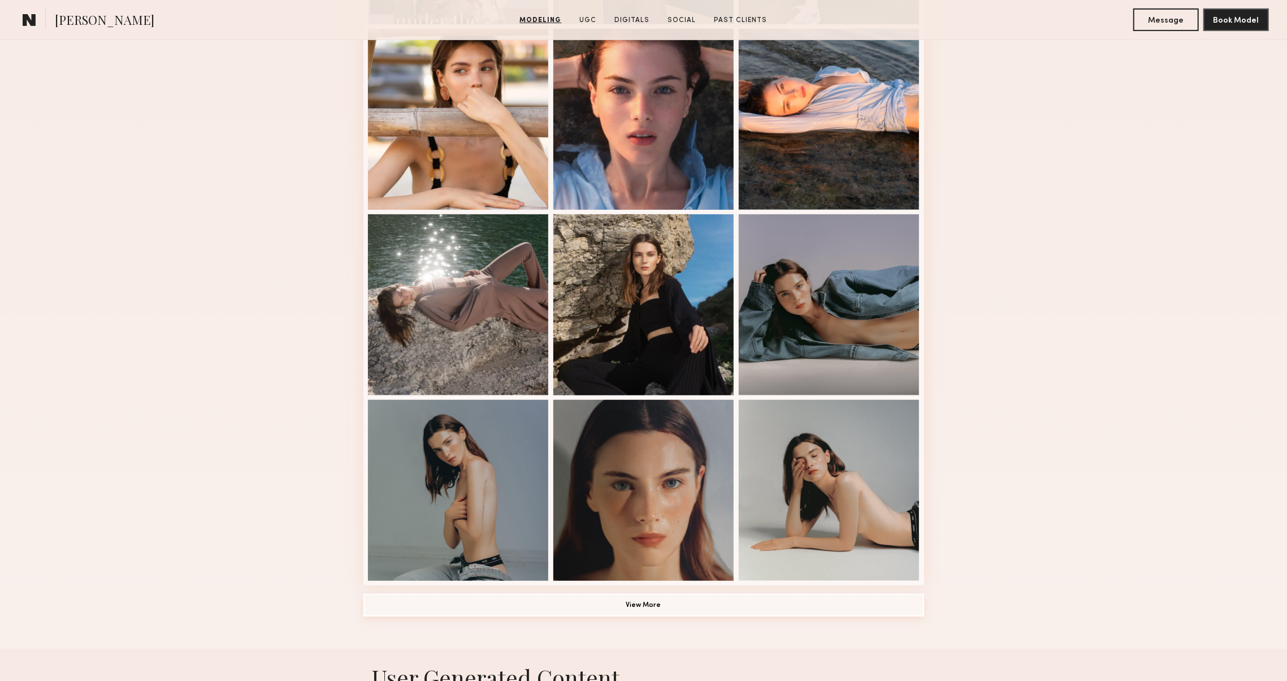
click at [396, 597] on button "View More" at bounding box center [643, 605] width 561 height 23
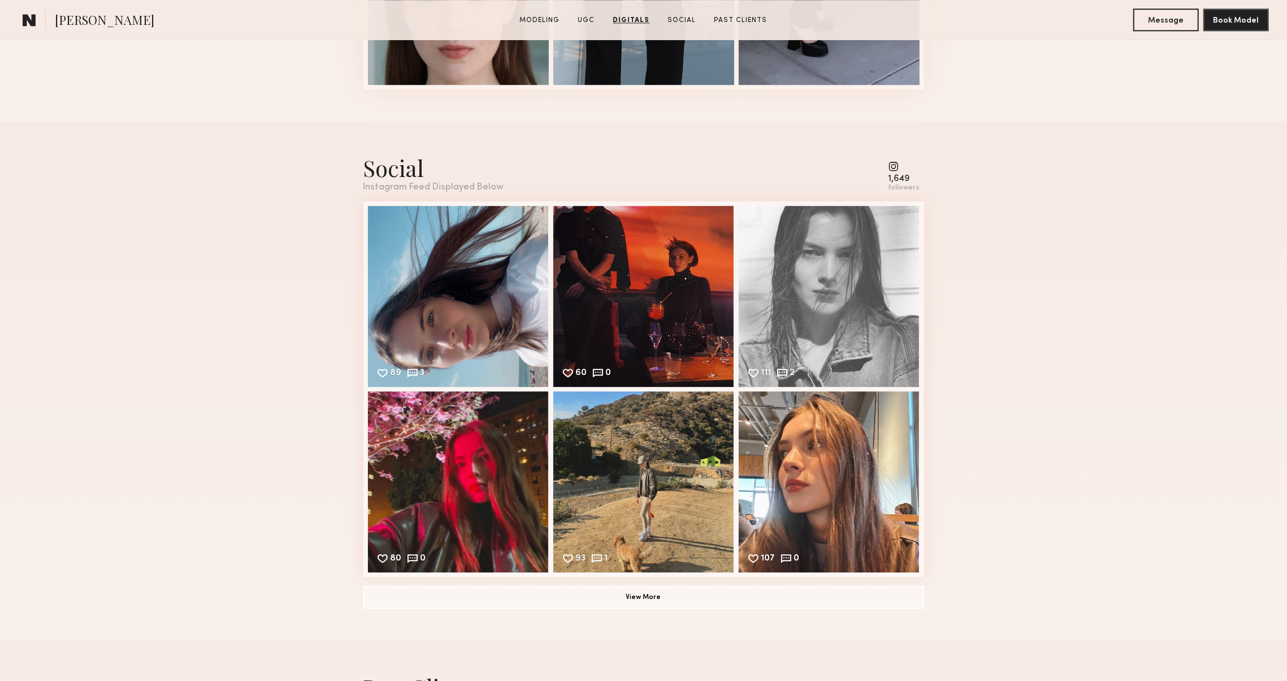
scroll to position [2728, 0]
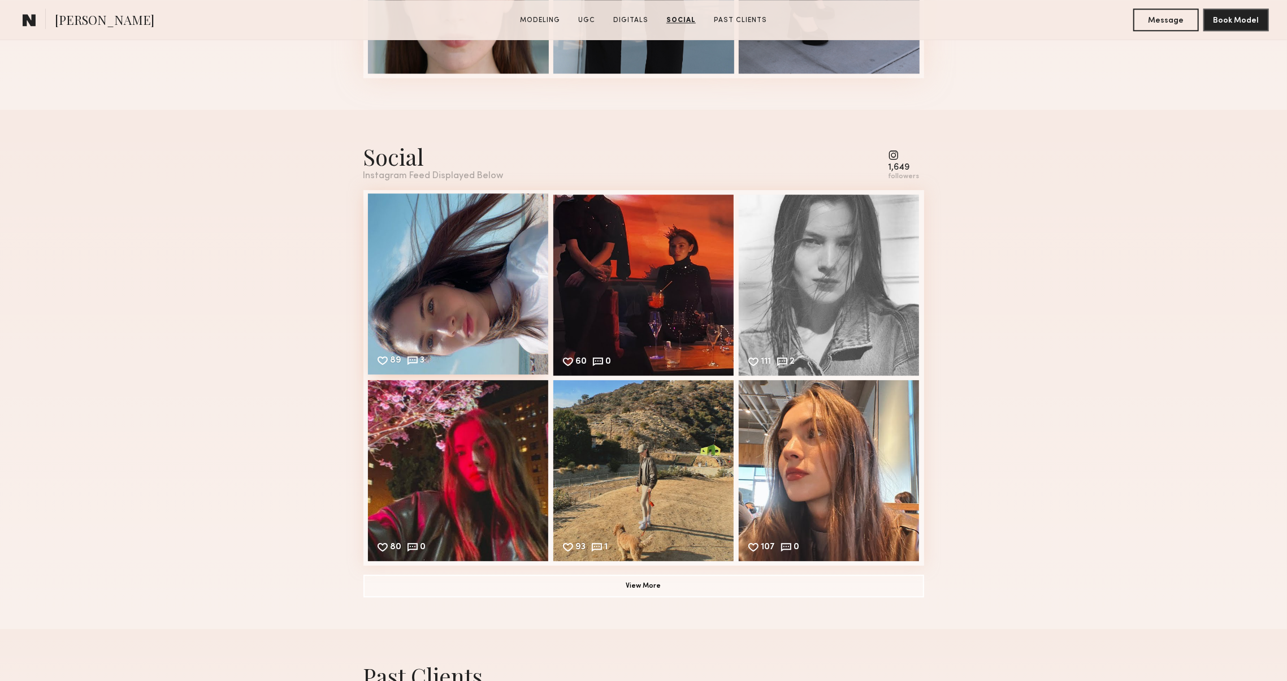
click at [473, 299] on div "89 3 Likes & comments displayed to show model’s engagement" at bounding box center [458, 283] width 181 height 181
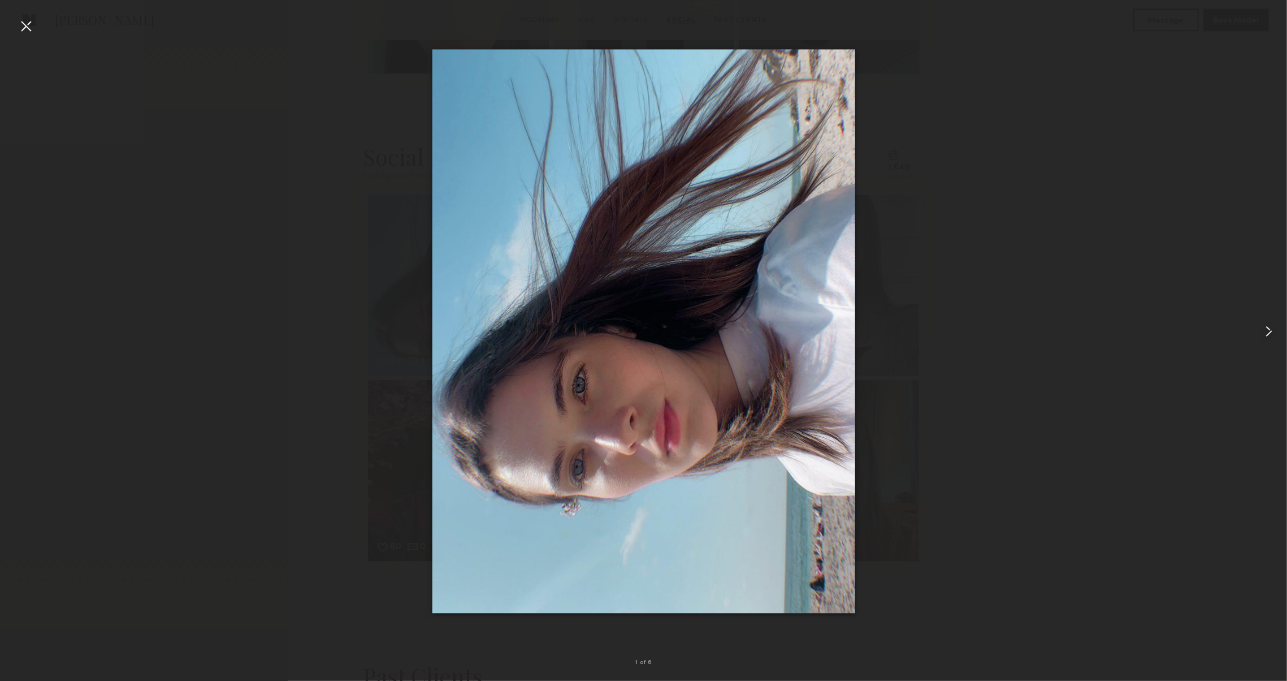
click at [1278, 328] on common-icon at bounding box center [1269, 331] width 18 height 18
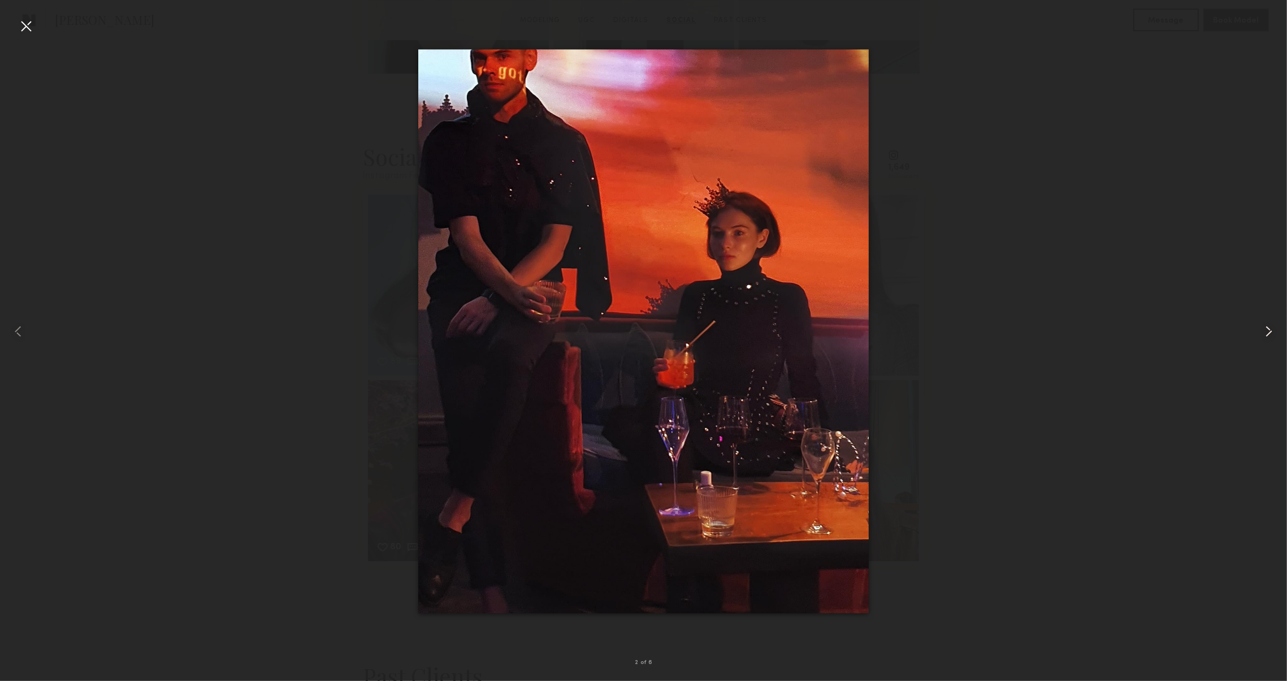
click at [1278, 327] on common-icon at bounding box center [1269, 331] width 18 height 18
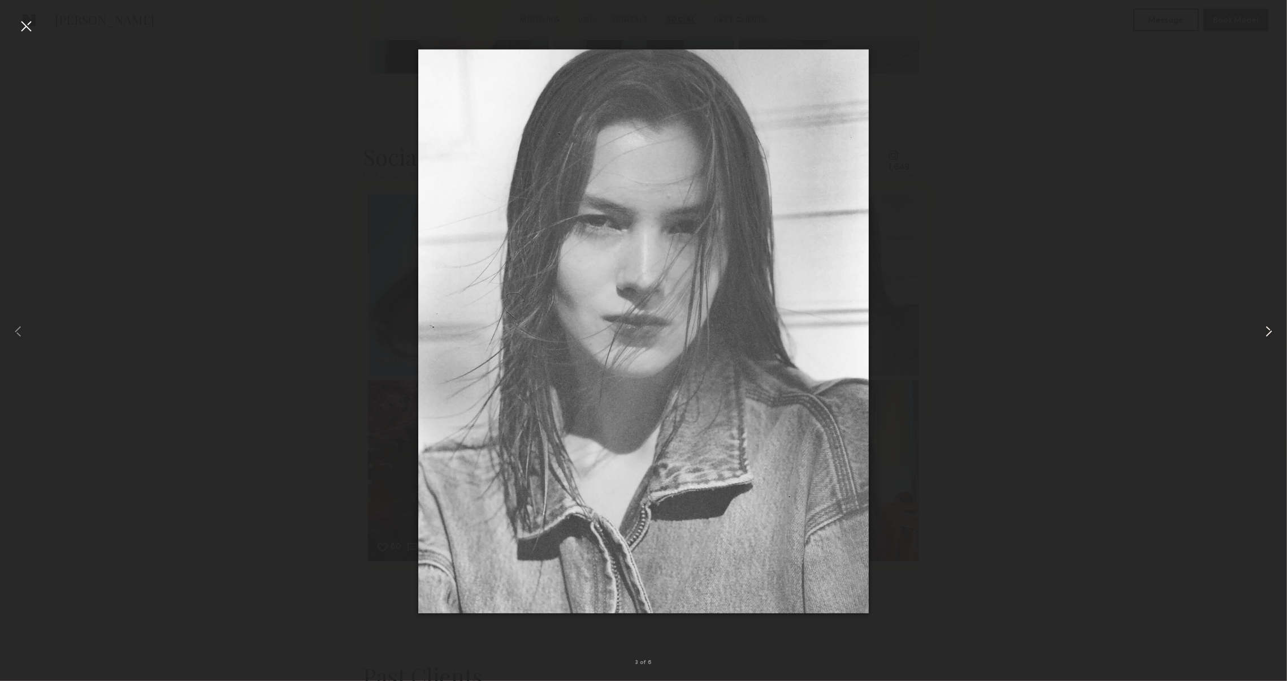
click at [1278, 327] on common-icon at bounding box center [1269, 331] width 18 height 18
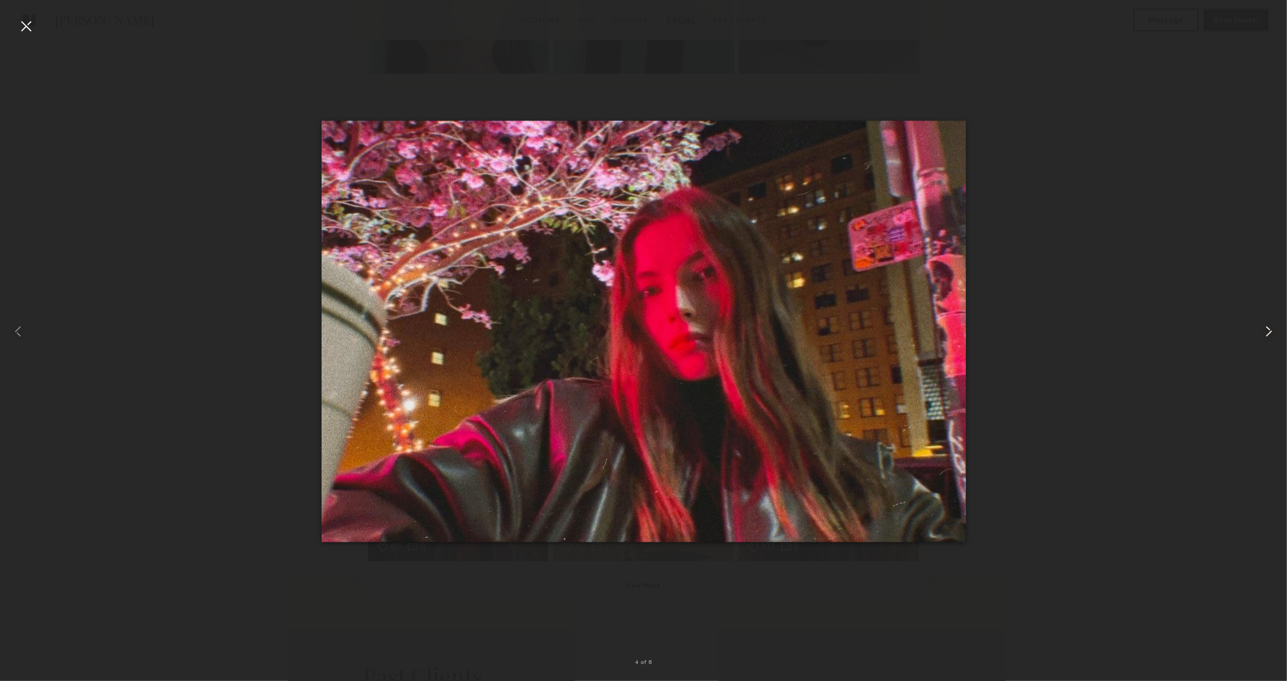
click at [1278, 327] on common-icon at bounding box center [1269, 331] width 18 height 18
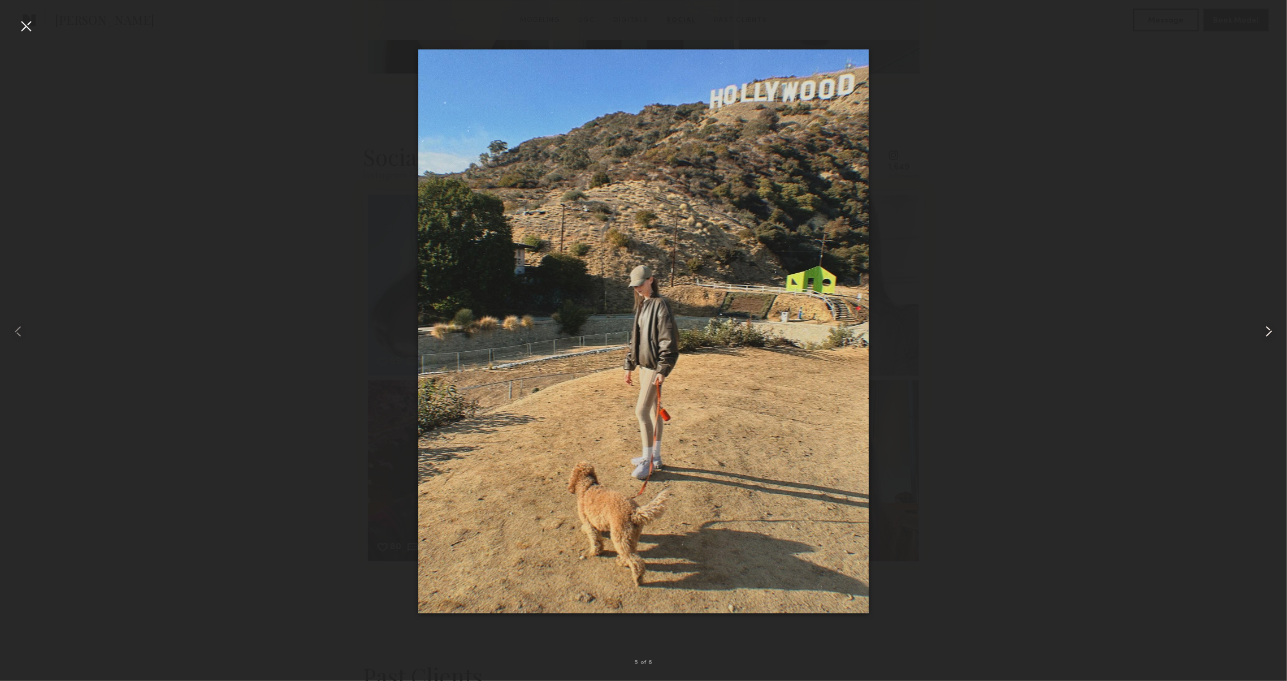
click at [1276, 327] on common-icon at bounding box center [1269, 331] width 18 height 18
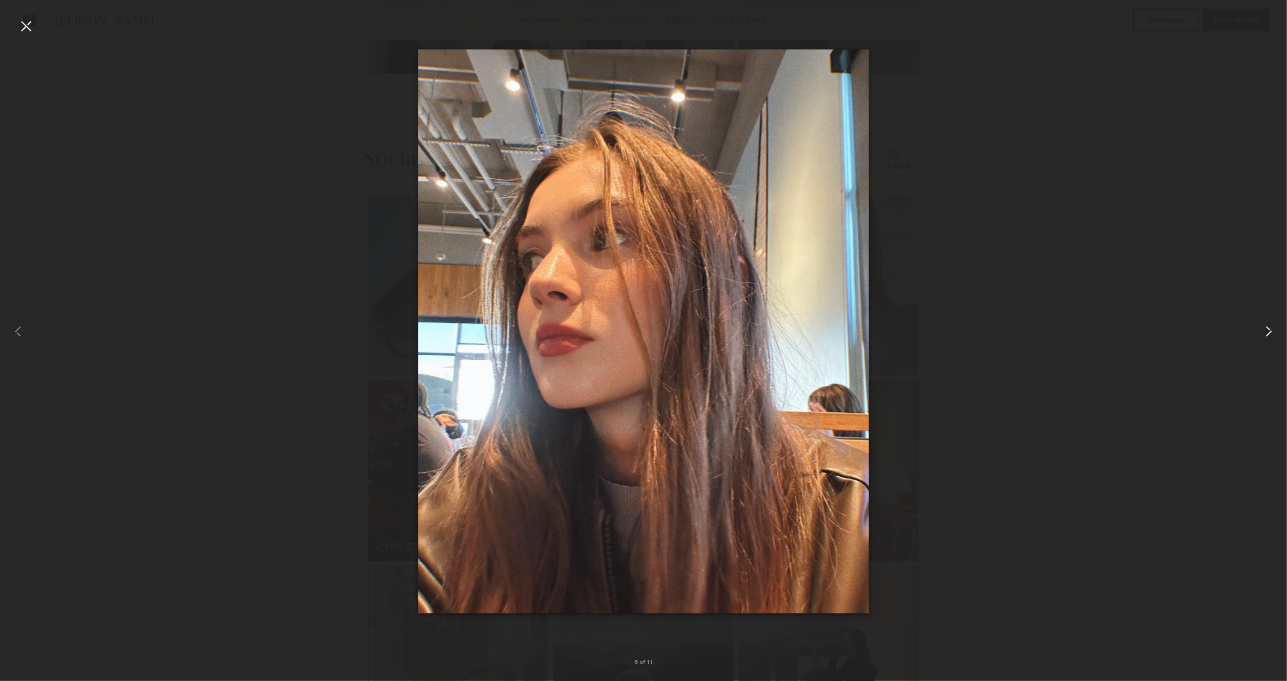
click at [1276, 327] on common-icon at bounding box center [1269, 331] width 18 height 18
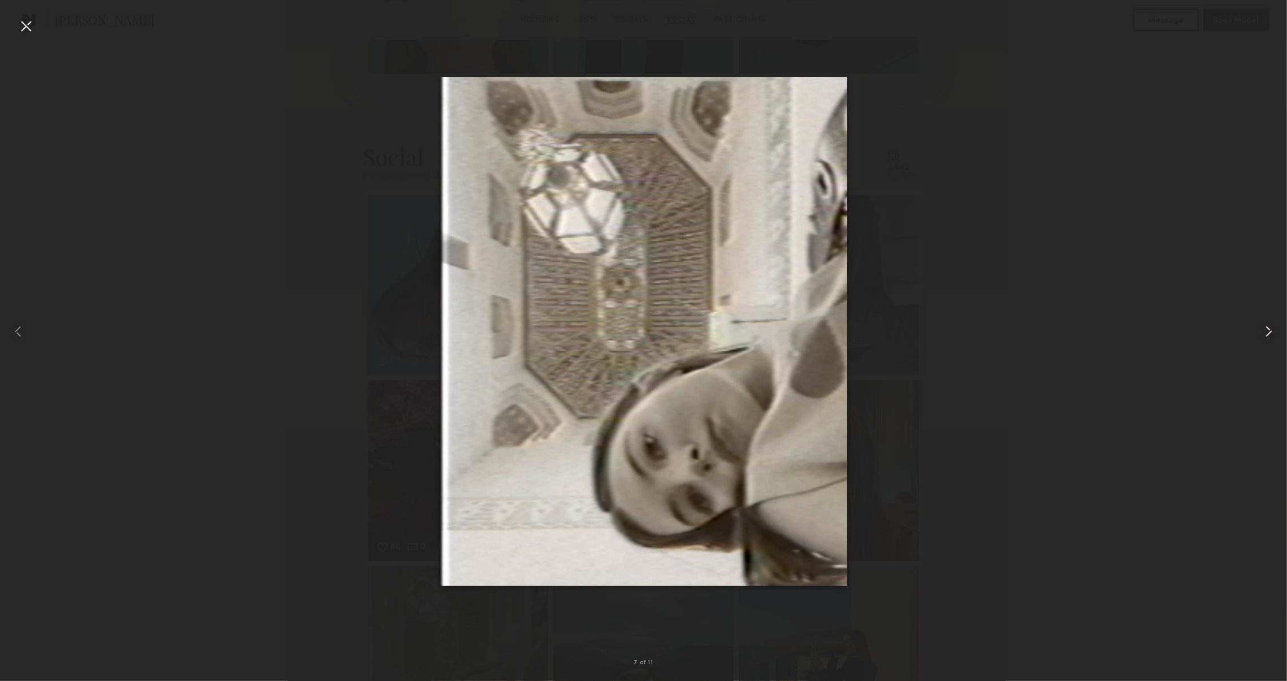
click at [1276, 327] on common-icon at bounding box center [1269, 331] width 18 height 18
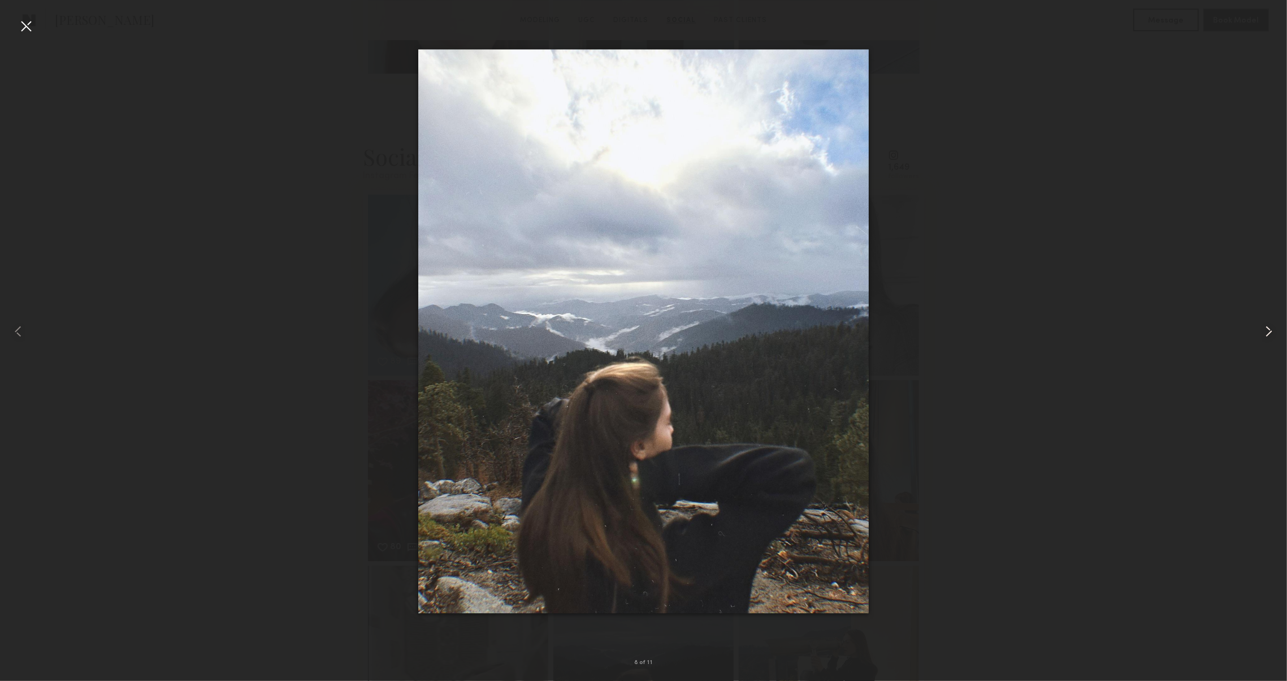
click at [1276, 327] on common-icon at bounding box center [1269, 331] width 18 height 18
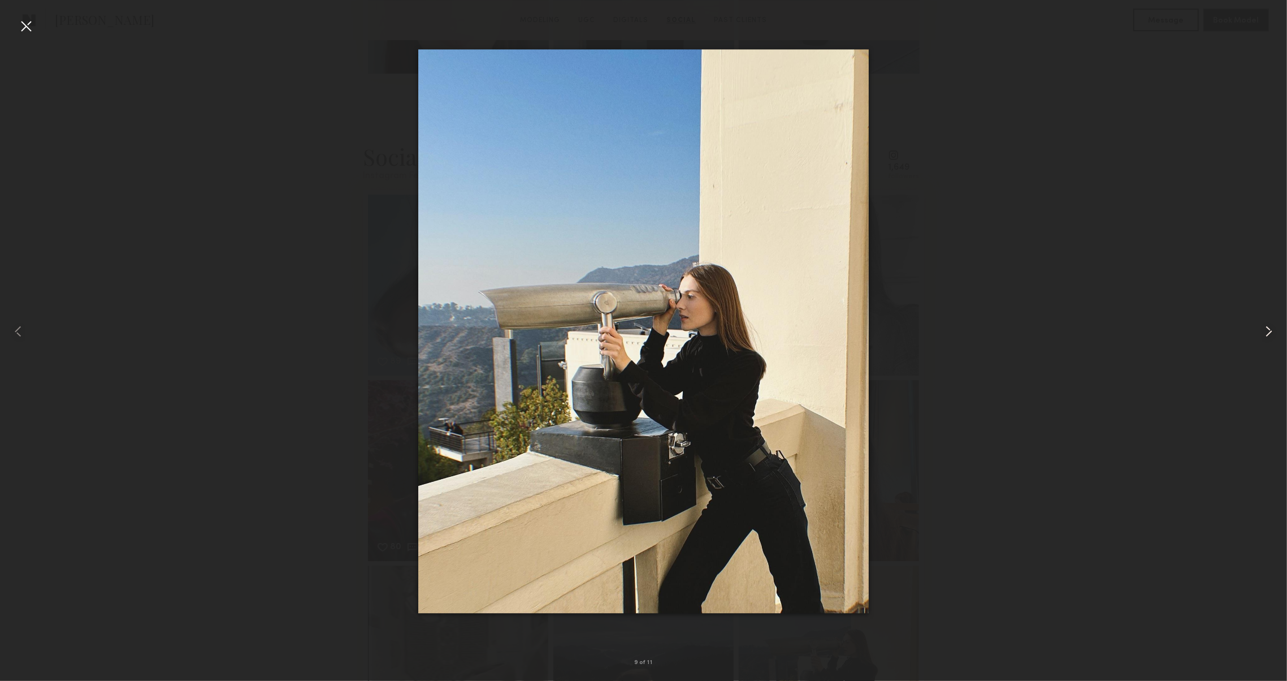
click at [1276, 327] on common-icon at bounding box center [1269, 331] width 18 height 18
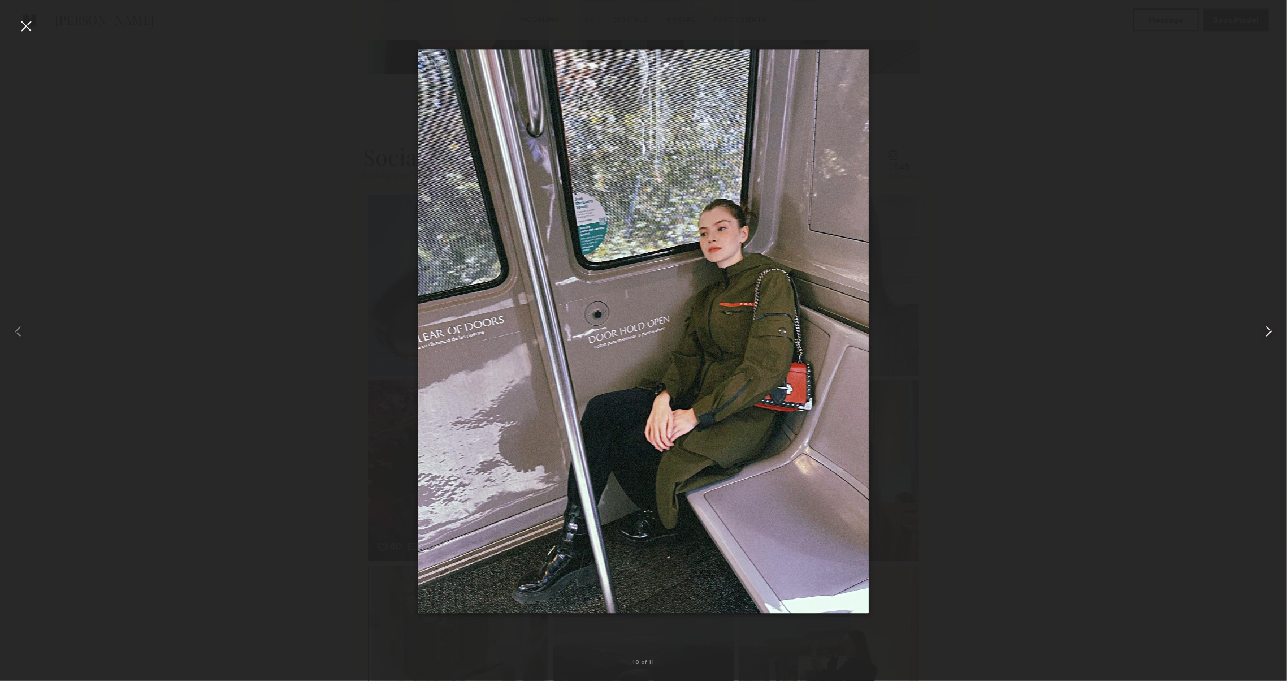
click at [1276, 327] on common-icon at bounding box center [1269, 331] width 18 height 18
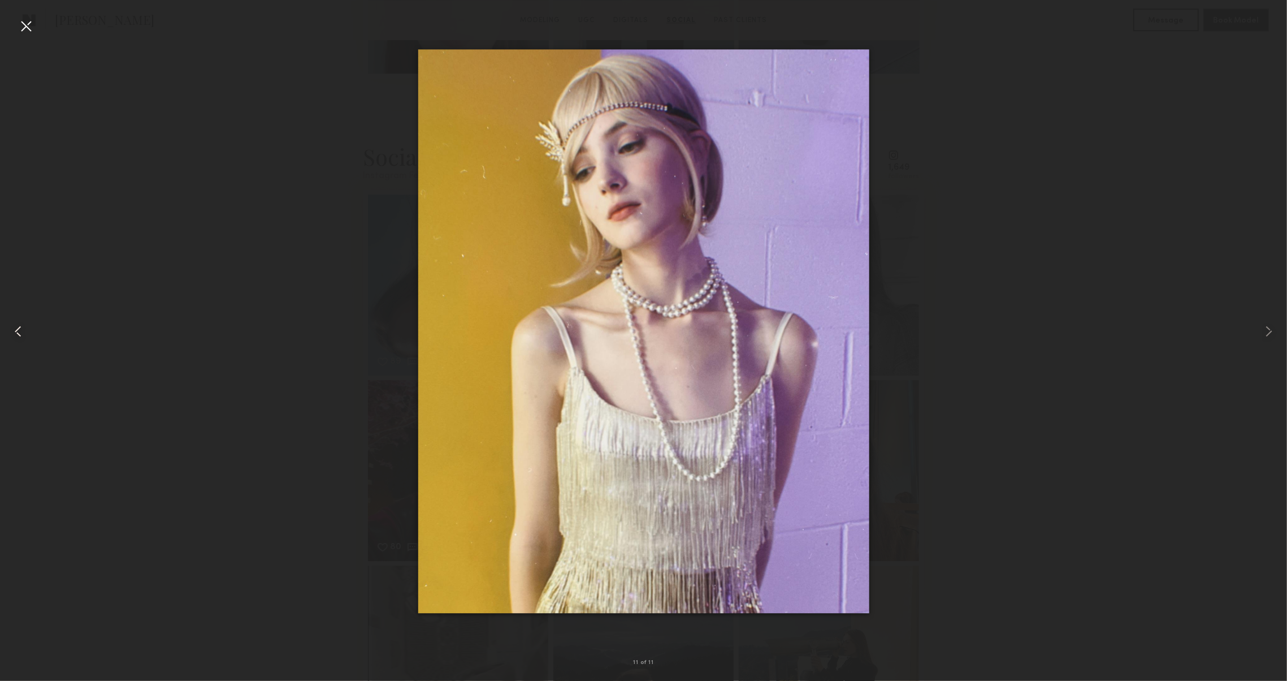
click at [28, 35] on div at bounding box center [25, 331] width 51 height 626
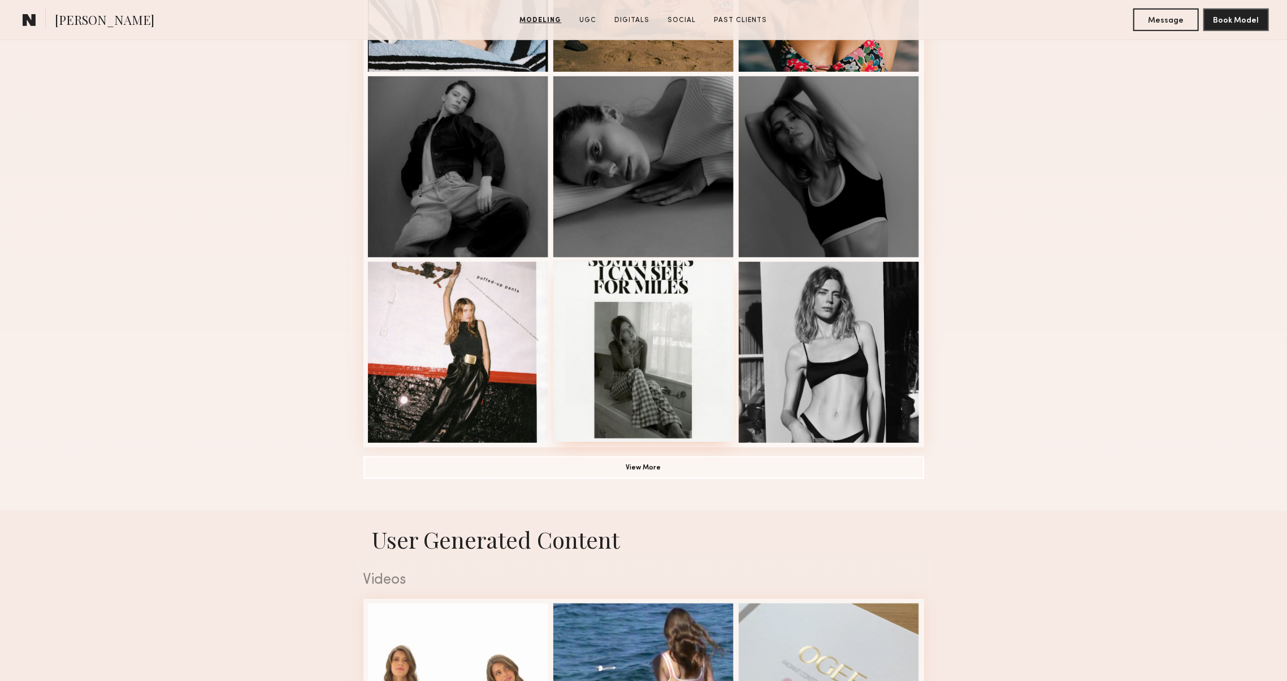
scroll to position [626, 0]
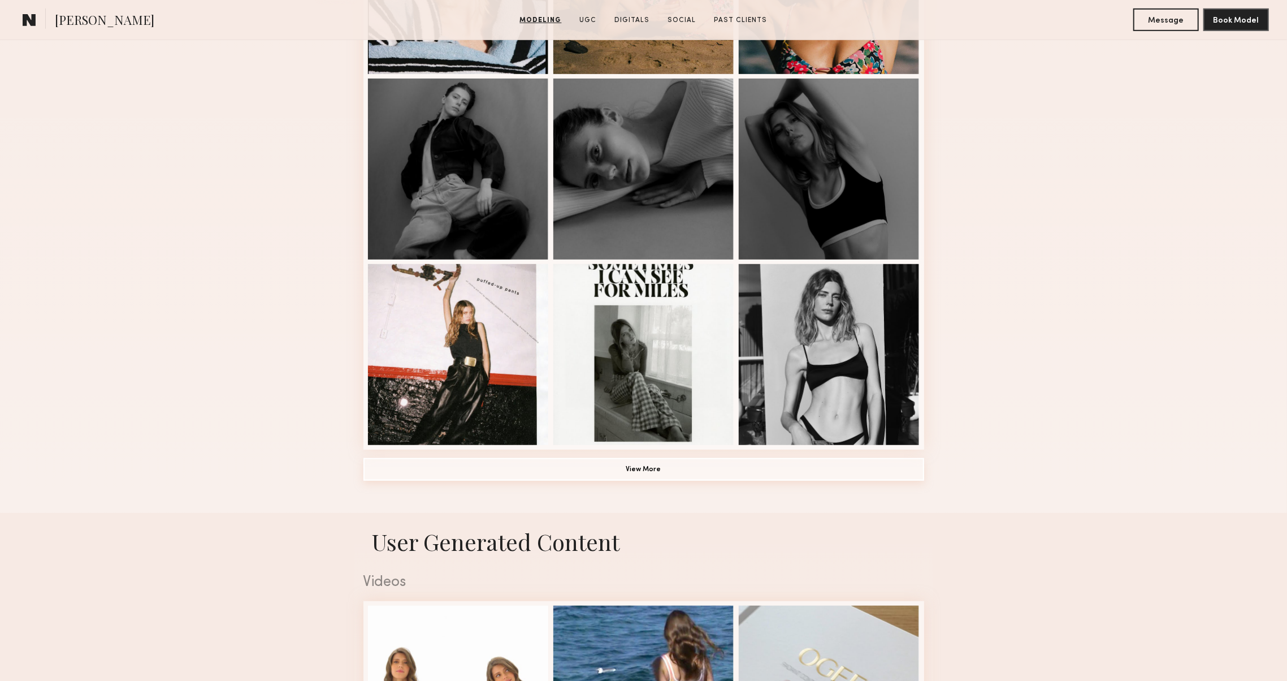
click at [668, 464] on button "View More" at bounding box center [643, 469] width 561 height 23
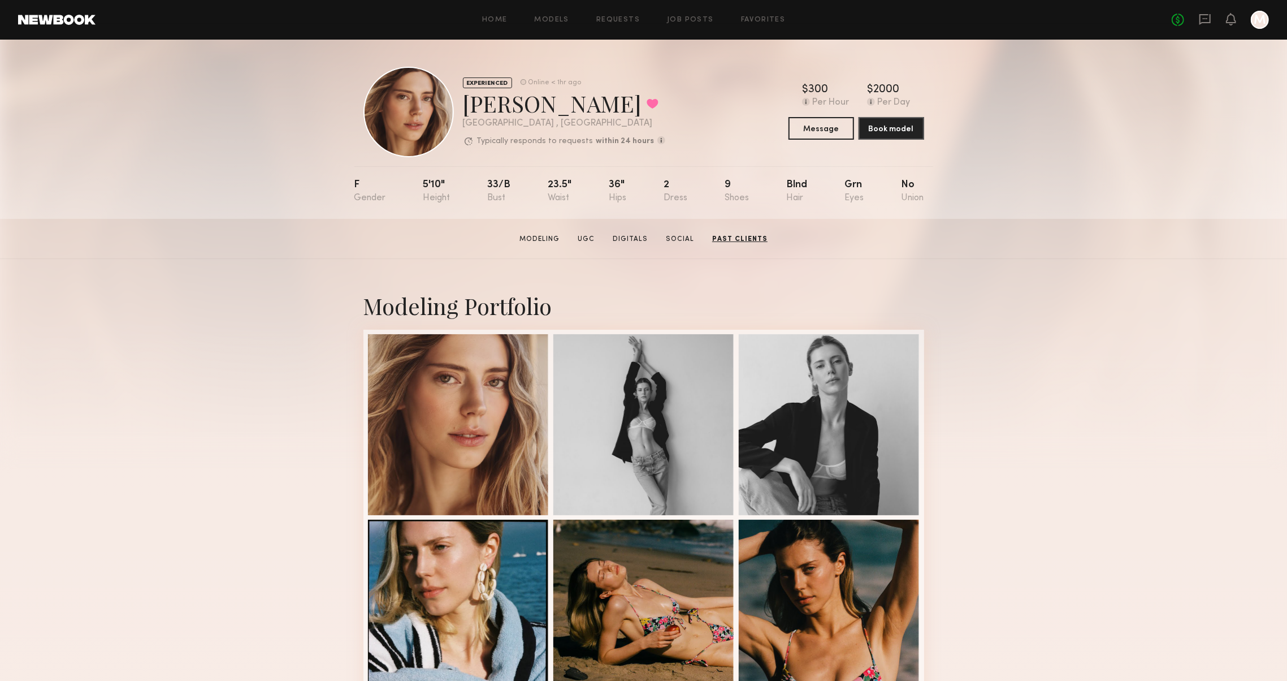
scroll to position [0, 0]
